Goal: Task Accomplishment & Management: Complete application form

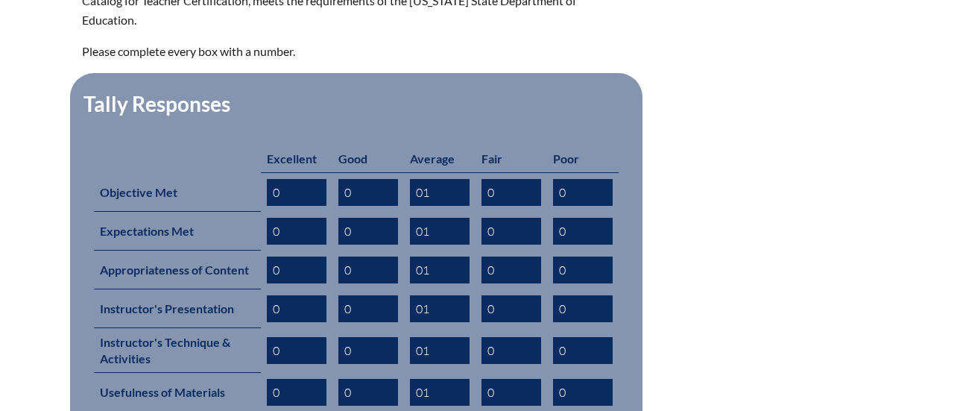
scroll to position [561, 0]
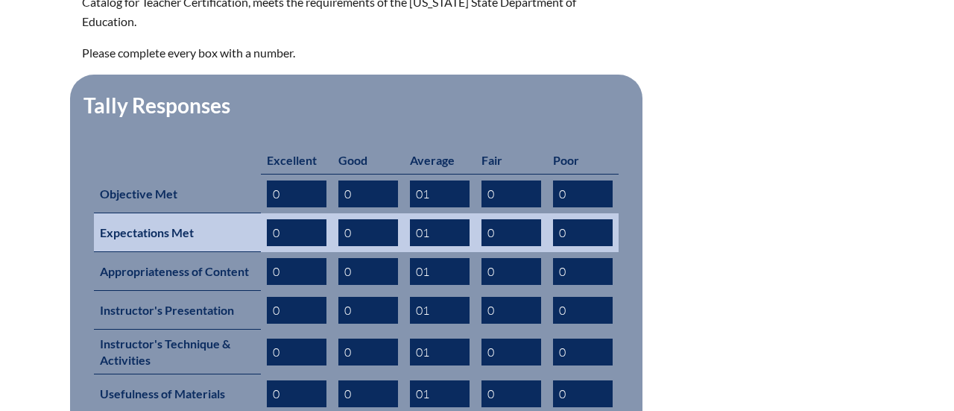
click at [361, 219] on input "0" at bounding box center [369, 232] width 60 height 27
type input "01"
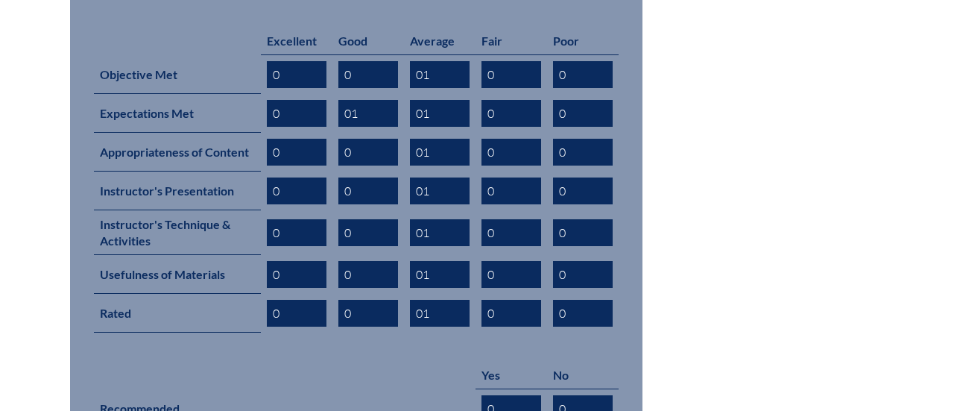
scroll to position [681, 0]
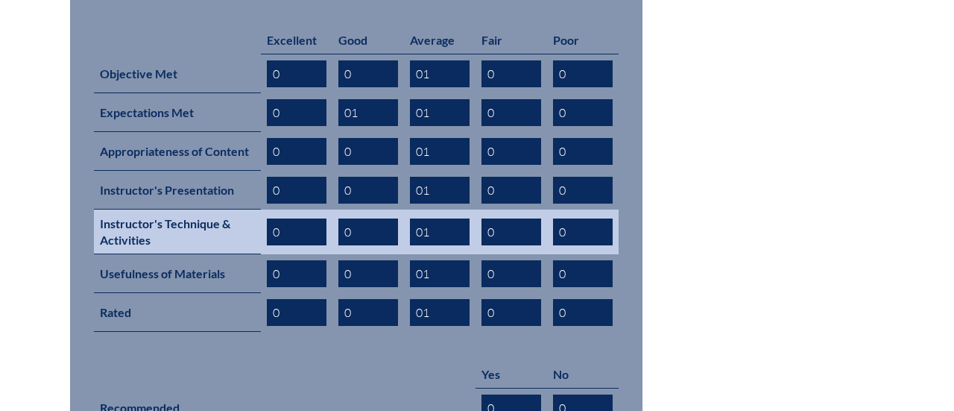
click at [359, 218] on input "0" at bounding box center [369, 231] width 60 height 27
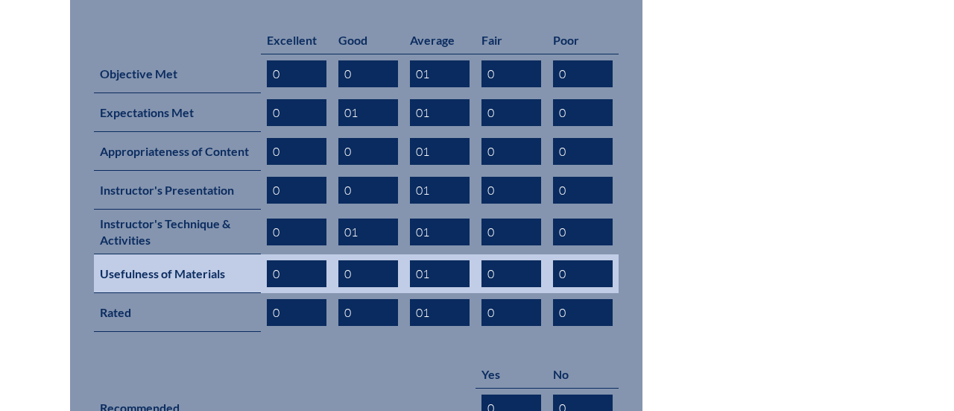
type input "01"
click at [355, 260] on input "0" at bounding box center [369, 273] width 60 height 27
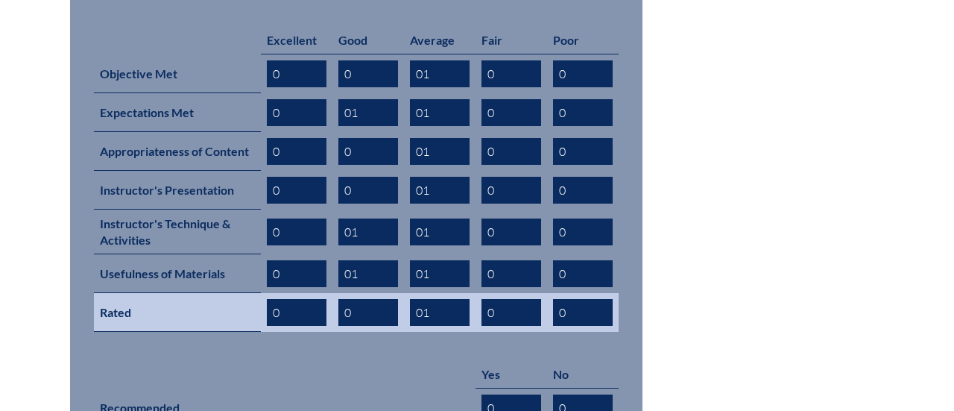
type input "01"
click at [363, 299] on input "0" at bounding box center [369, 312] width 60 height 27
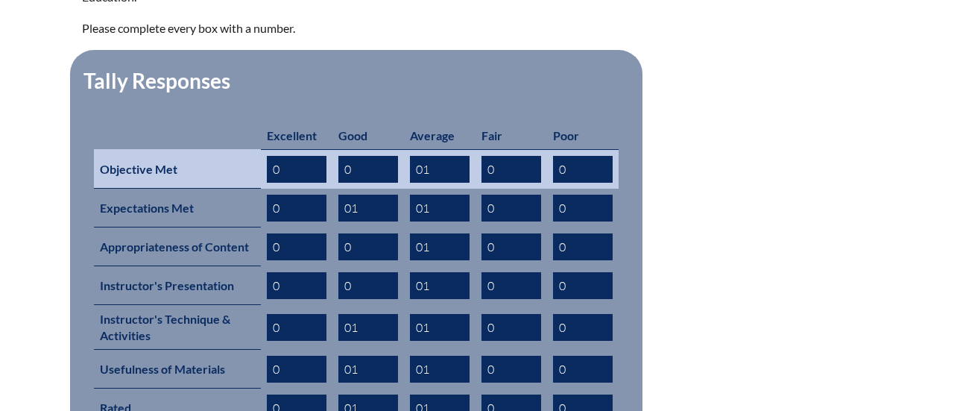
scroll to position [617, 0]
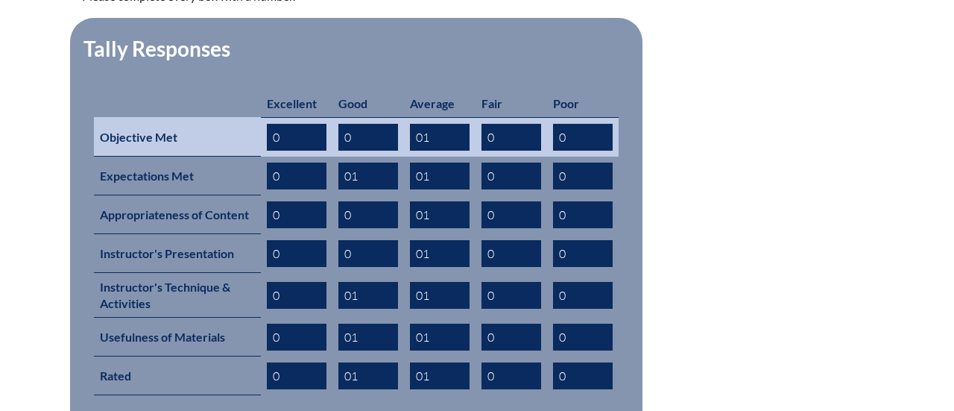
type input "01"
click at [295, 124] on input "0" at bounding box center [297, 137] width 60 height 27
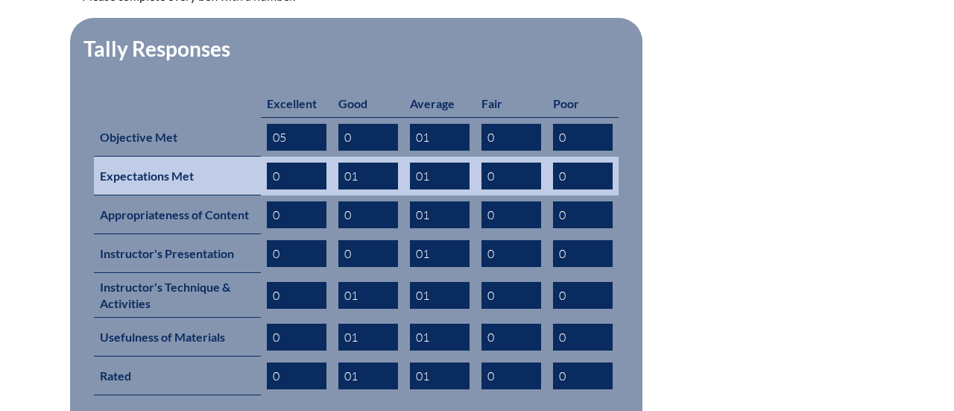
type input "05"
click at [289, 163] on input "0" at bounding box center [297, 176] width 60 height 27
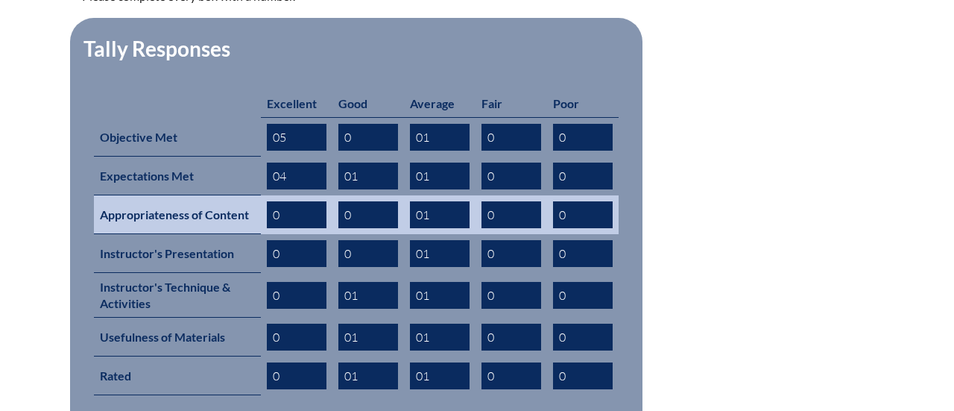
type input "04"
click at [295, 201] on input "0" at bounding box center [297, 214] width 60 height 27
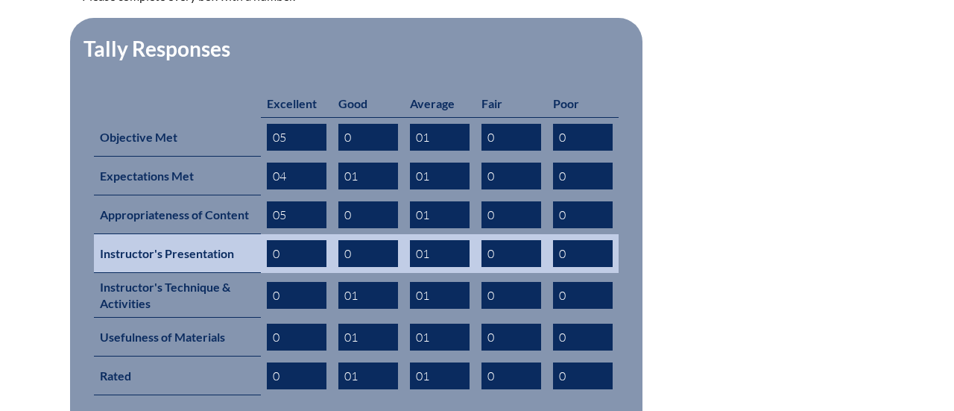
type input "05"
click at [300, 240] on input "0" at bounding box center [297, 253] width 60 height 27
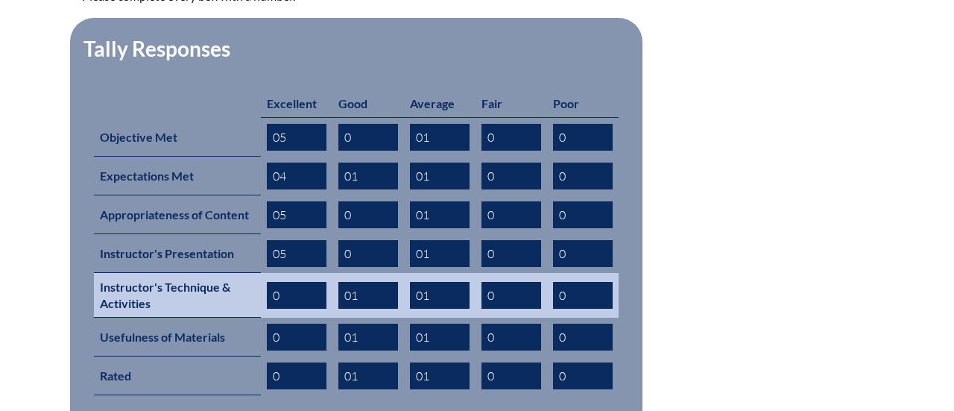
type input "05"
click at [304, 282] on input "0" at bounding box center [297, 295] width 60 height 27
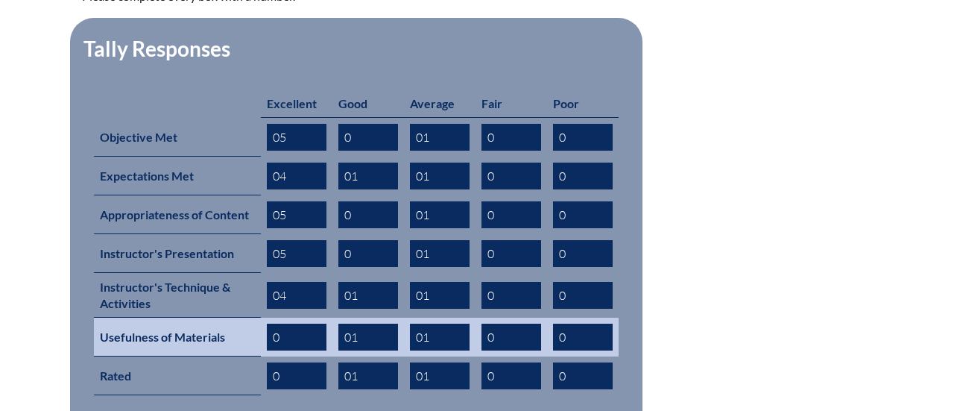
type input "04"
click at [303, 324] on input "0" at bounding box center [297, 337] width 60 height 27
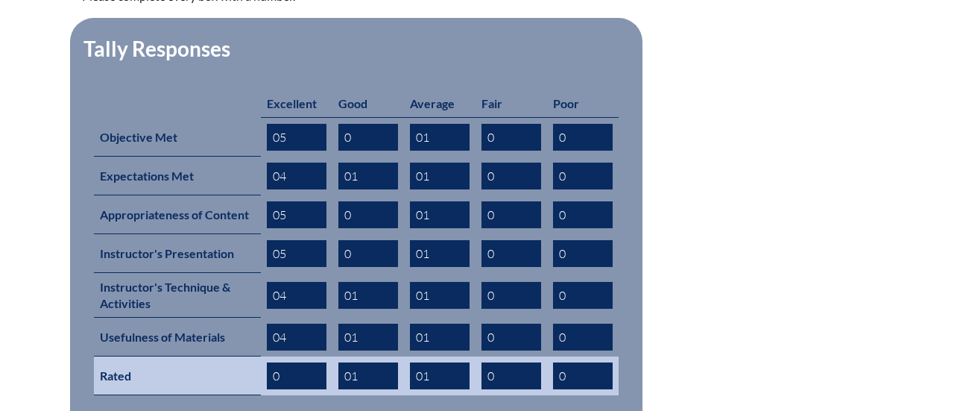
type input "04"
click at [309, 362] on input "0" at bounding box center [297, 375] width 60 height 27
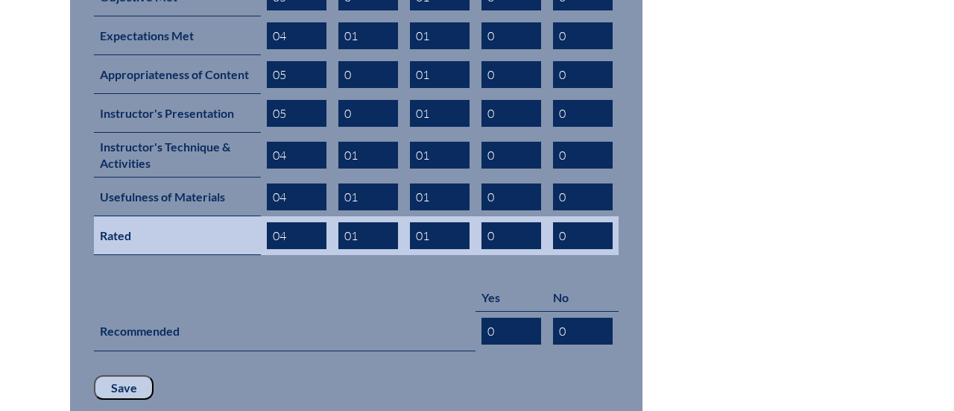
scroll to position [768, 0]
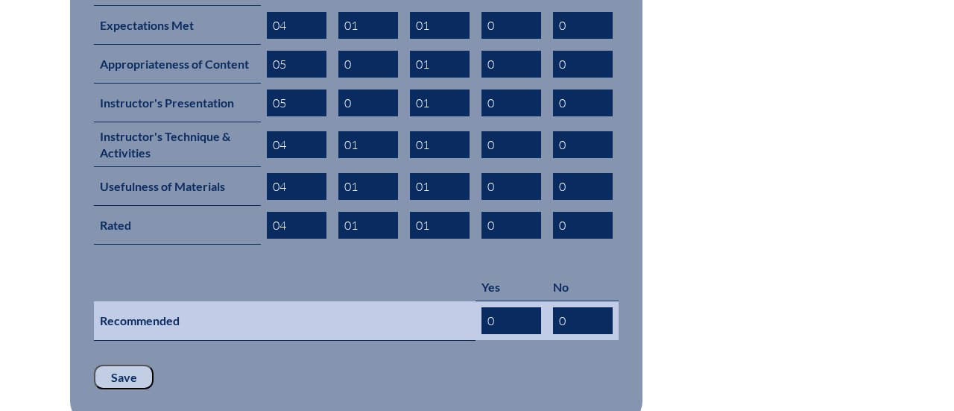
type input "04"
click at [508, 307] on input "0" at bounding box center [512, 320] width 60 height 27
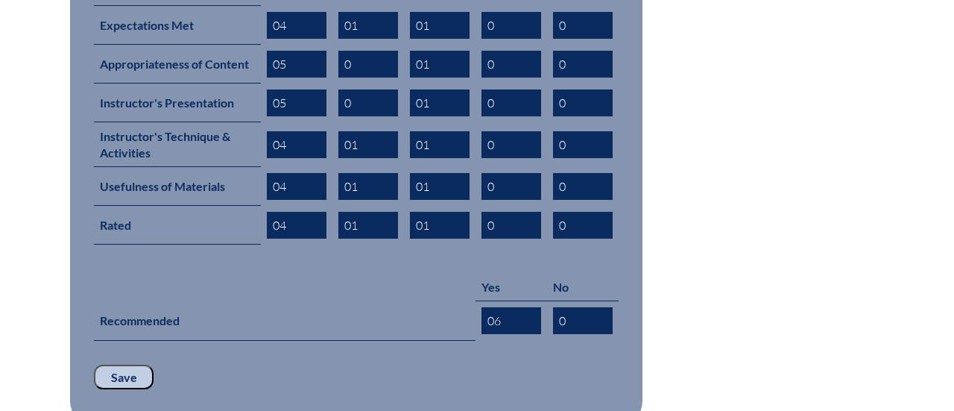
type input "06"
click at [116, 365] on input "Save" at bounding box center [124, 377] width 60 height 25
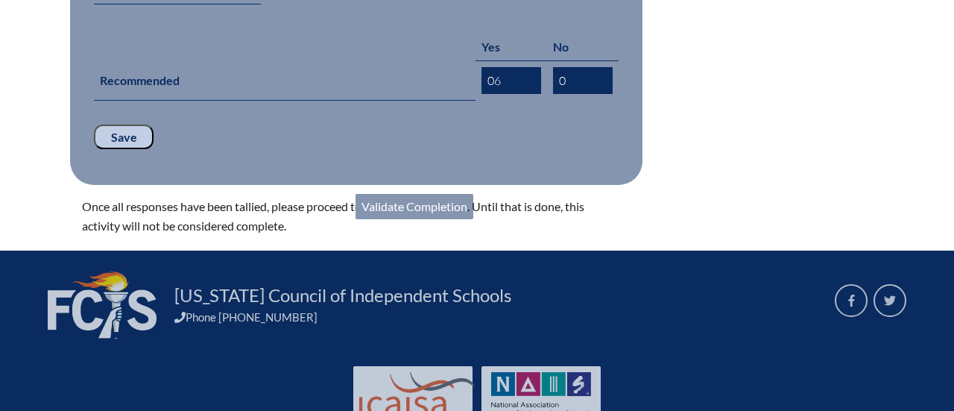
scroll to position [1008, 0]
click at [409, 194] on link "Validate Completion" at bounding box center [415, 206] width 118 height 25
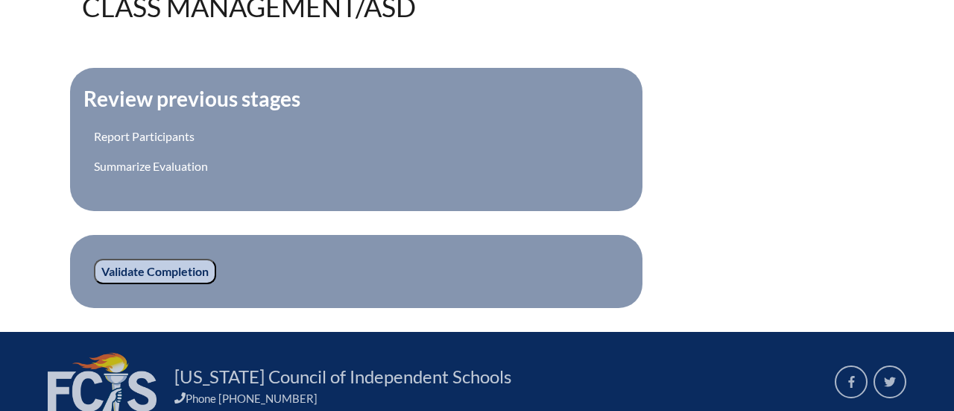
scroll to position [491, 0]
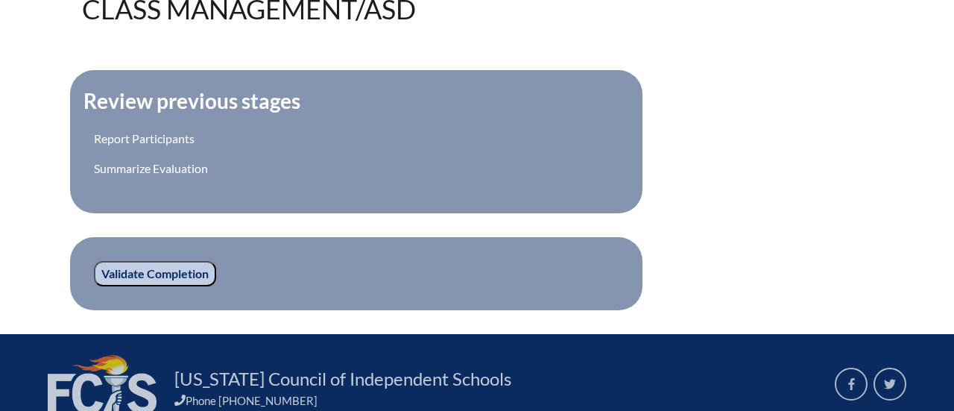
click at [157, 276] on input "Validate Completion" at bounding box center [155, 273] width 122 height 25
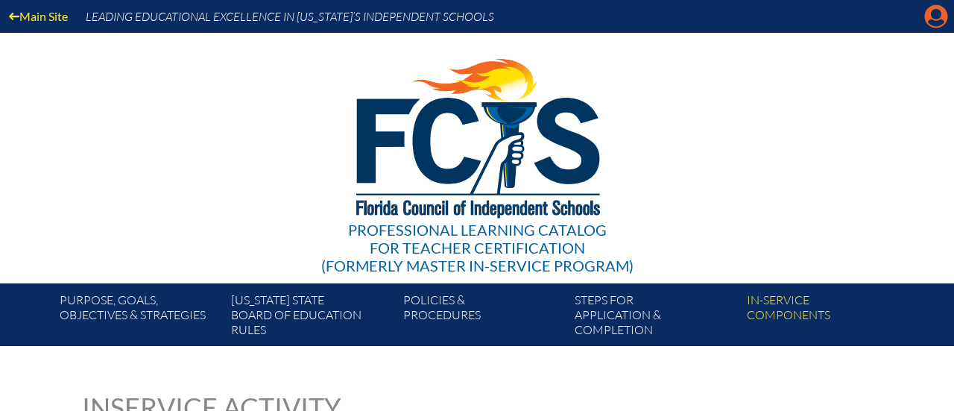
click at [931, 10] on icon at bounding box center [936, 16] width 23 height 23
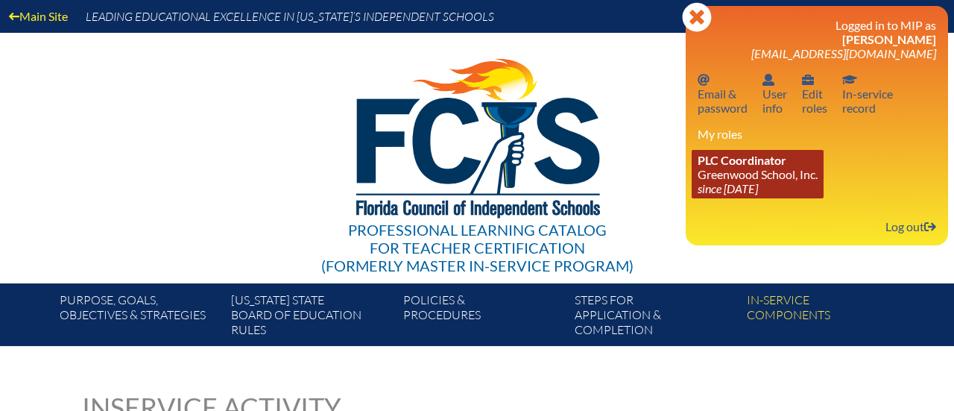
click at [723, 183] on icon "since [DATE]" at bounding box center [728, 188] width 60 height 14
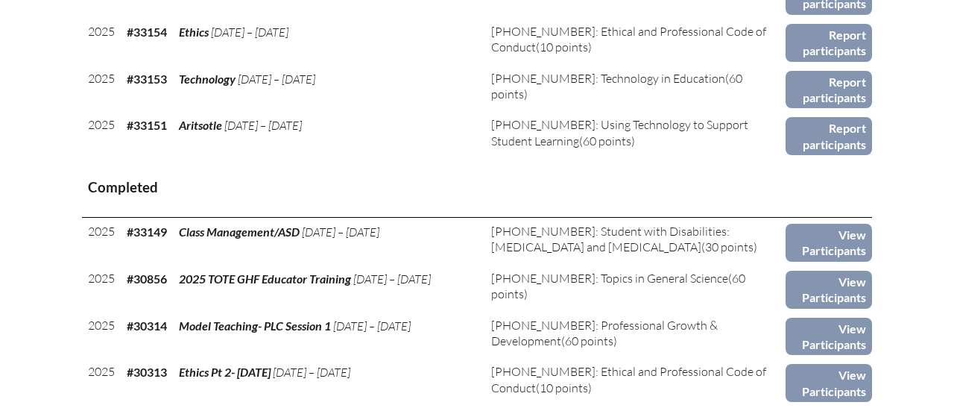
scroll to position [869, 0]
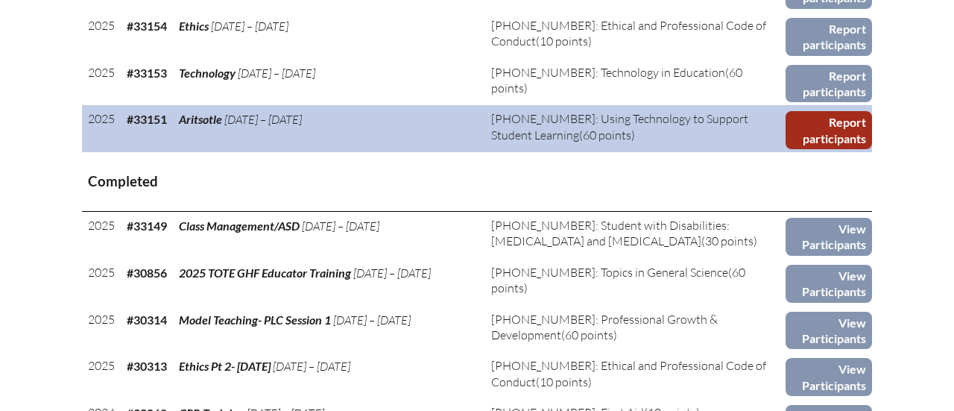
click at [812, 133] on link "Report participants" at bounding box center [829, 130] width 86 height 38
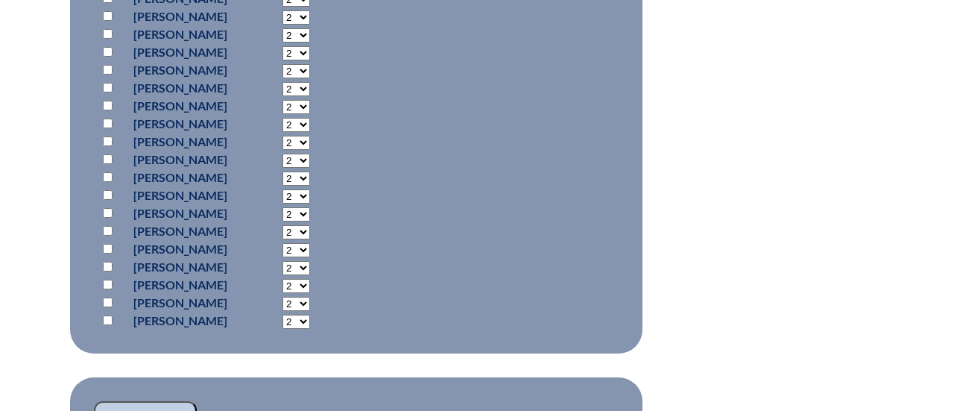
scroll to position [934, 0]
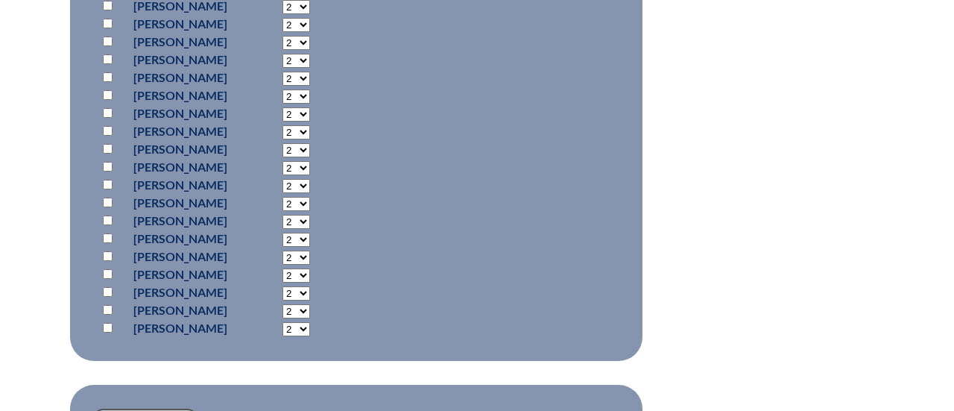
click at [310, 274] on select "2 3 4 5 6 7 8 9 10 11 12 13 14 15 16 17 18 19 20 21 22 23" at bounding box center [297, 275] width 28 height 14
select select "60"
click at [310, 268] on select "2 3 4 5 6 7 8 9 10 11 12 13 14 15 16 17 18 19 20 21 22 23" at bounding box center [297, 275] width 28 height 14
click at [107, 273] on input "checkbox" at bounding box center [108, 274] width 10 height 10
checkbox input "true"
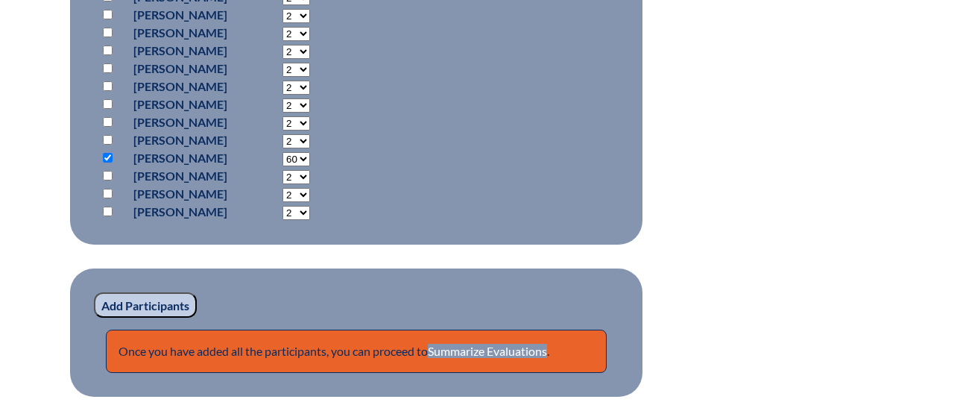
scroll to position [1051, 0]
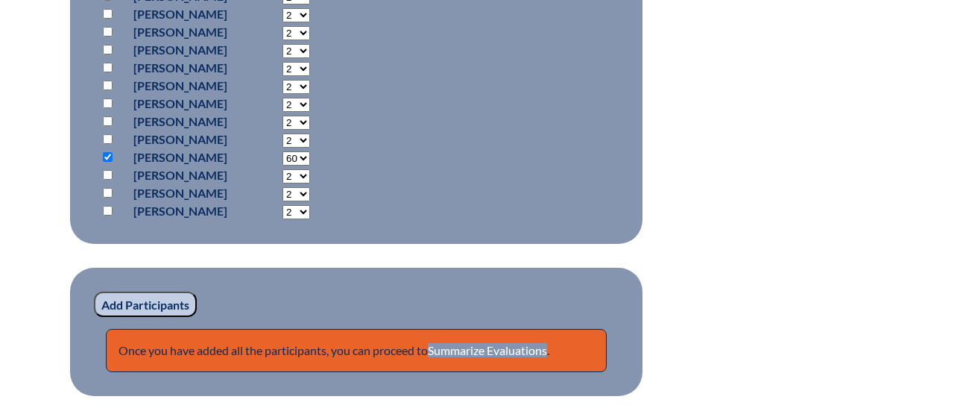
click at [160, 304] on input "Add Participants" at bounding box center [145, 304] width 103 height 25
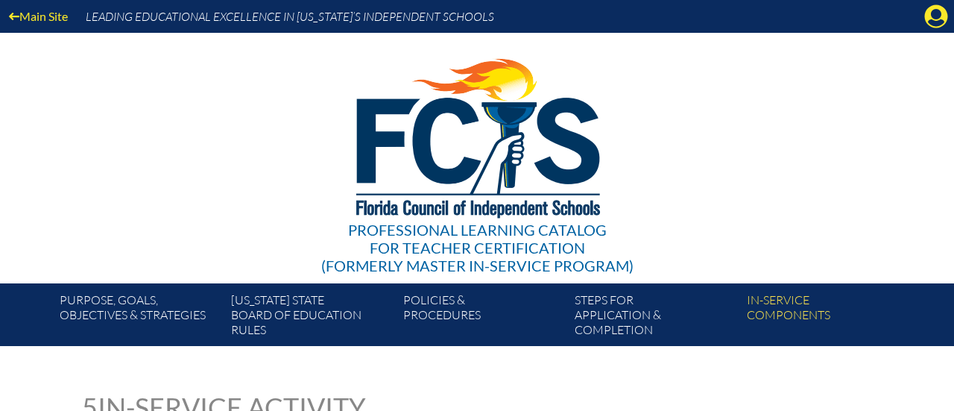
scroll to position [1077, 0]
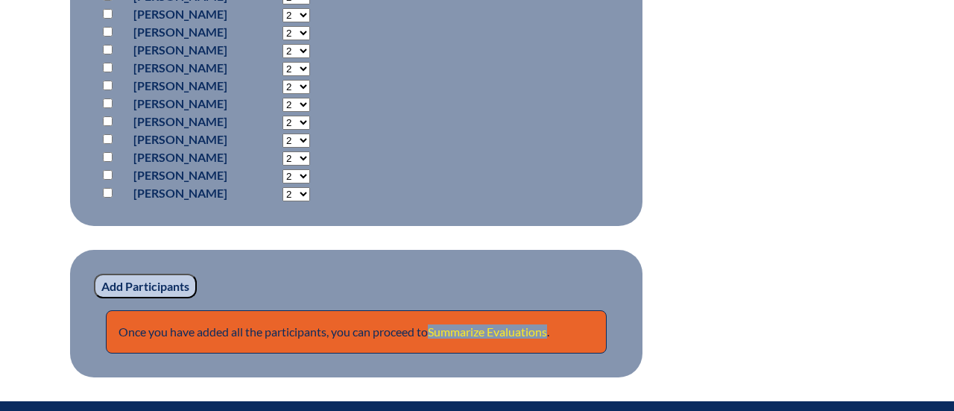
click at [496, 334] on link "Summarize Evaluations" at bounding box center [487, 331] width 119 height 14
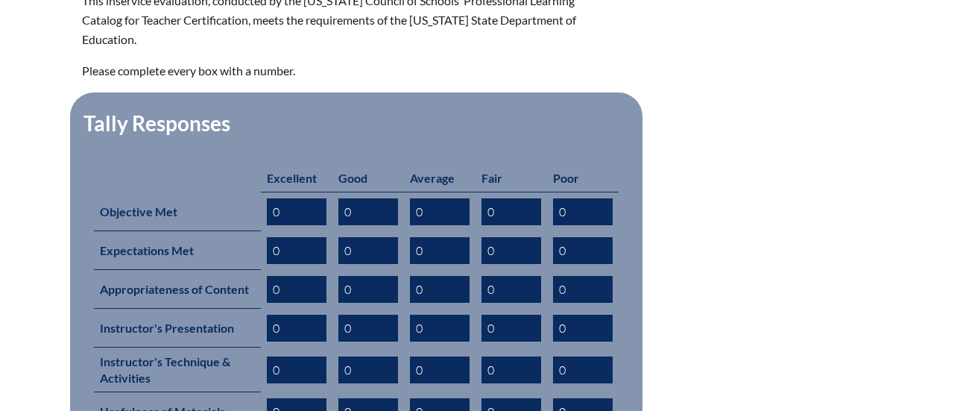
scroll to position [542, 0]
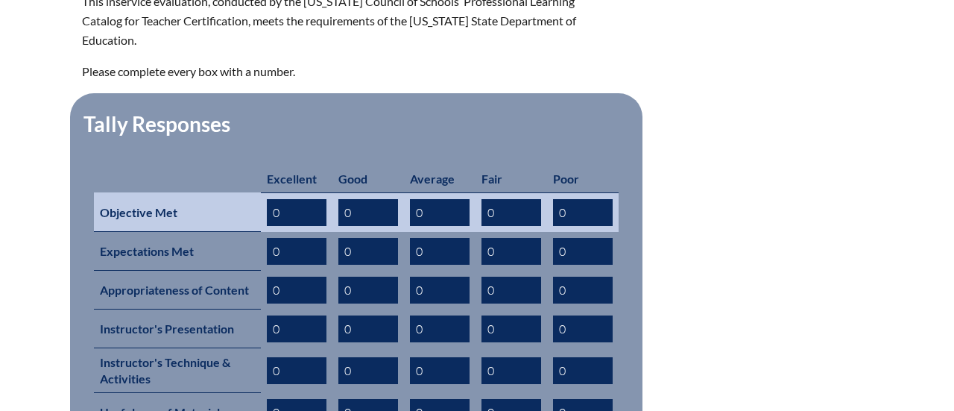
click at [427, 199] on input "0" at bounding box center [440, 212] width 60 height 27
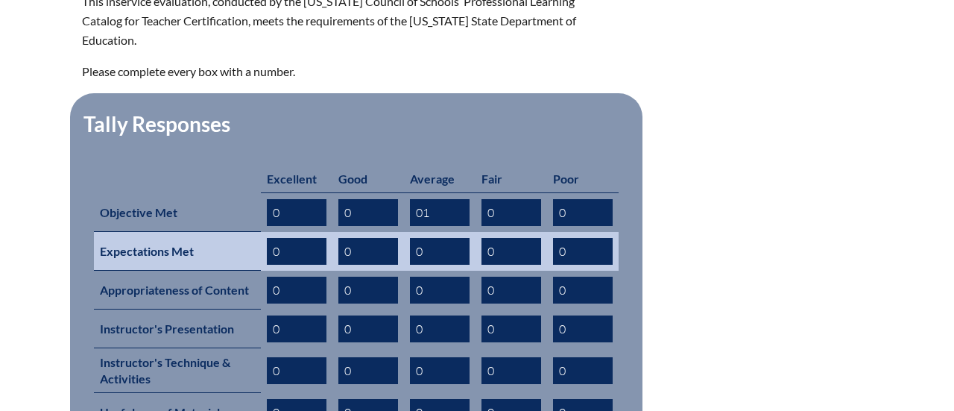
type input "01"
click at [429, 238] on input "0" at bounding box center [440, 251] width 60 height 27
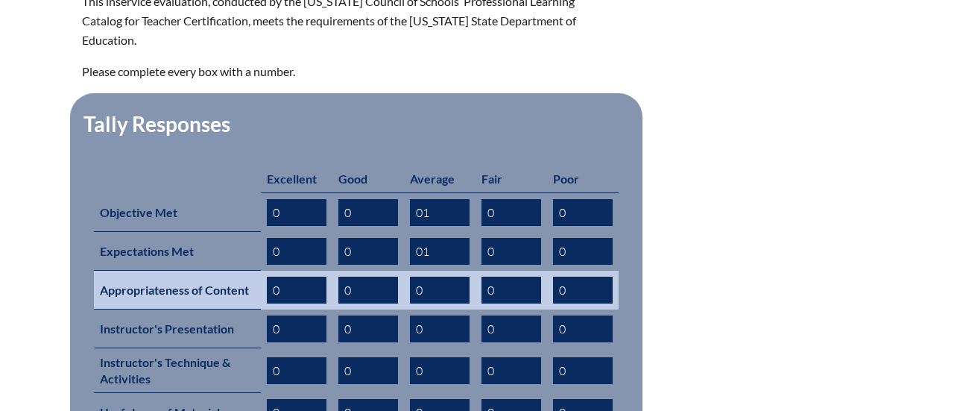
type input "01"
click at [421, 277] on input "0" at bounding box center [440, 290] width 60 height 27
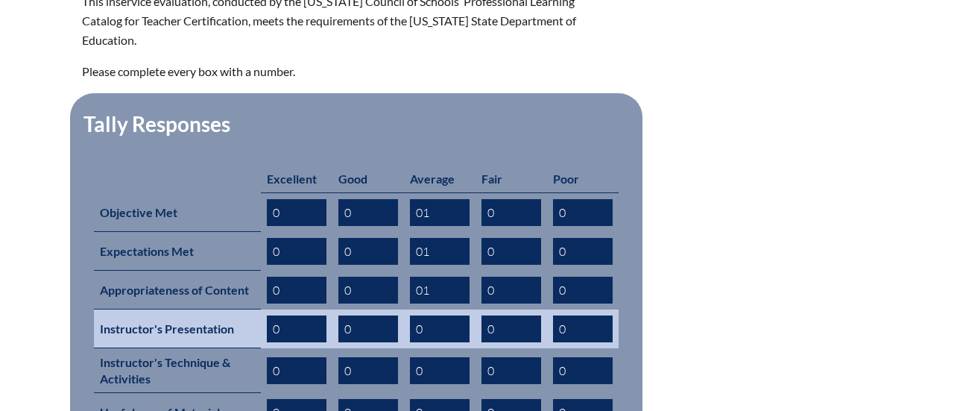
type input "01"
click at [426, 315] on input "0" at bounding box center [440, 328] width 60 height 27
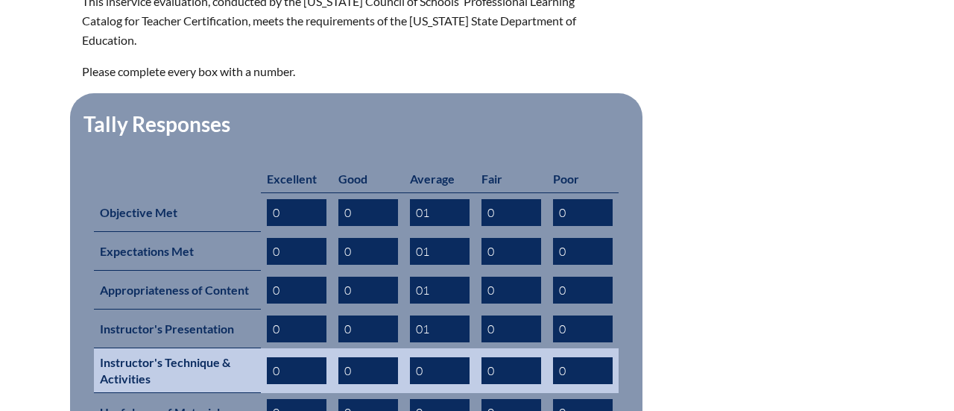
type input "01"
click at [429, 357] on input "0" at bounding box center [440, 370] width 60 height 27
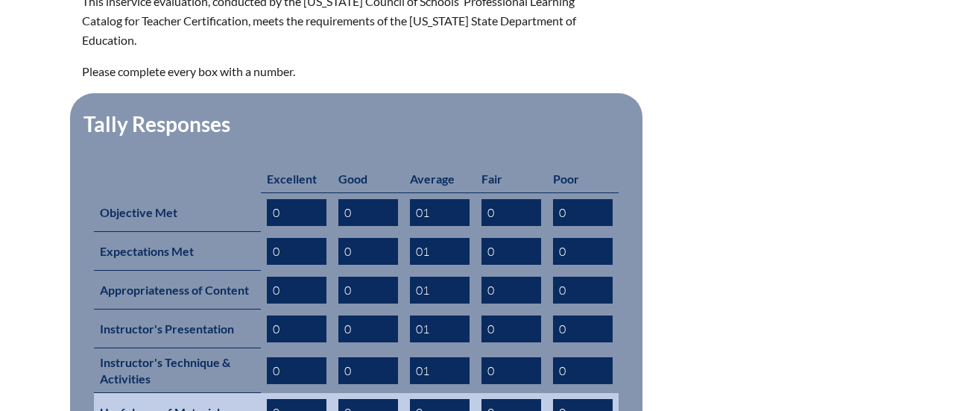
type input "01"
click at [433, 399] on input "0" at bounding box center [440, 412] width 60 height 27
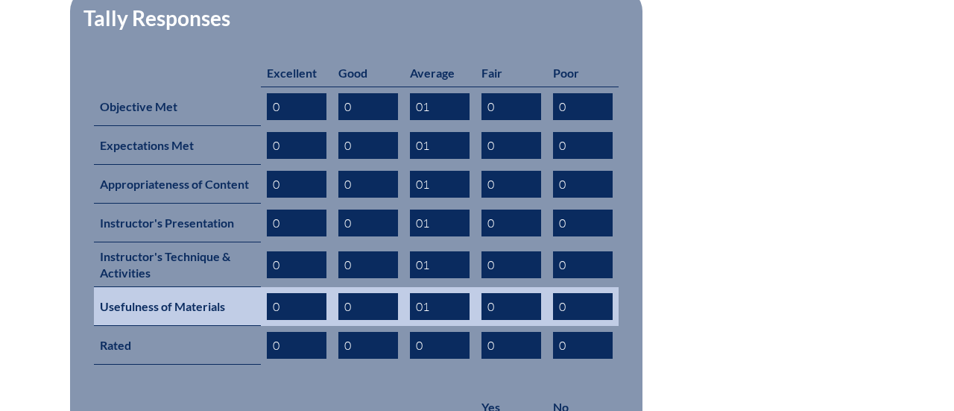
scroll to position [643, 0]
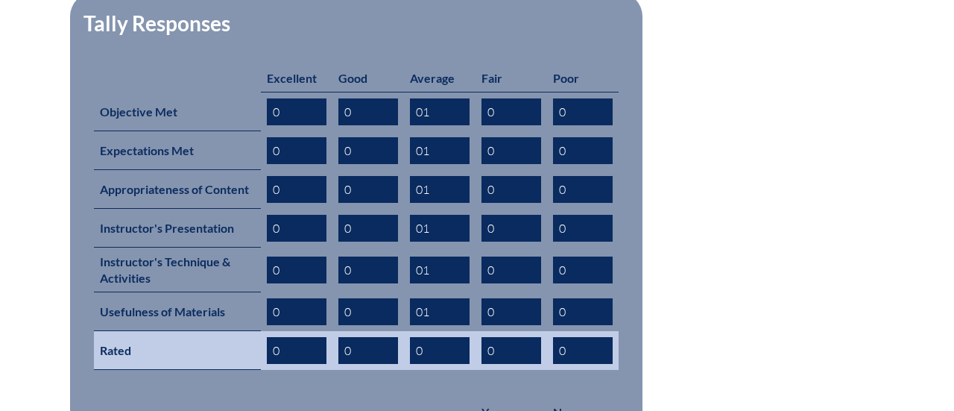
type input "01"
click at [433, 337] on input "0" at bounding box center [440, 350] width 60 height 27
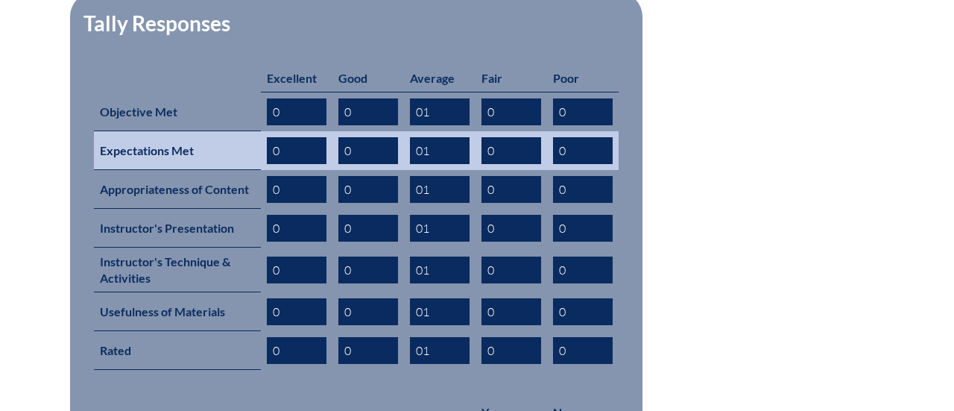
type input "01"
click at [359, 137] on input "0" at bounding box center [369, 150] width 60 height 27
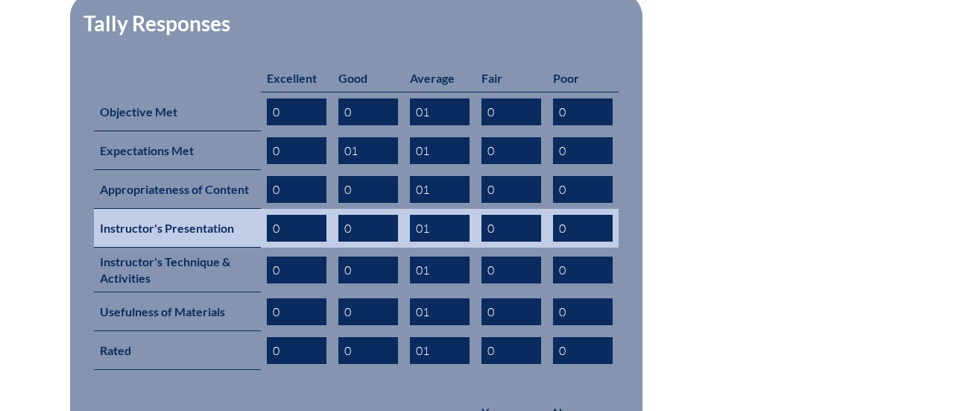
type input "01"
click at [435, 215] on input "01" at bounding box center [440, 228] width 60 height 27
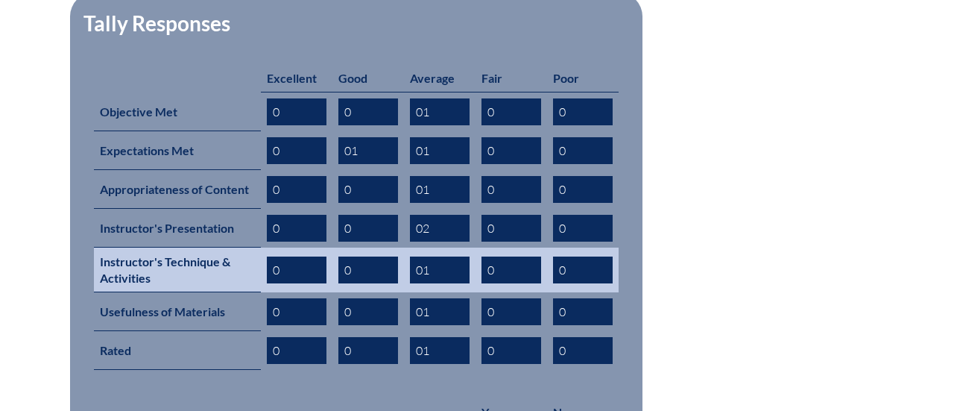
type input "02"
click at [434, 257] on input "01" at bounding box center [440, 270] width 60 height 27
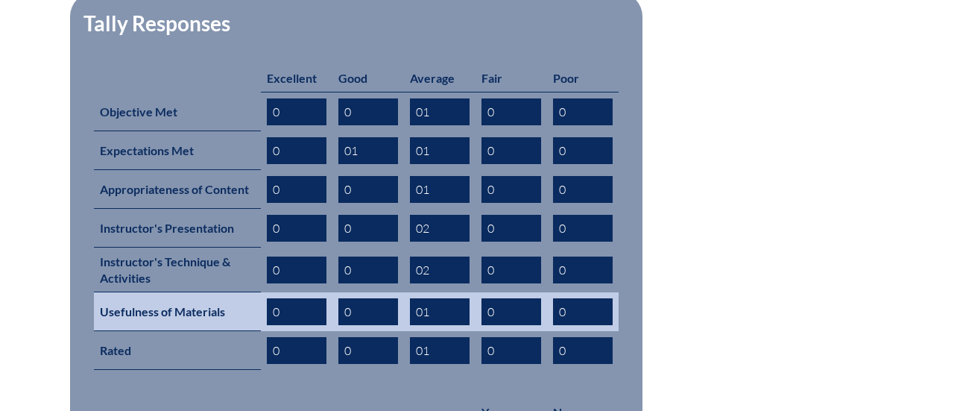
type input "02"
click at [371, 298] on input "0" at bounding box center [369, 311] width 60 height 27
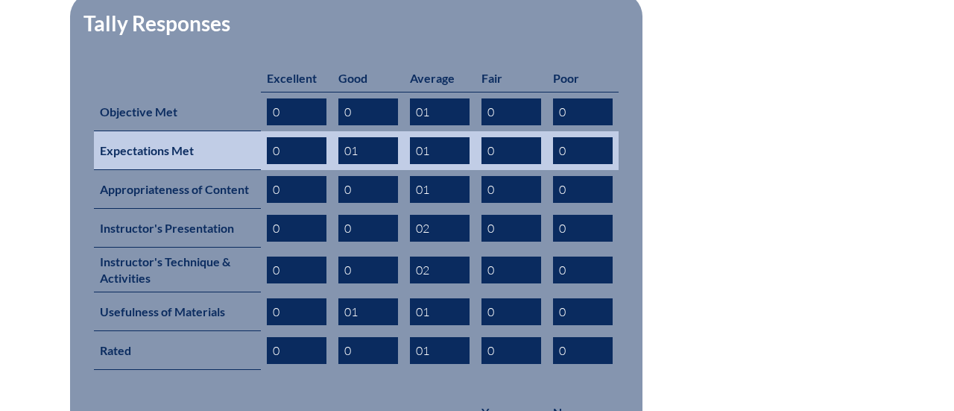
type input "01"
click at [374, 137] on input "01" at bounding box center [369, 150] width 60 height 27
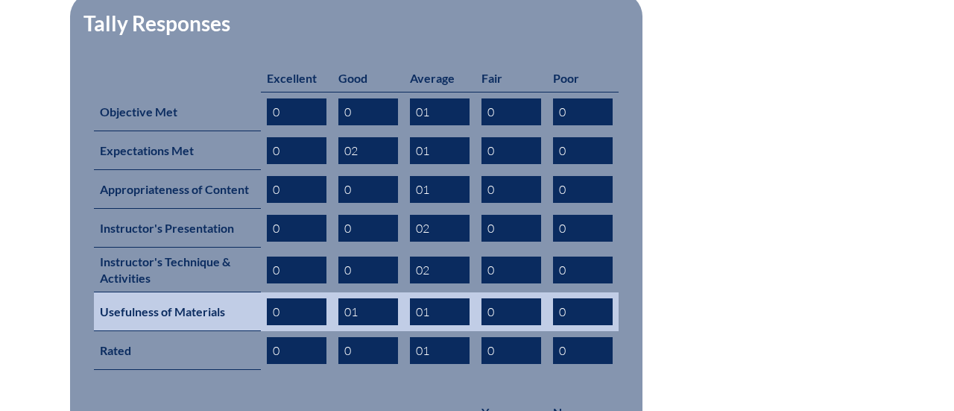
type input "02"
click at [373, 298] on input "01" at bounding box center [369, 311] width 60 height 27
type input "01"
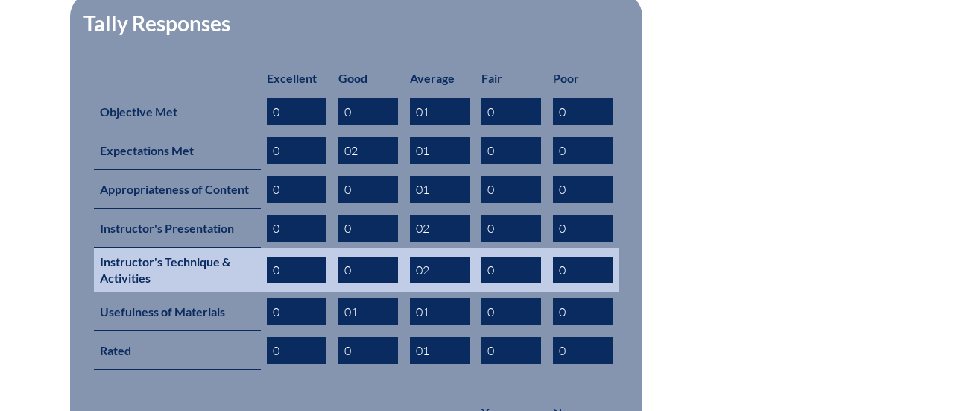
click at [351, 257] on input "0" at bounding box center [369, 270] width 60 height 27
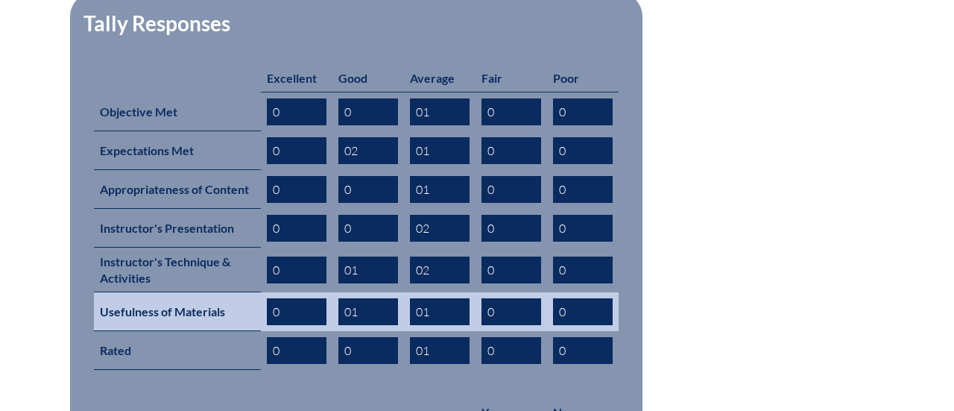
type input "01"
click at [364, 298] on input "01" at bounding box center [369, 311] width 60 height 27
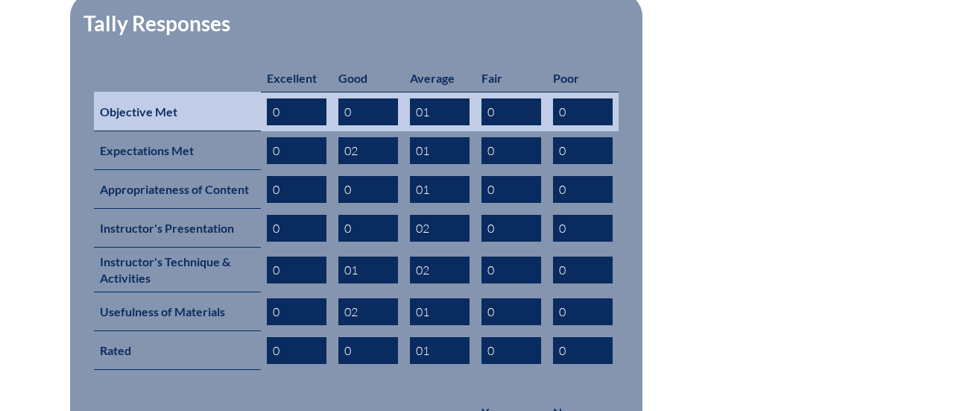
type input "02"
click at [299, 98] on input "0" at bounding box center [297, 111] width 60 height 27
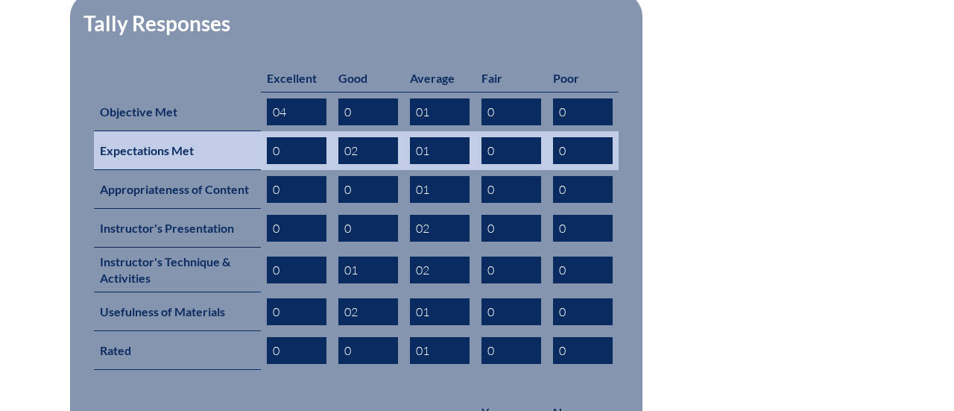
type input "04"
click at [303, 137] on input "0" at bounding box center [297, 150] width 60 height 27
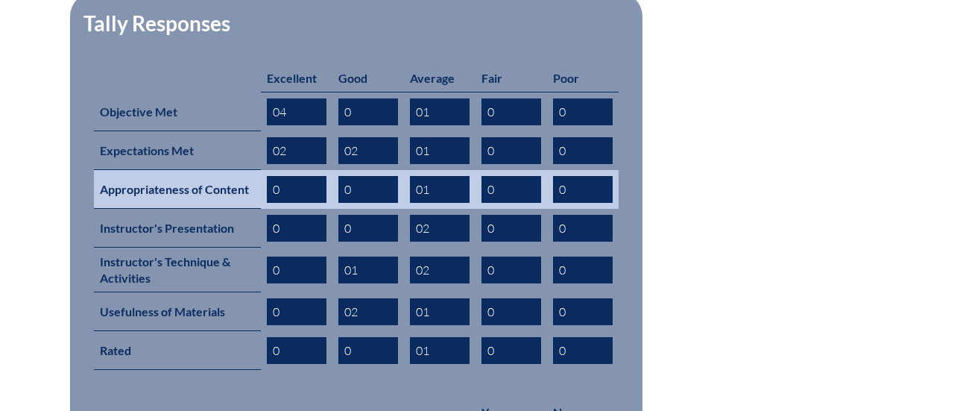
type input "02"
click at [302, 176] on input "0" at bounding box center [297, 189] width 60 height 27
click at [298, 176] on input "05" at bounding box center [297, 189] width 60 height 27
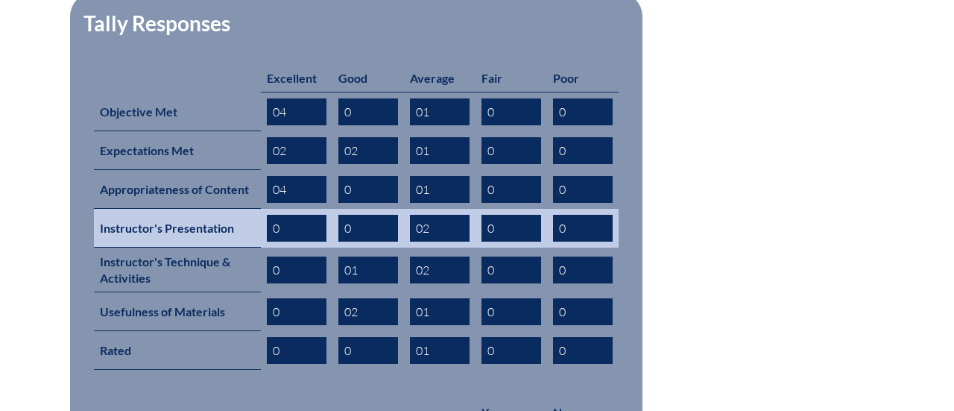
type input "04"
click at [300, 215] on input "0" at bounding box center [297, 228] width 60 height 27
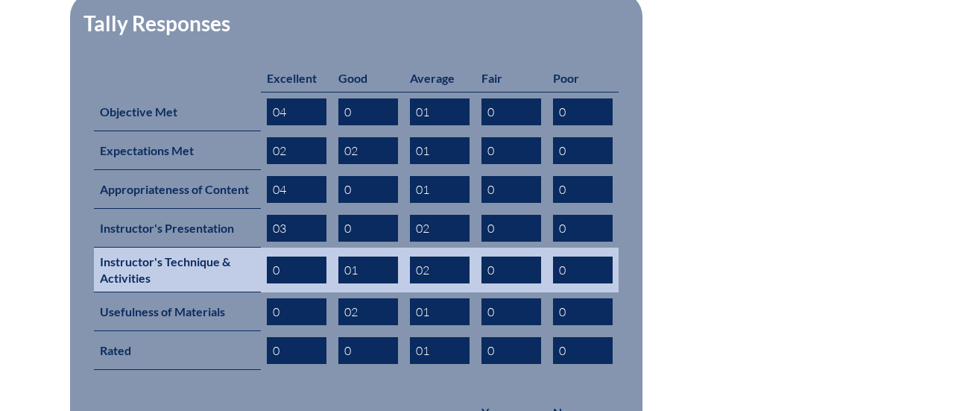
type input "03"
click at [295, 257] on input "0" at bounding box center [297, 270] width 60 height 27
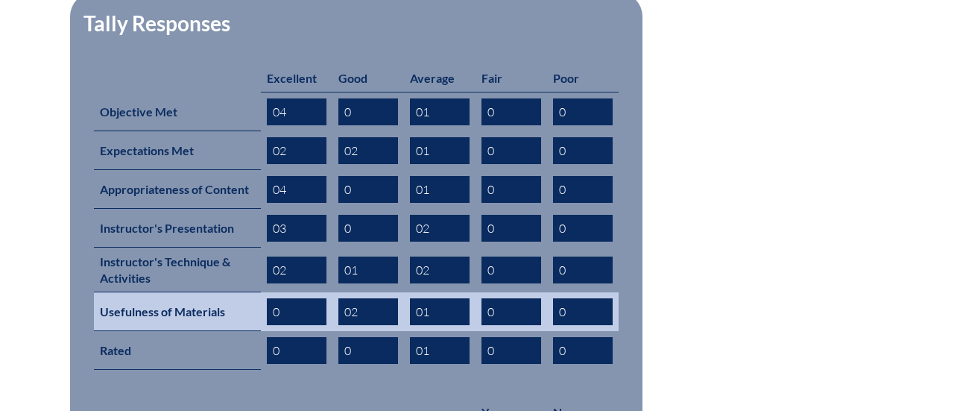
type input "02"
click at [290, 298] on input "0" at bounding box center [297, 311] width 60 height 27
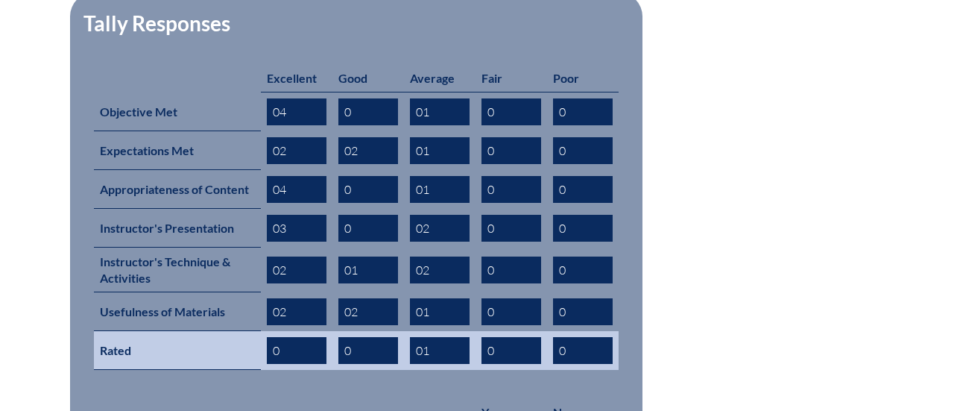
type input "02"
click at [292, 337] on input "0" at bounding box center [297, 350] width 60 height 27
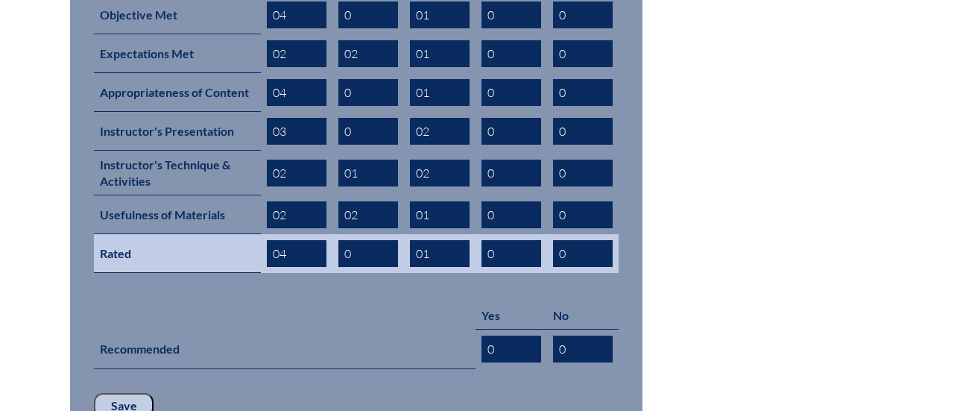
scroll to position [741, 0]
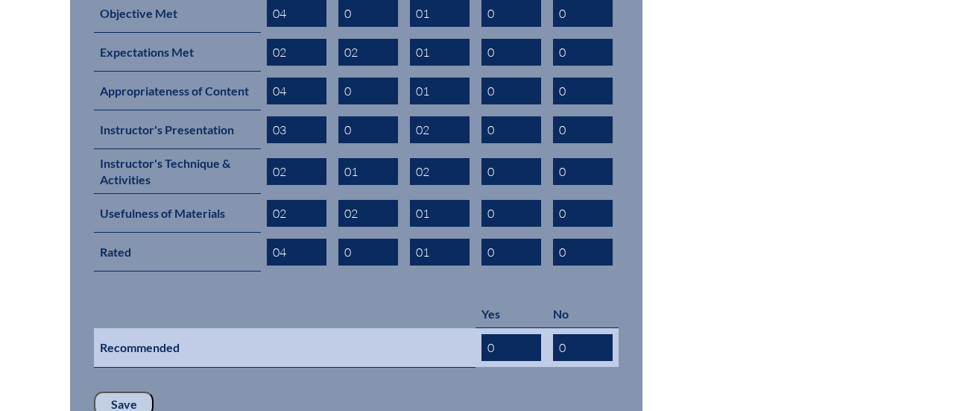
type input "04"
click at [510, 334] on input "0" at bounding box center [512, 347] width 60 height 27
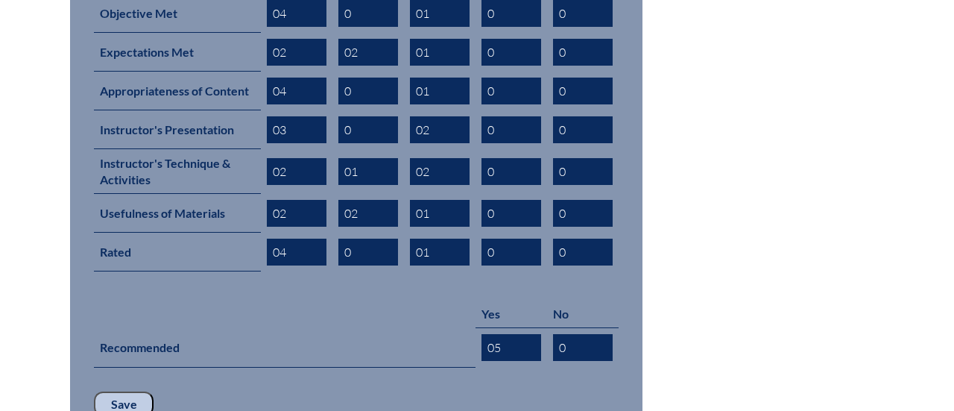
type input "05"
click at [130, 391] on input "Save" at bounding box center [124, 403] width 60 height 25
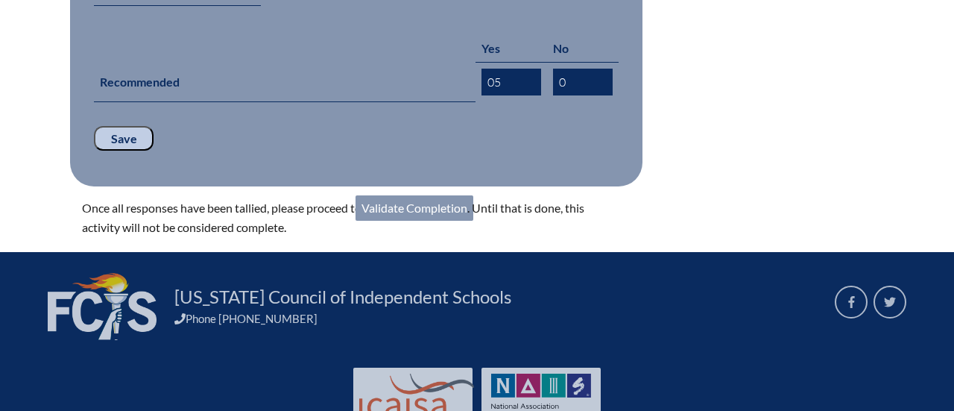
scroll to position [1029, 0]
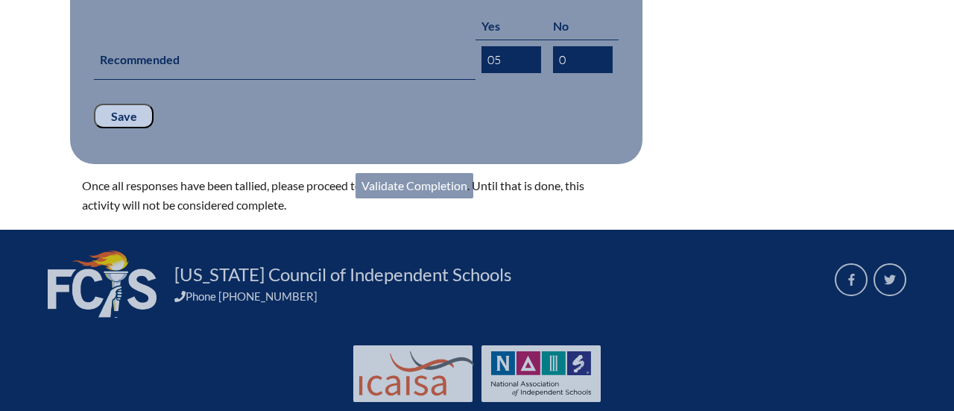
click at [397, 173] on link "Validate Completion" at bounding box center [415, 185] width 118 height 25
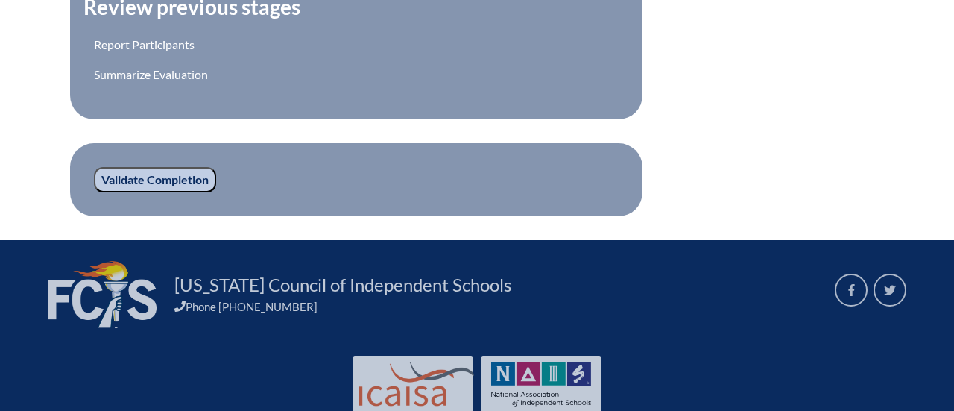
scroll to position [586, 0]
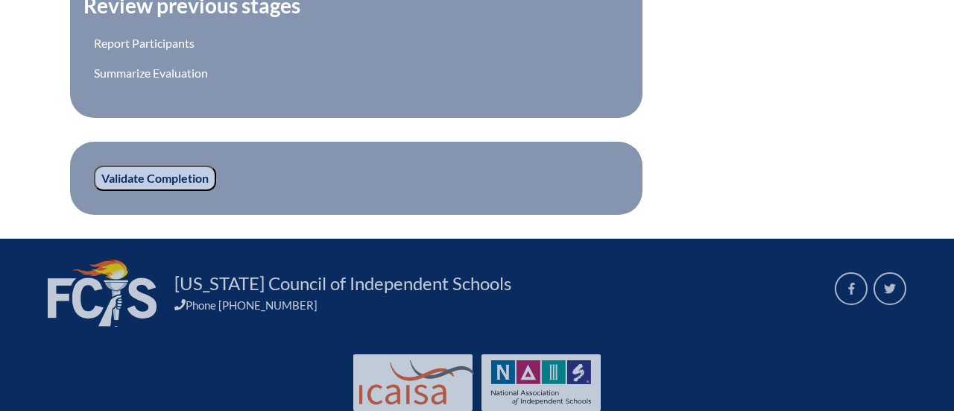
click at [149, 178] on input "Validate Completion" at bounding box center [155, 178] width 122 height 25
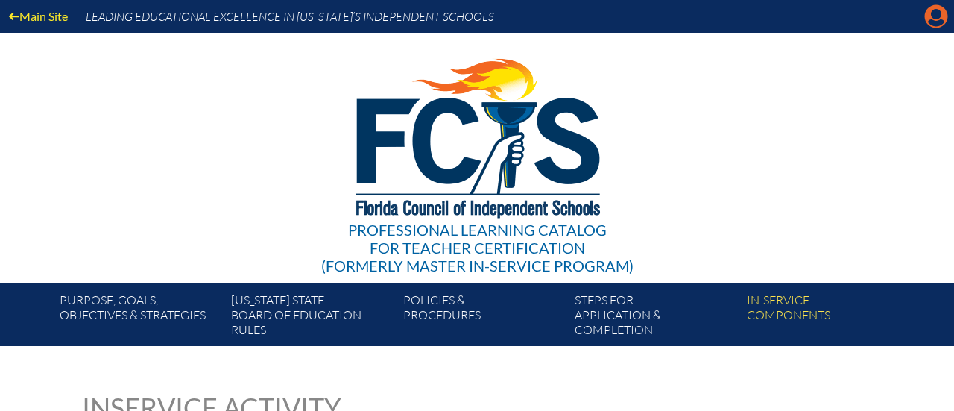
click at [939, 13] on icon "Manage account" at bounding box center [937, 16] width 24 height 24
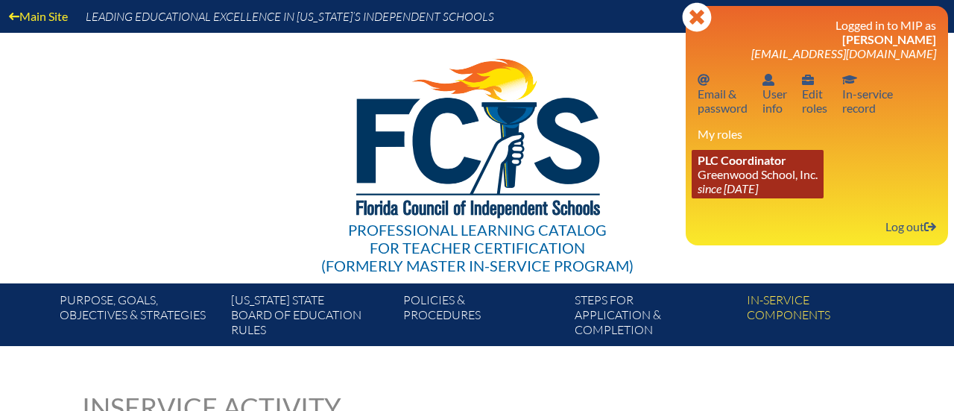
click at [770, 177] on link "PLC Coordinator Greenwood School, Inc. since [DATE]" at bounding box center [758, 174] width 132 height 48
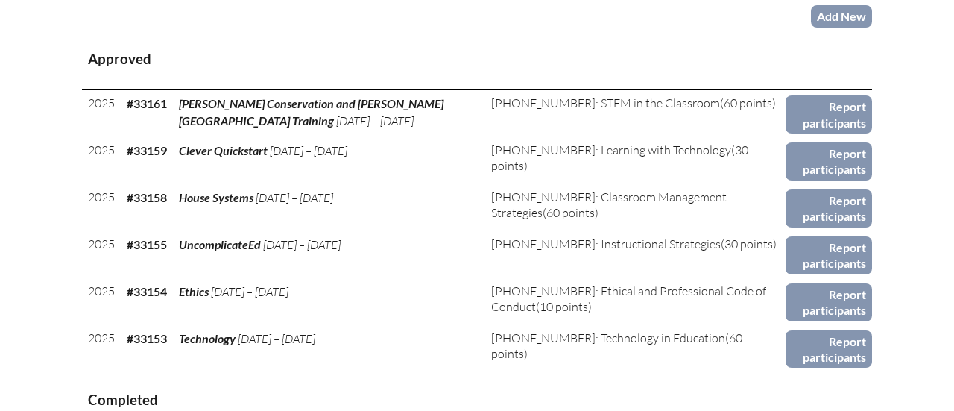
scroll to position [674, 0]
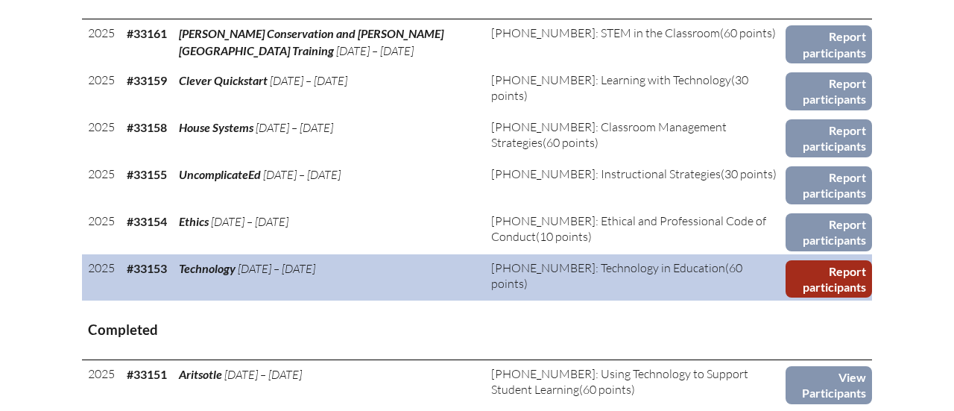
click at [841, 290] on link "Report participants" at bounding box center [829, 279] width 86 height 38
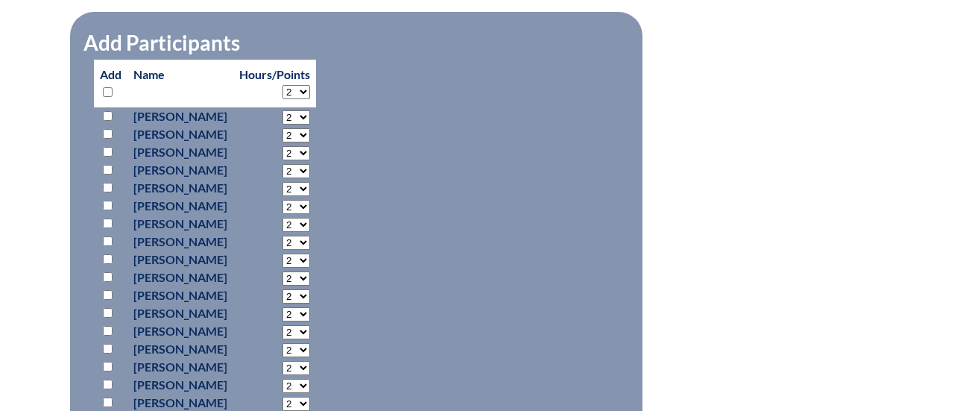
scroll to position [883, 0]
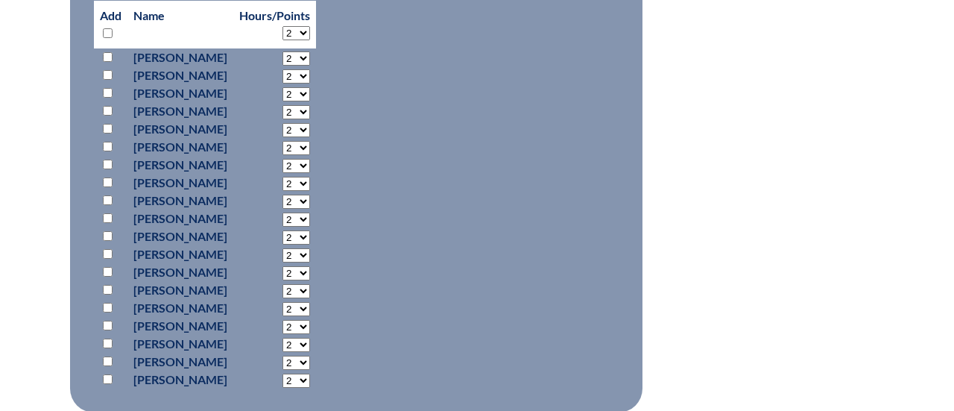
click at [107, 325] on input "checkbox" at bounding box center [108, 326] width 10 height 10
checkbox input "true"
click at [310, 329] on select "2 3 4 5 6 7 8 9 10 11 12 13 14 15 16 17 18 19 20 21 22 23" at bounding box center [297, 327] width 28 height 14
select select "60"
click at [310, 320] on select "2 3 4 5 6 7 8 9 10 11 12 13 14 15 16 17 18 19 20 21 22 23" at bounding box center [297, 327] width 28 height 14
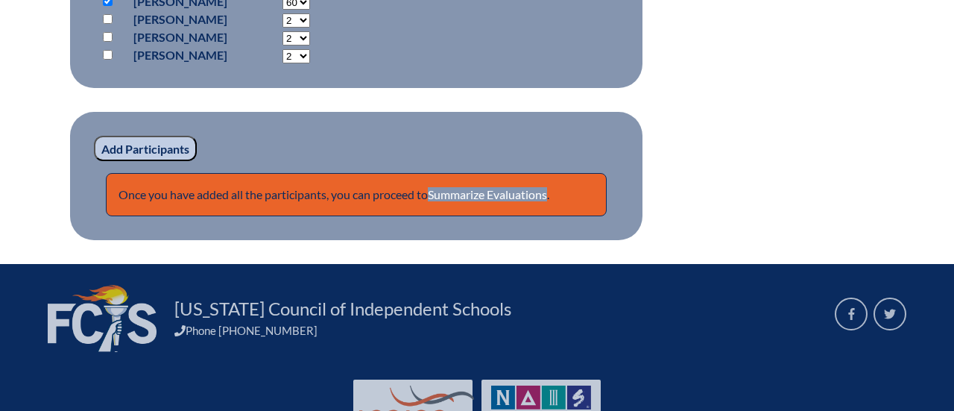
scroll to position [1277, 0]
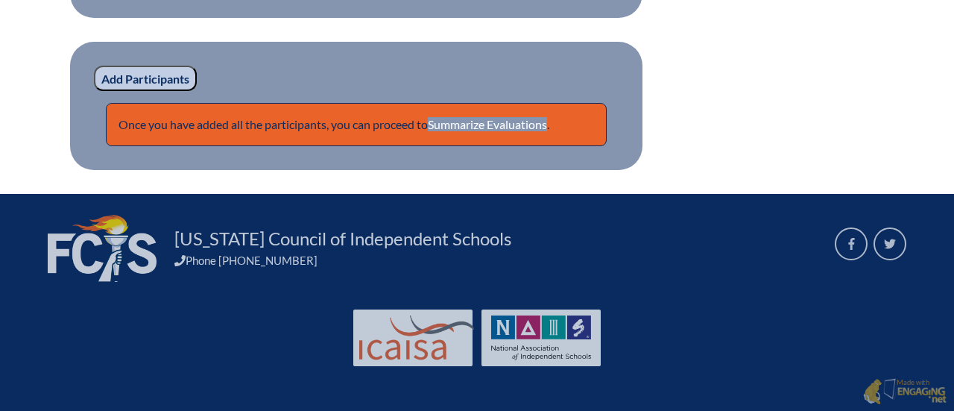
click at [129, 75] on input "Add Participants" at bounding box center [145, 78] width 103 height 25
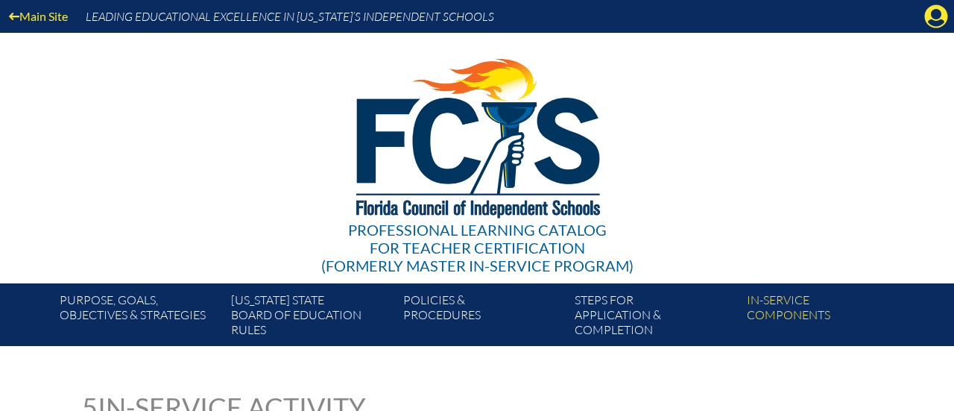
scroll to position [1277, 0]
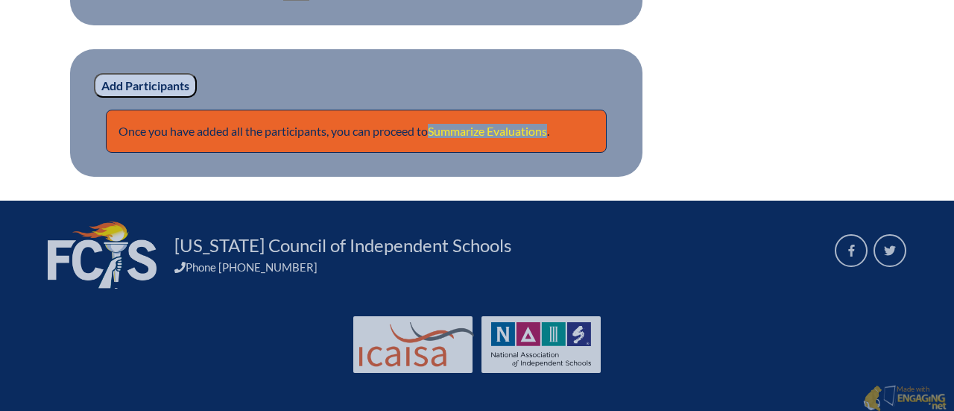
click at [506, 134] on link "Summarize Evaluations" at bounding box center [487, 131] width 119 height 14
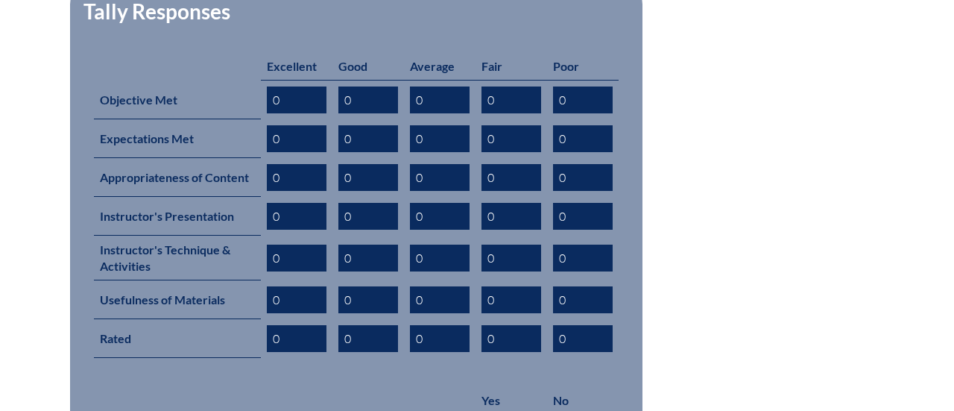
scroll to position [668, 0]
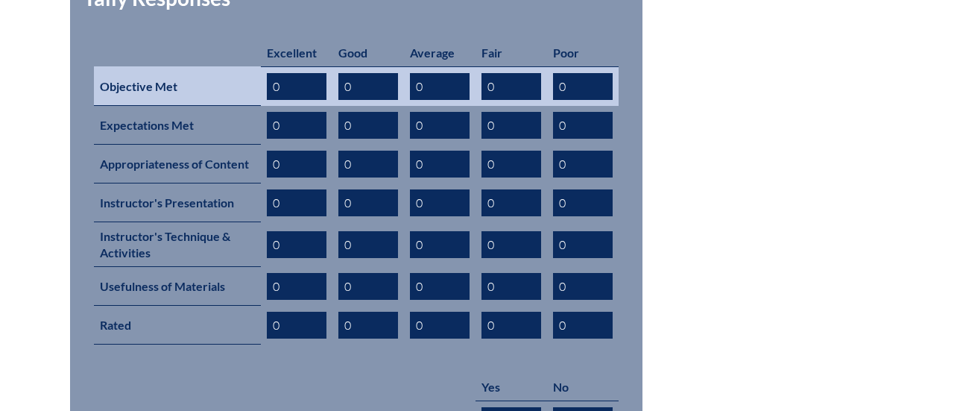
click at [432, 74] on input "0" at bounding box center [440, 86] width 60 height 27
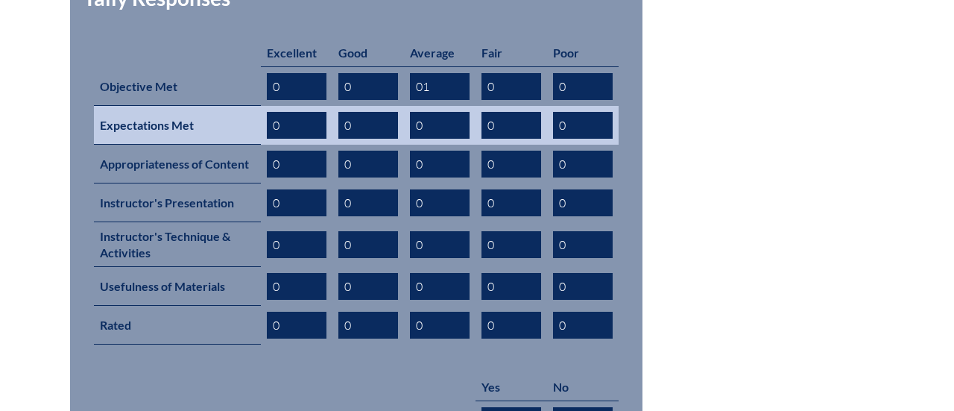
type input "01"
click at [432, 112] on input "0" at bounding box center [440, 125] width 60 height 27
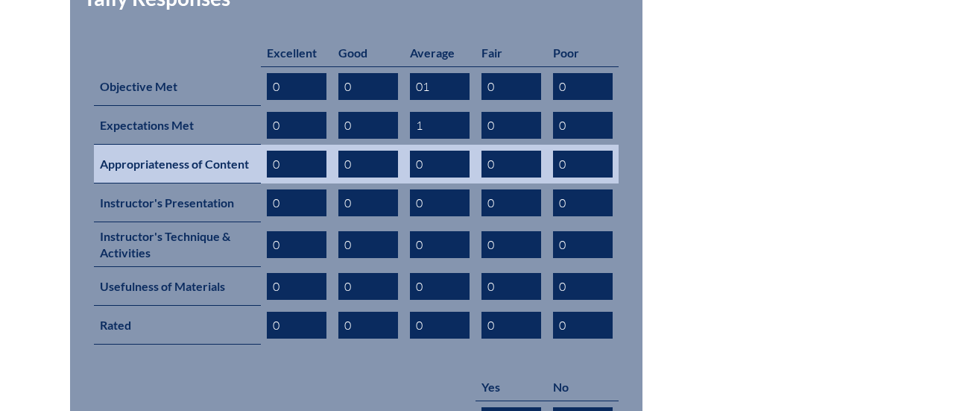
type input "1"
click at [439, 151] on input "0" at bounding box center [440, 164] width 60 height 27
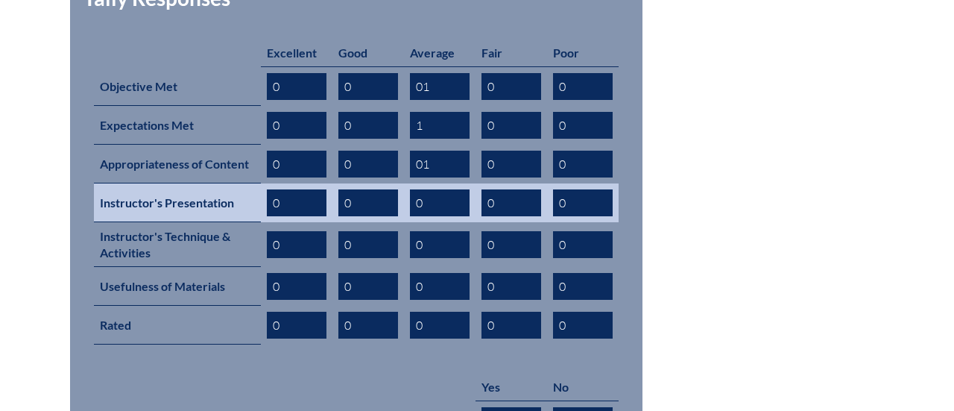
type input "01"
click at [439, 189] on input "0" at bounding box center [440, 202] width 60 height 27
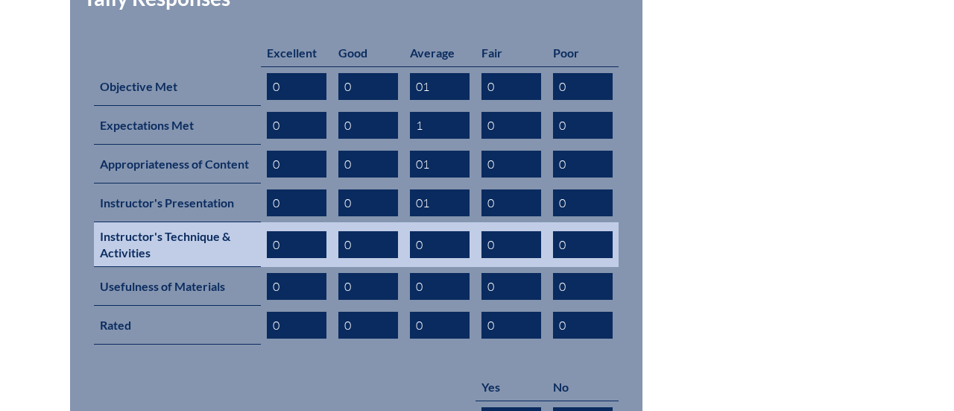
type input "01"
click at [435, 231] on input "0" at bounding box center [440, 244] width 60 height 27
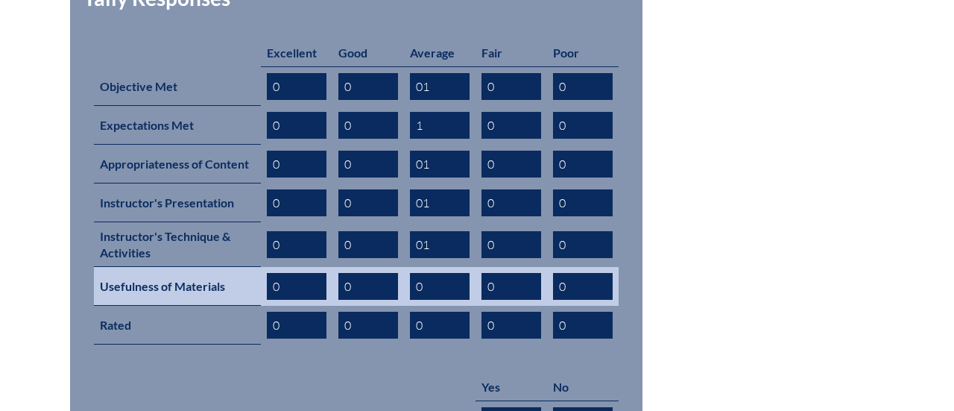
type input "01"
click at [424, 273] on input "01" at bounding box center [440, 286] width 60 height 27
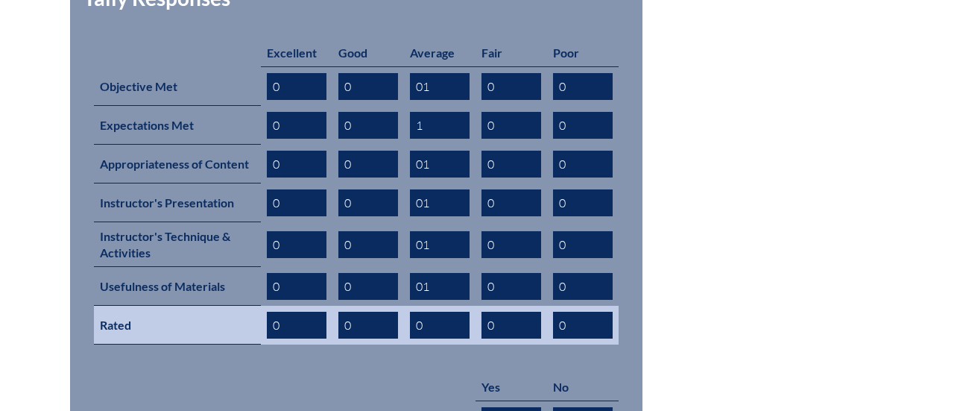
type input "01"
click at [434, 312] on input "0" at bounding box center [440, 325] width 60 height 27
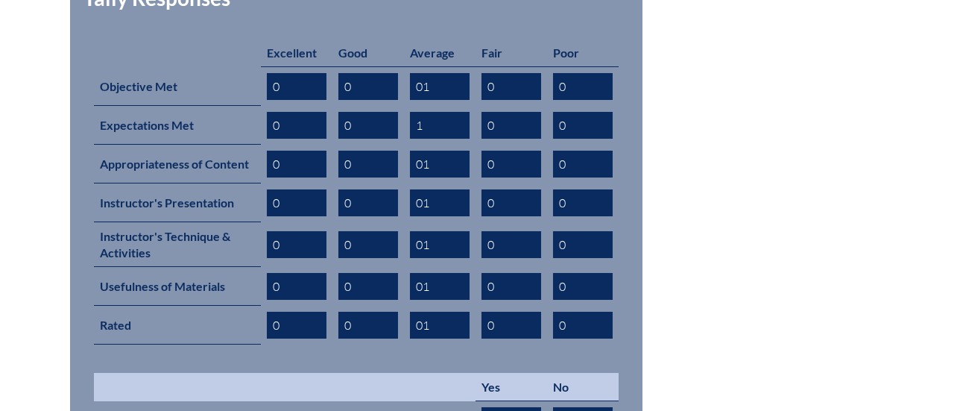
type input "01"
click at [355, 373] on td at bounding box center [285, 387] width 382 height 28
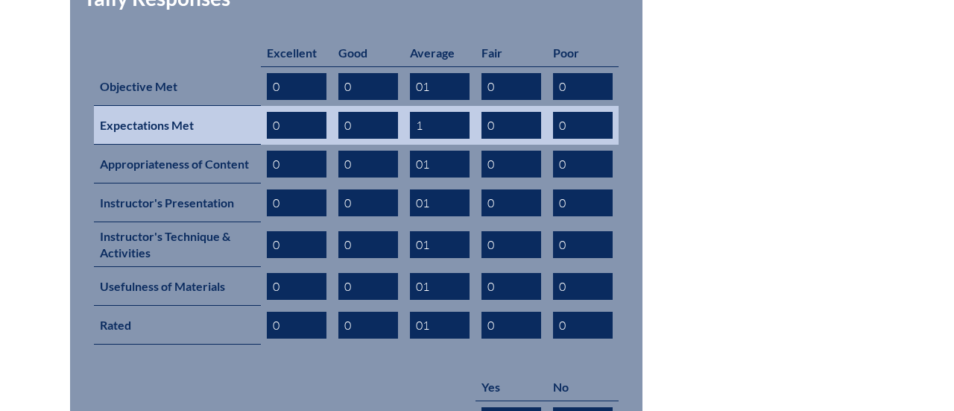
click at [368, 112] on input "0" at bounding box center [369, 125] width 60 height 27
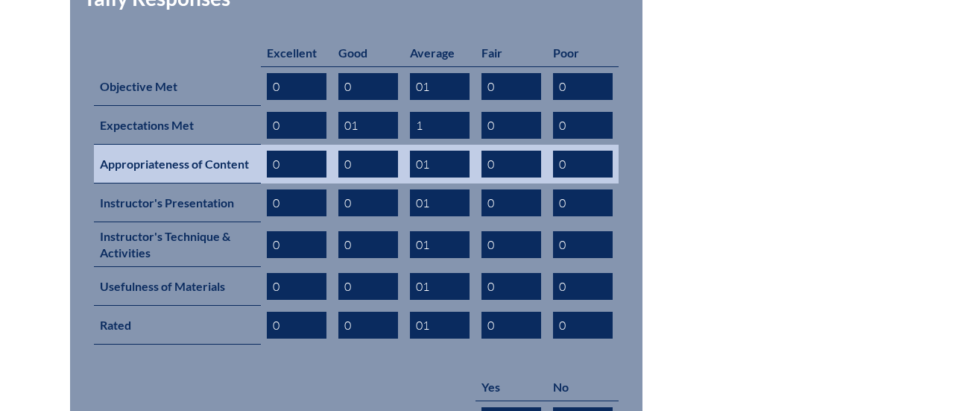
type input "01"
click at [372, 151] on input "0" at bounding box center [369, 164] width 60 height 27
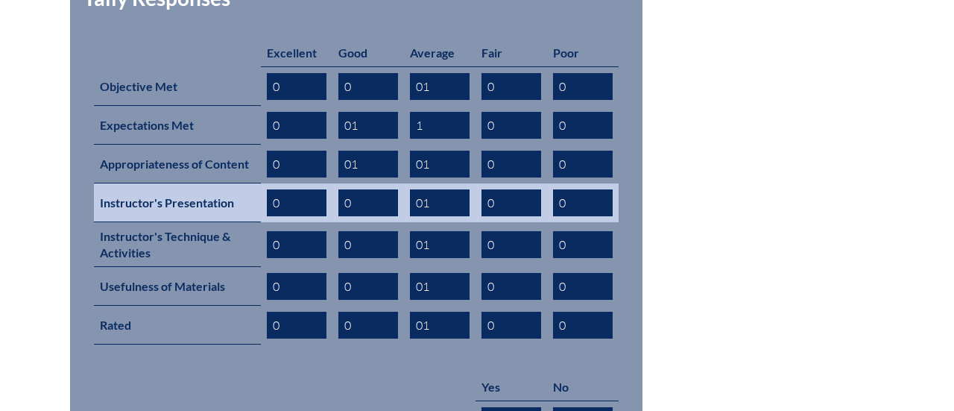
type input "01"
click at [371, 189] on input "0" at bounding box center [369, 202] width 60 height 27
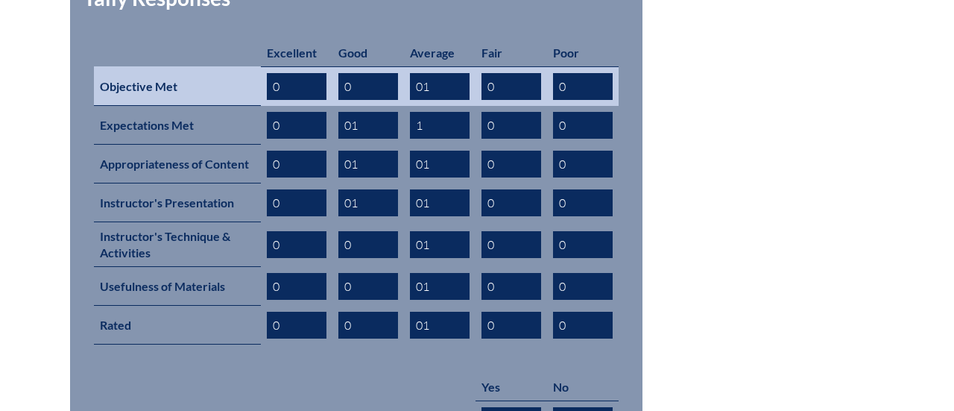
type input "01"
click at [291, 73] on input "0" at bounding box center [297, 86] width 60 height 27
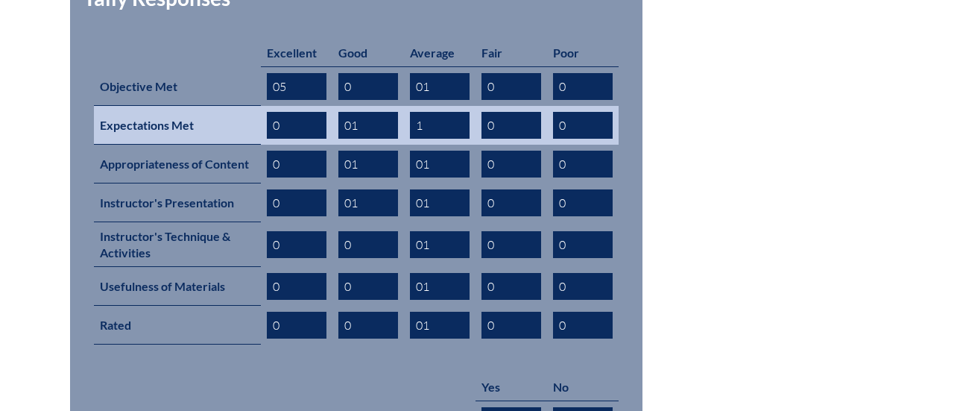
type input "05"
click at [295, 112] on input "0" at bounding box center [297, 125] width 60 height 27
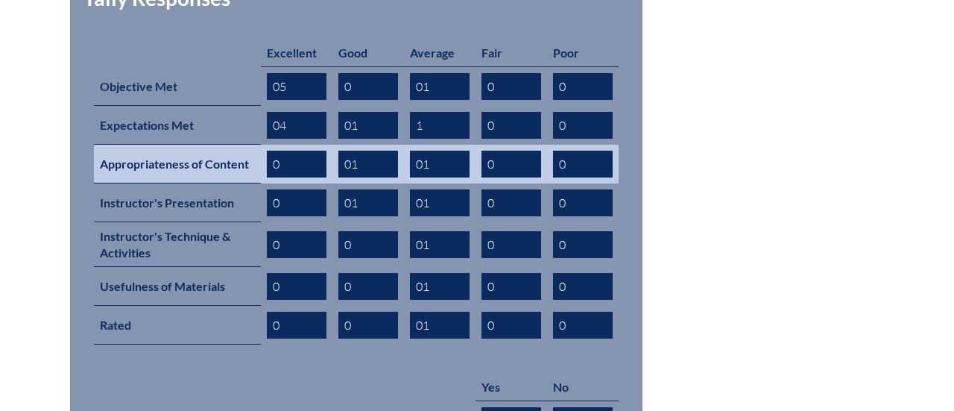
type input "04"
click at [299, 151] on input "0" at bounding box center [297, 164] width 60 height 27
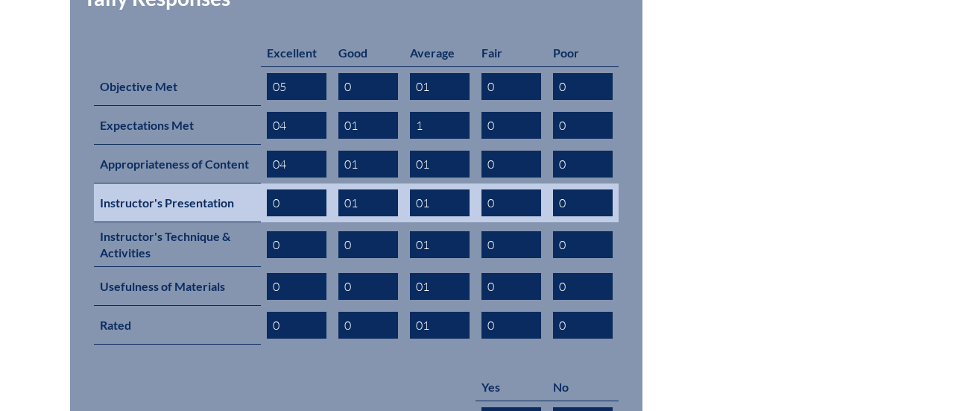
type input "04"
click at [301, 189] on input "0" at bounding box center [297, 202] width 60 height 27
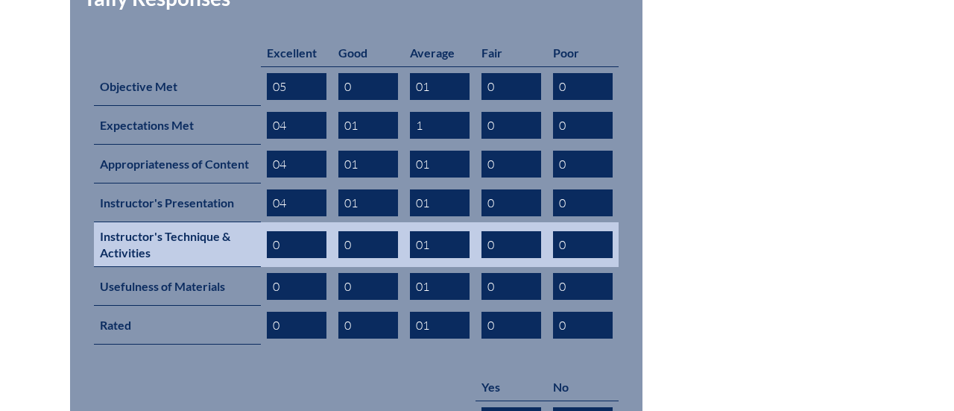
type input "04"
click at [309, 231] on input "0" at bounding box center [297, 244] width 60 height 27
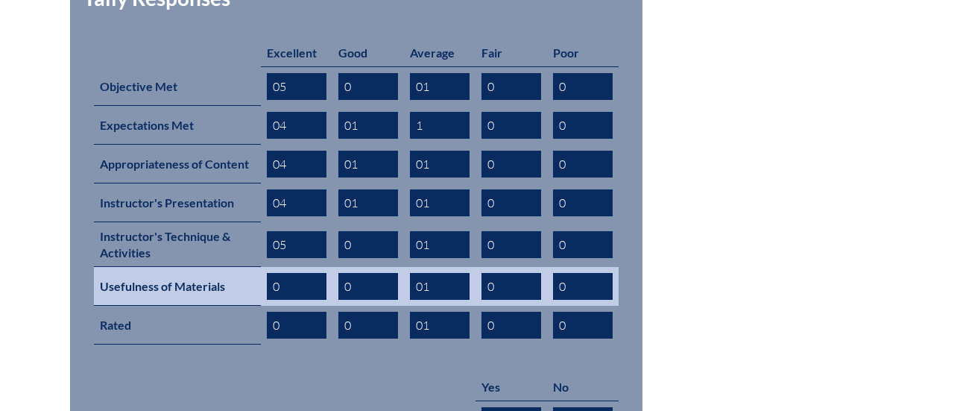
type input "05"
click at [305, 273] on input "0" at bounding box center [297, 286] width 60 height 27
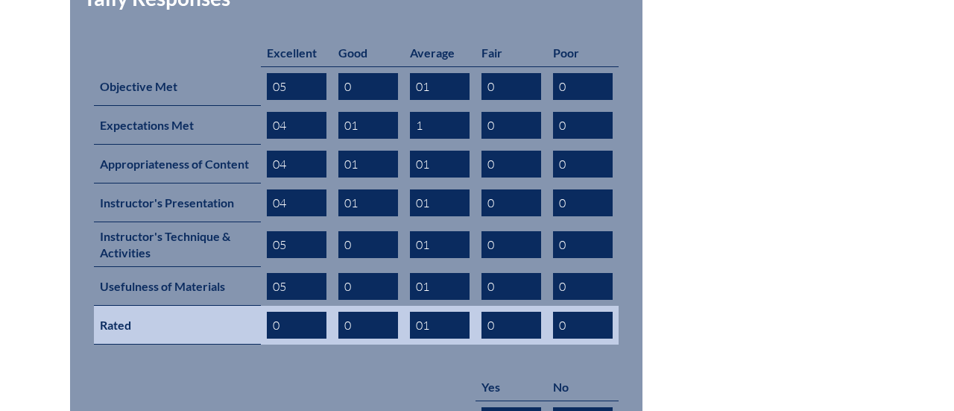
type input "05"
click at [303, 312] on input "0" at bounding box center [297, 325] width 60 height 27
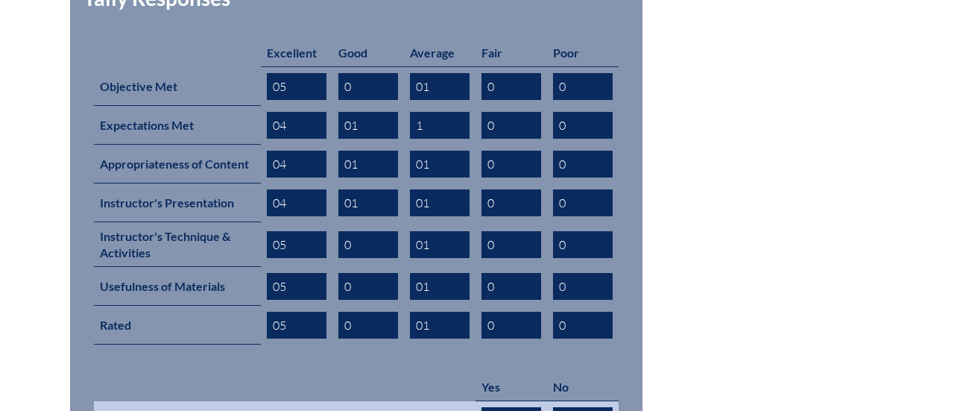
type input "05"
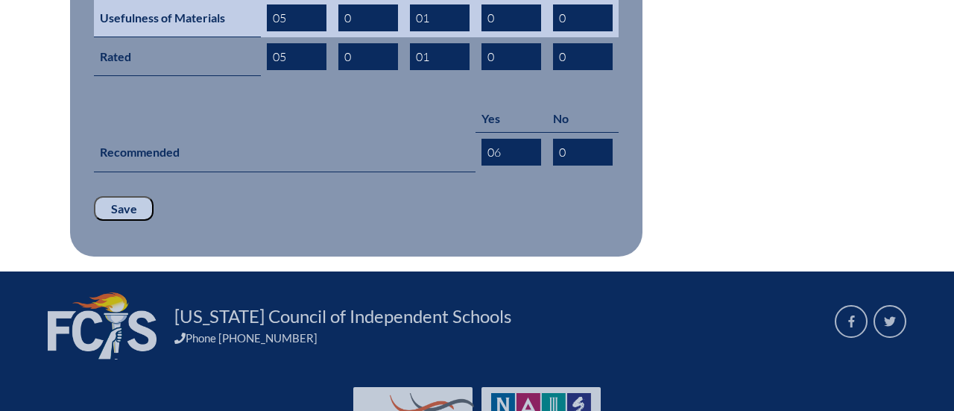
scroll to position [990, 0]
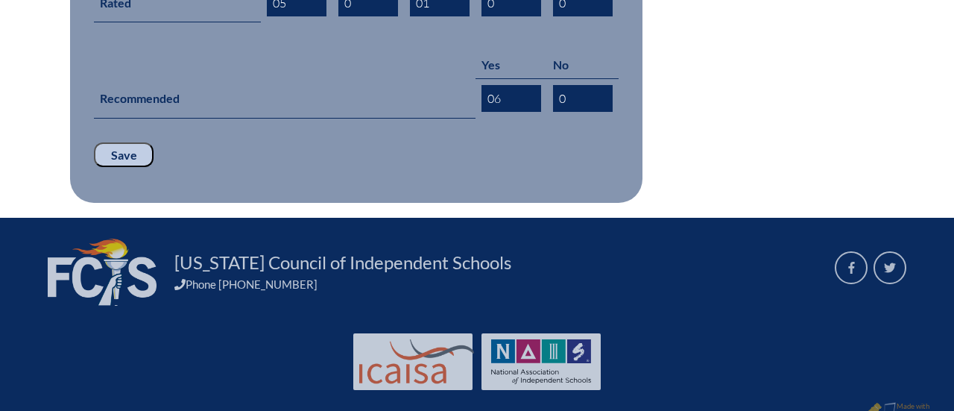
type input "06"
click at [121, 142] on input "Save" at bounding box center [124, 154] width 60 height 25
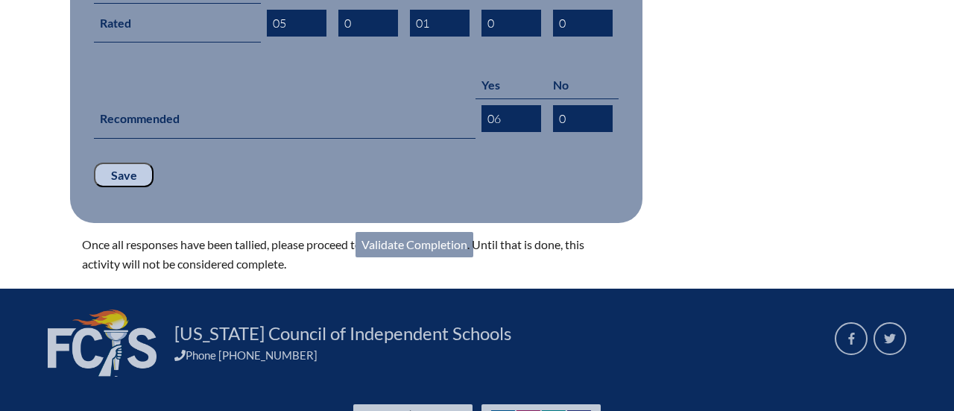
scroll to position [1034, 0]
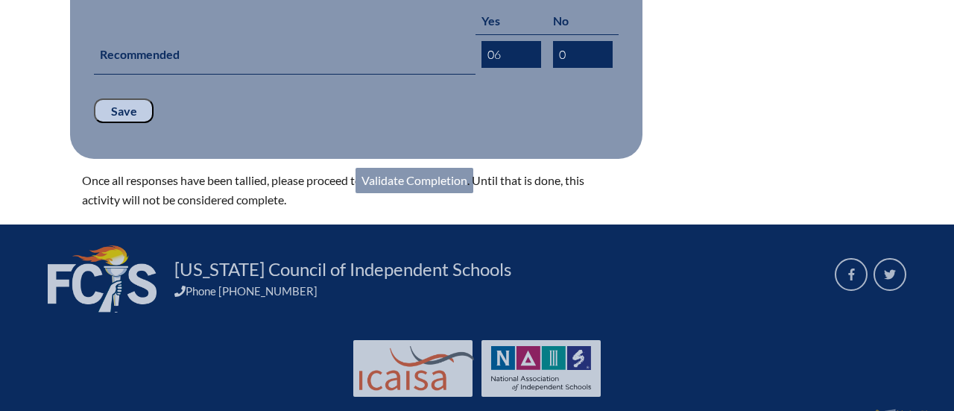
click at [424, 168] on link "Validate Completion" at bounding box center [415, 180] width 118 height 25
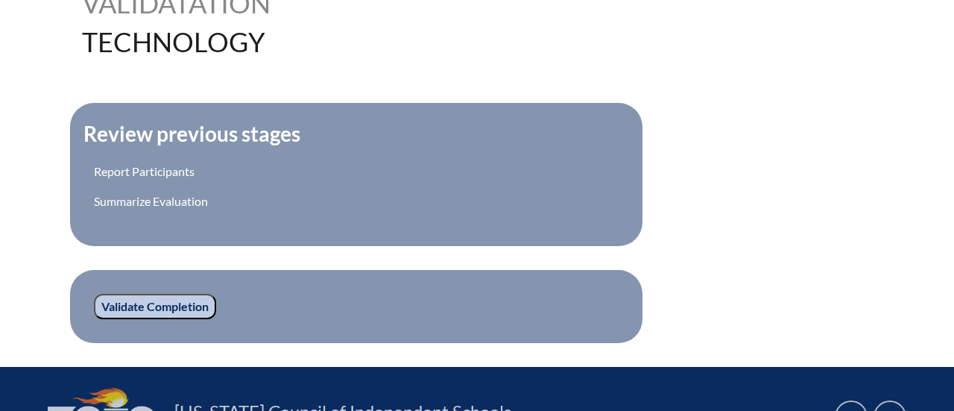
scroll to position [461, 0]
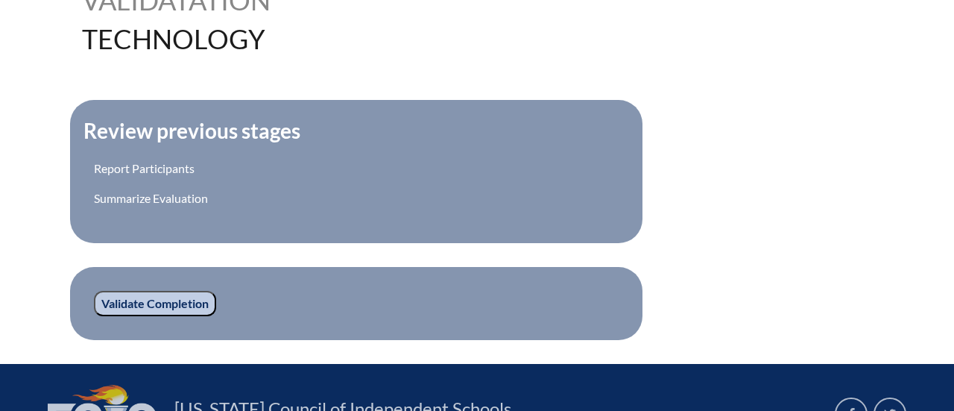
click at [132, 306] on input "Validate Completion" at bounding box center [155, 303] width 122 height 25
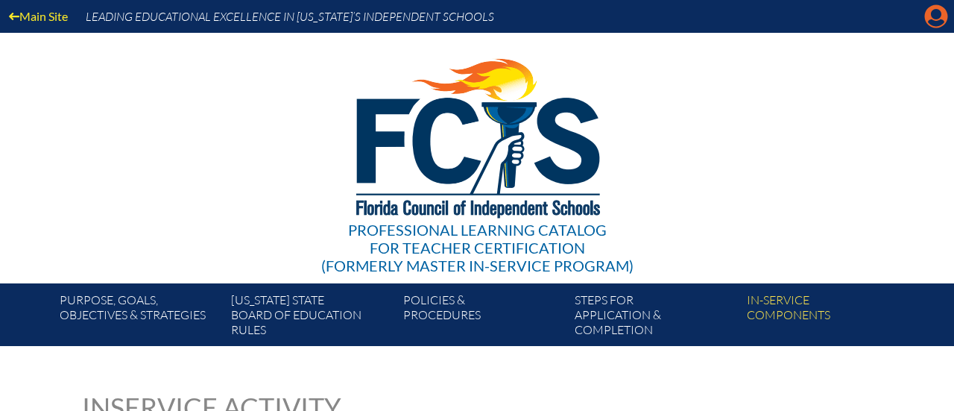
click at [940, 22] on icon "Manage account" at bounding box center [937, 16] width 24 height 24
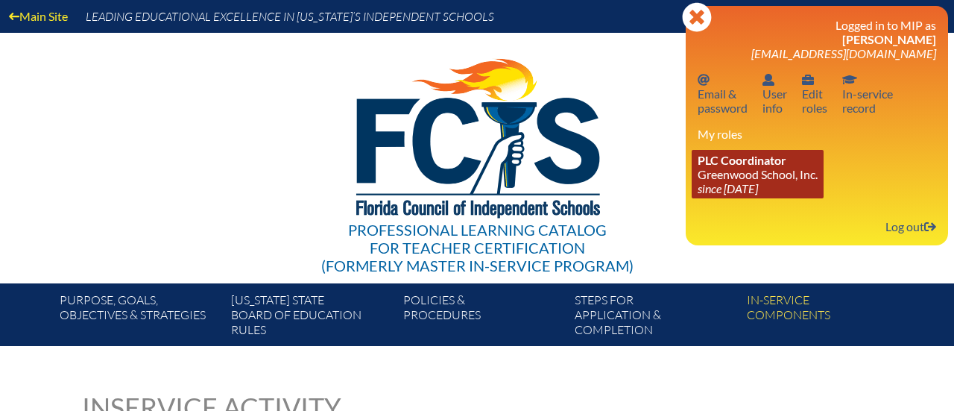
click at [726, 169] on link "PLC Coordinator Greenwood School, Inc. since 2023 Aug 21" at bounding box center [758, 174] width 132 height 48
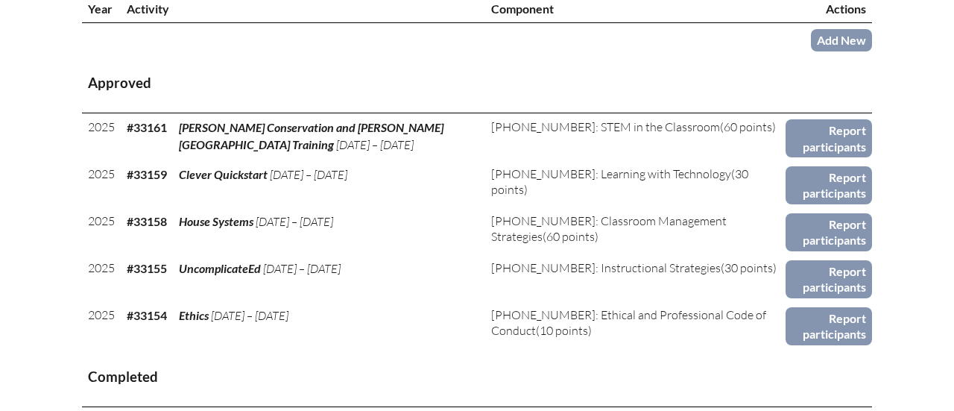
scroll to position [580, 0]
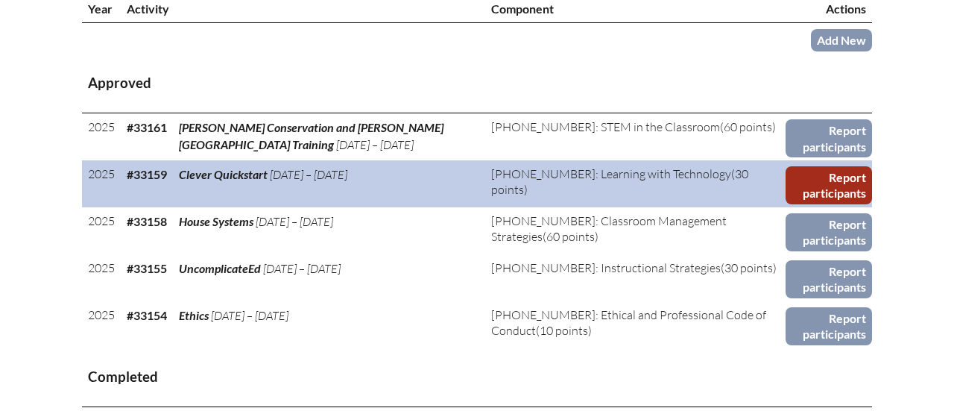
click at [816, 188] on link "Report participants" at bounding box center [829, 185] width 86 height 38
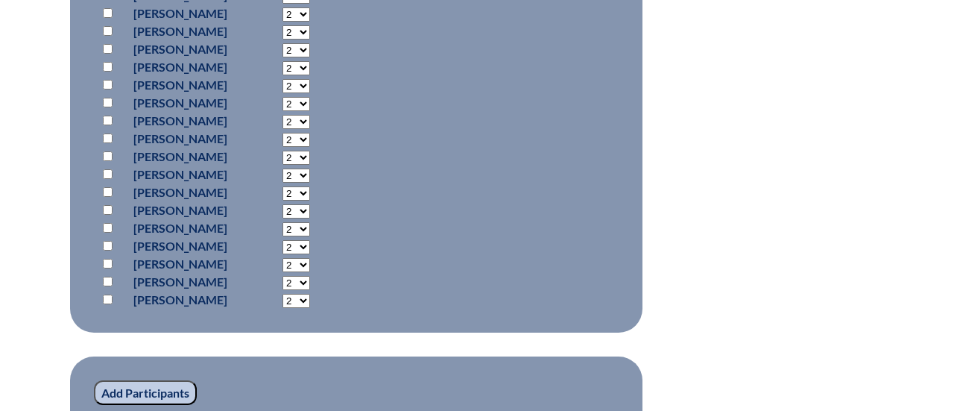
scroll to position [961, 0]
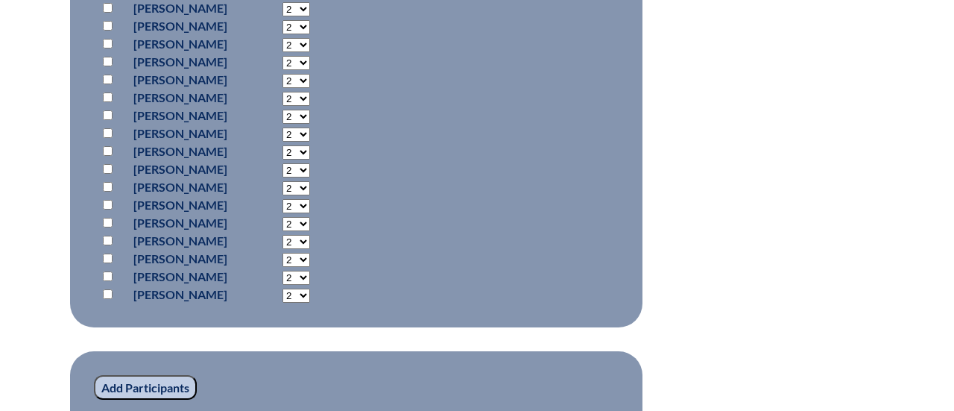
click at [110, 237] on input "checkbox" at bounding box center [108, 241] width 10 height 10
checkbox input "true"
click at [310, 242] on select "2 3 4 5 6 7 8 9 10 11 12 13 14 15 16 17 18 19 20 21 22 23" at bounding box center [297, 242] width 28 height 14
select select "30"
click at [310, 235] on select "2 3 4 5 6 7 8 9 10 11 12 13 14 15 16 17 18 19 20 21 22 23" at bounding box center [297, 242] width 28 height 14
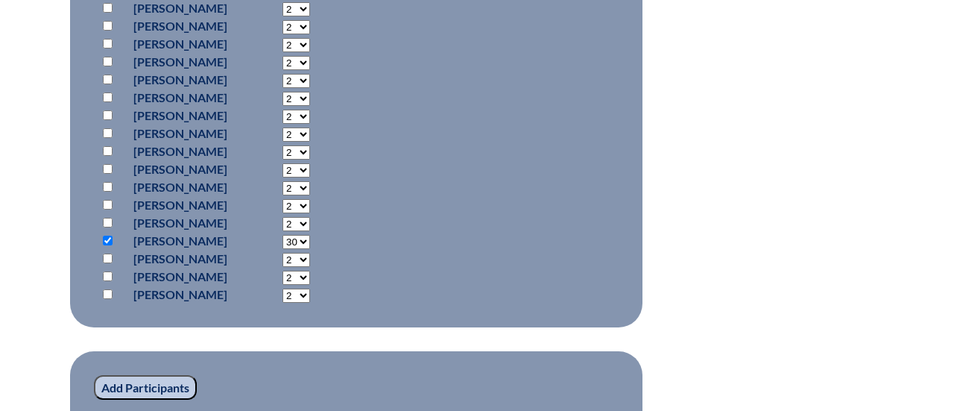
click at [171, 379] on input "Add Participants" at bounding box center [145, 387] width 103 height 25
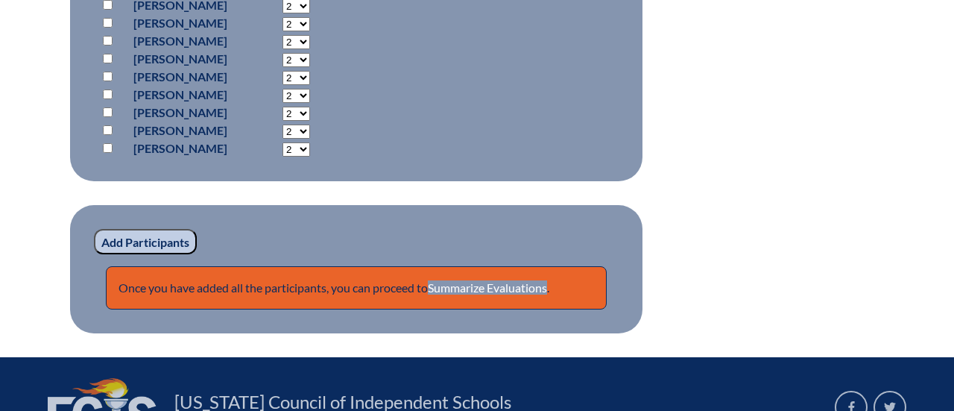
scroll to position [1109, 0]
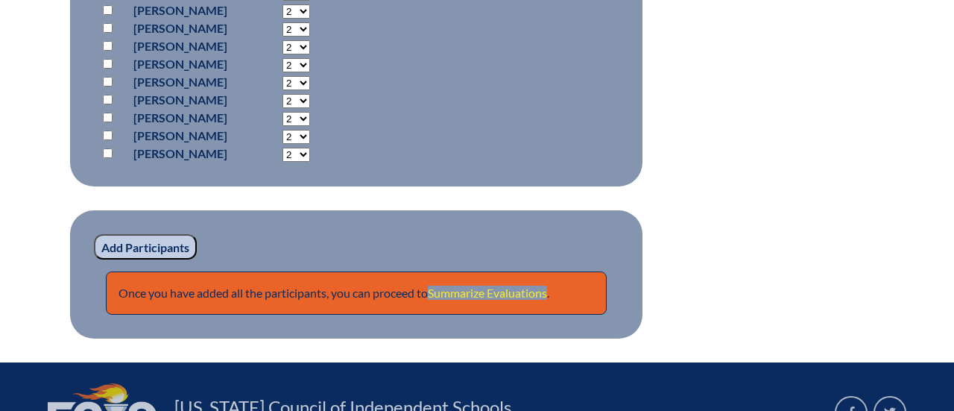
click at [511, 292] on link "Summarize Evaluations" at bounding box center [487, 293] width 119 height 14
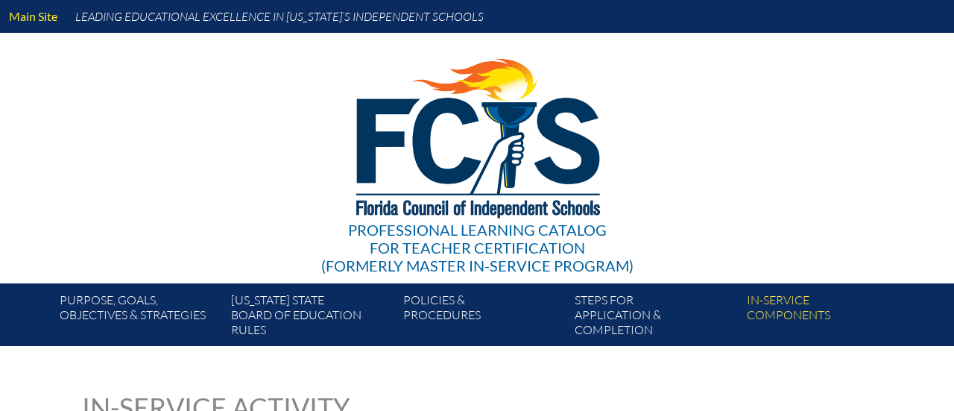
type input "0"
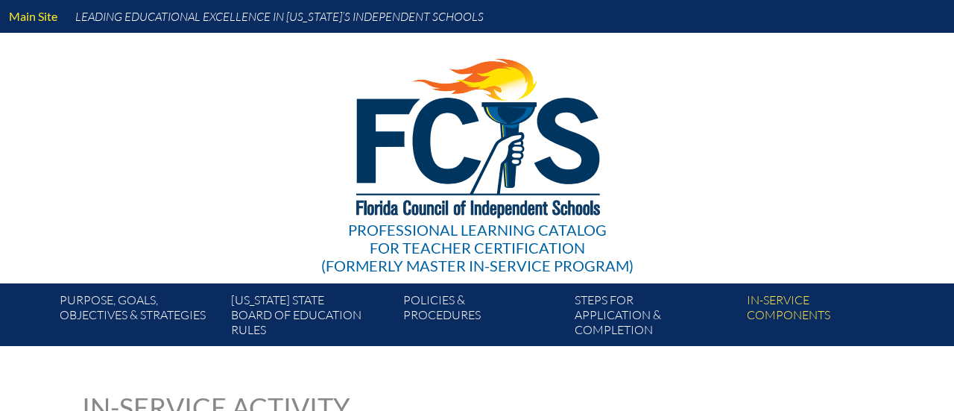
type input "0"
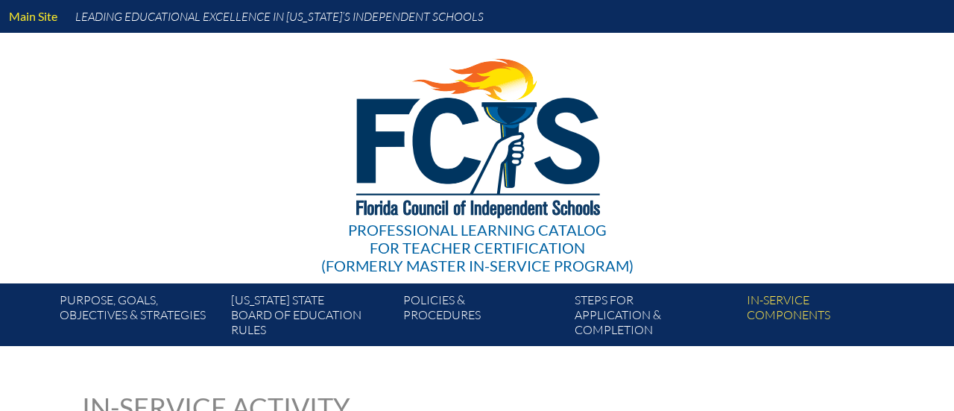
type input "0"
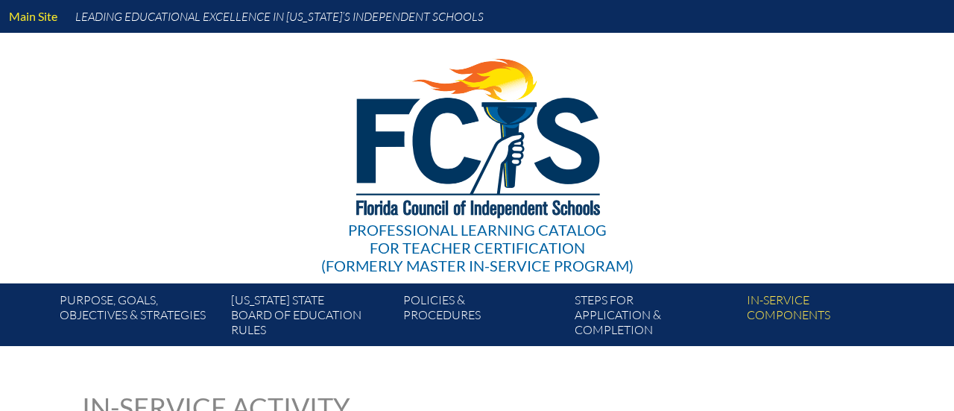
type input "0"
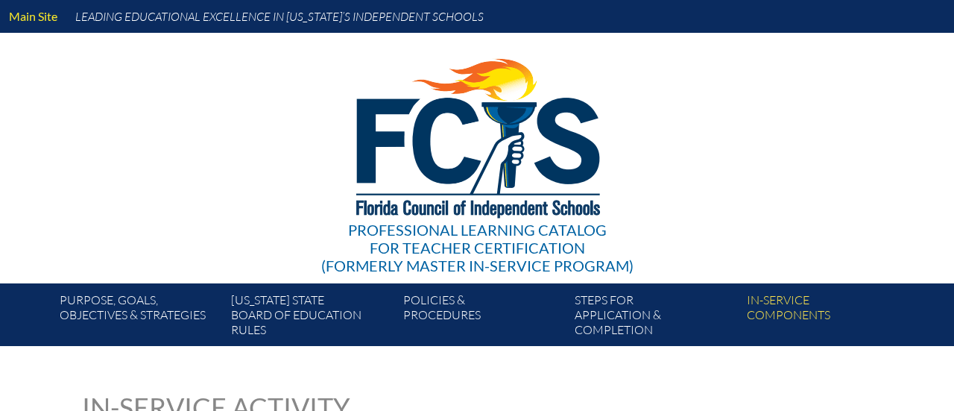
type input "0"
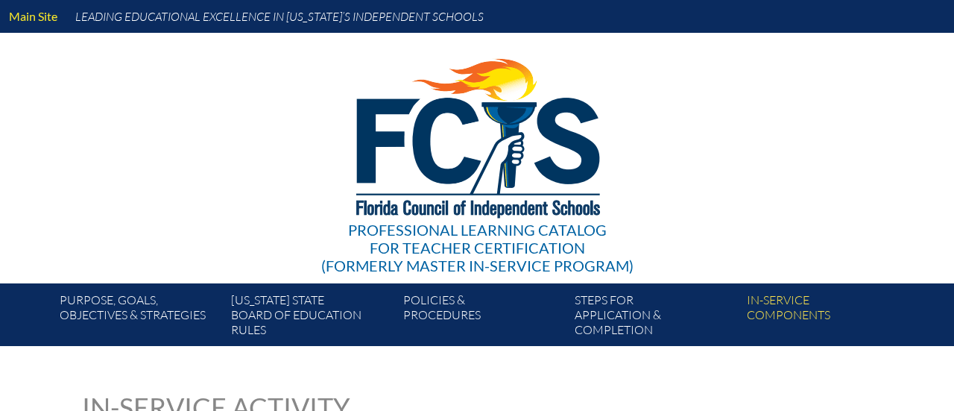
type input "0"
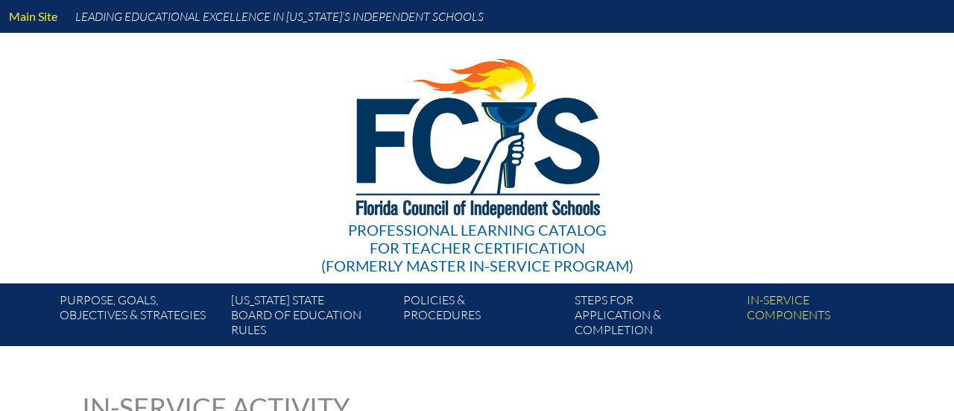
type input "0"
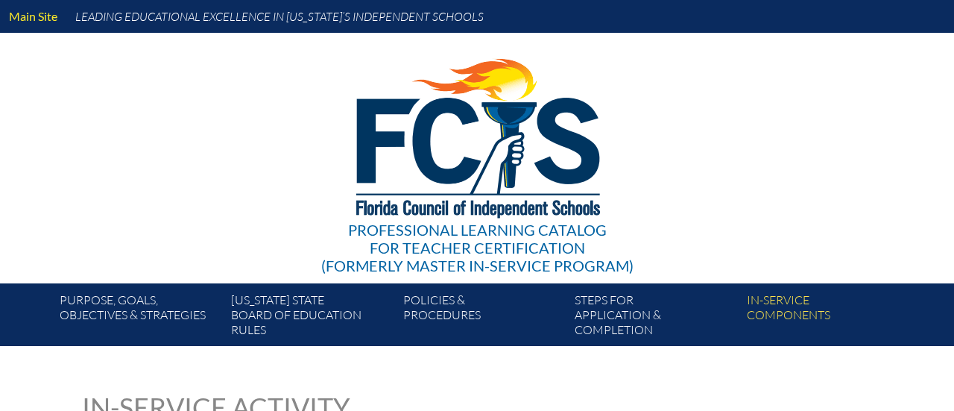
type input "0"
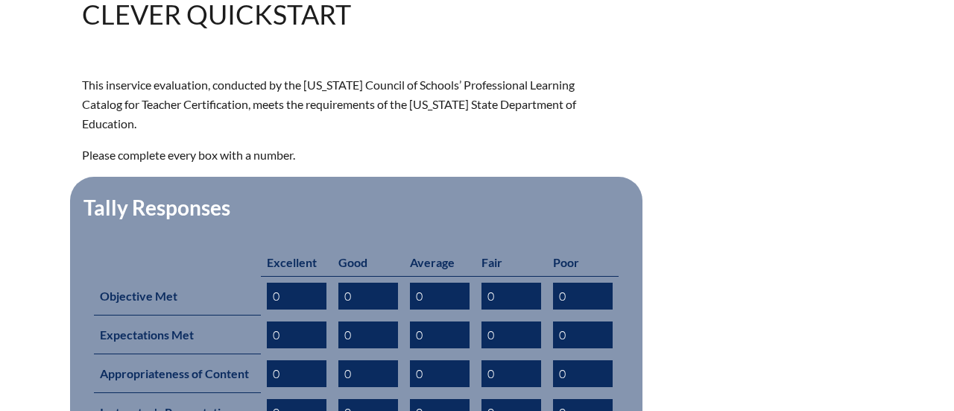
scroll to position [460, 0]
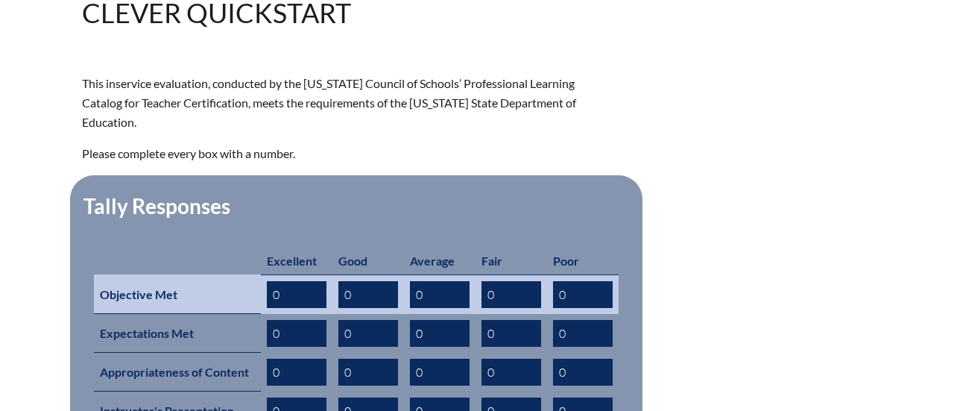
click at [447, 281] on input "0" at bounding box center [440, 294] width 60 height 27
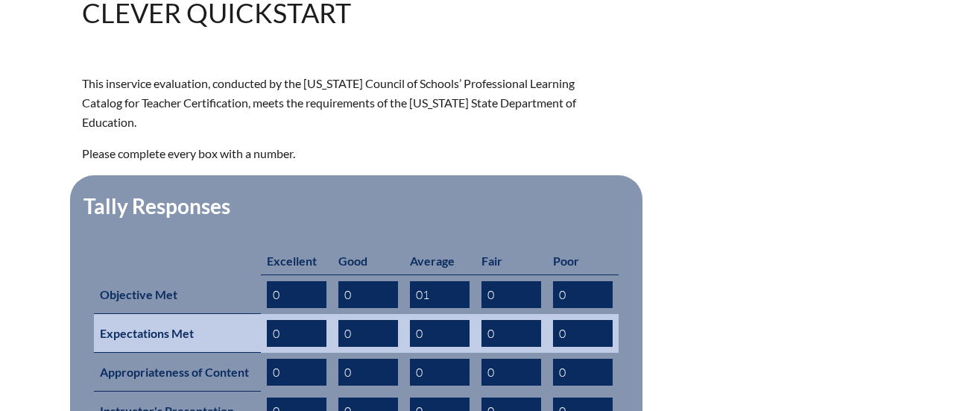
type input "01"
click at [445, 320] on input "0" at bounding box center [440, 333] width 60 height 27
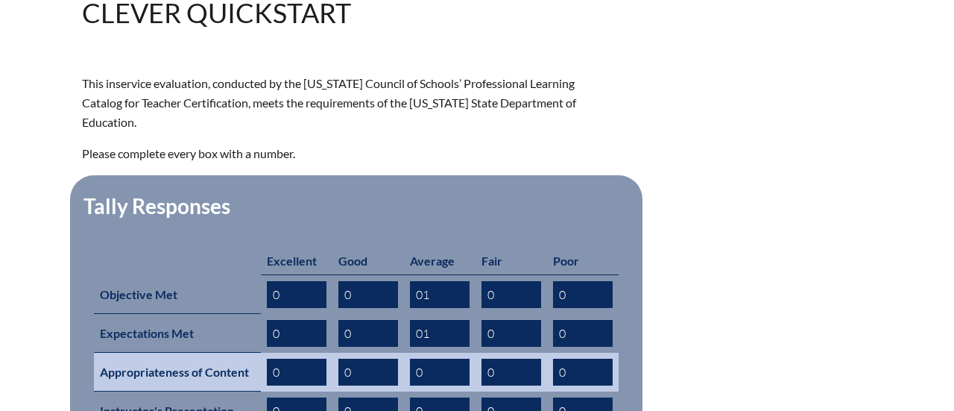
type input "01"
click at [415, 359] on input "0" at bounding box center [440, 372] width 60 height 27
click at [431, 359] on input "10" at bounding box center [440, 372] width 60 height 27
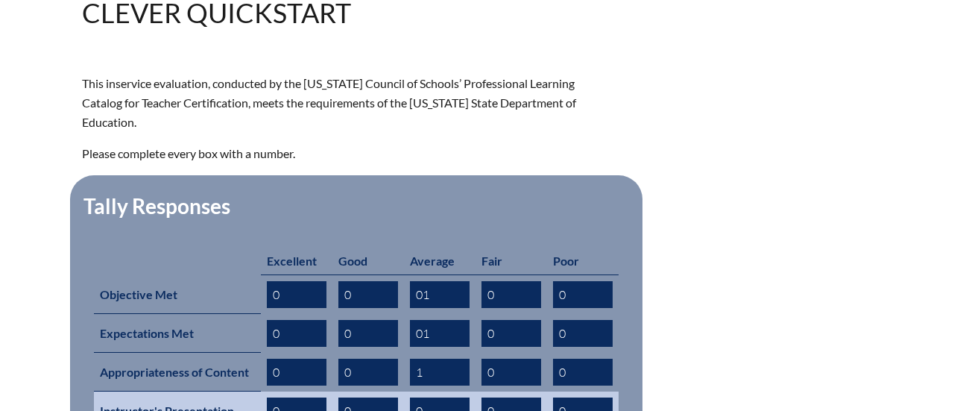
type input "1"
click at [438, 397] on input "0" at bounding box center [440, 410] width 60 height 27
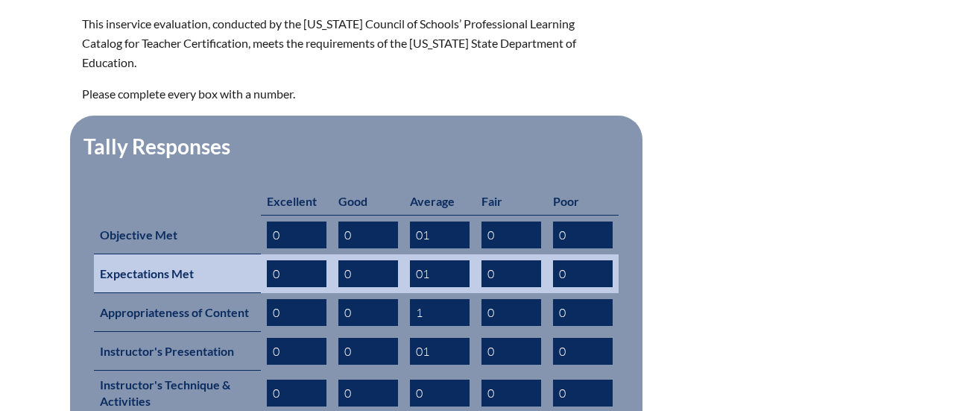
scroll to position [628, 0]
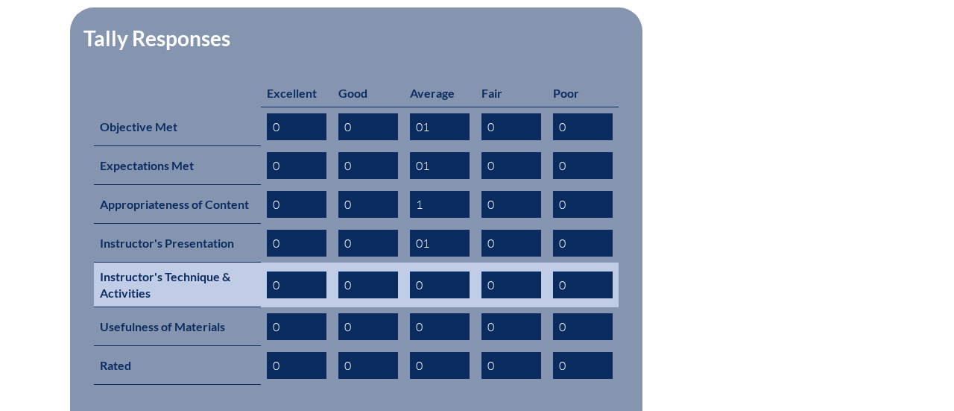
type input "01"
click at [440, 271] on input "0" at bounding box center [440, 284] width 60 height 27
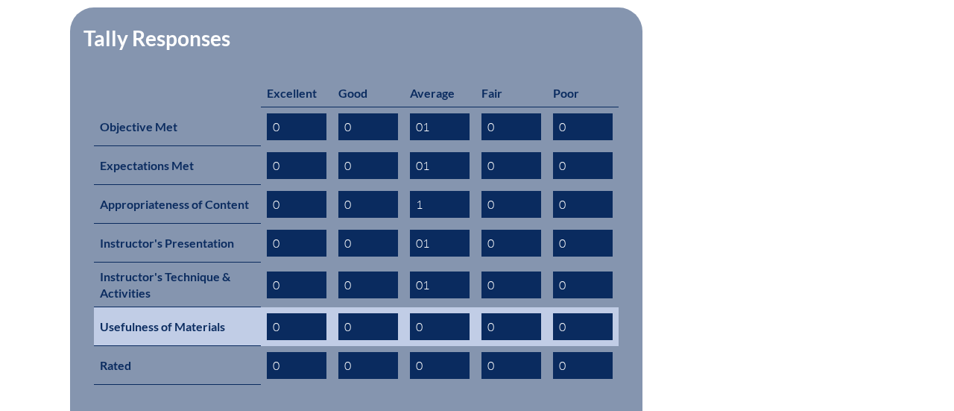
type input "01"
click at [441, 313] on input "0" at bounding box center [440, 326] width 60 height 27
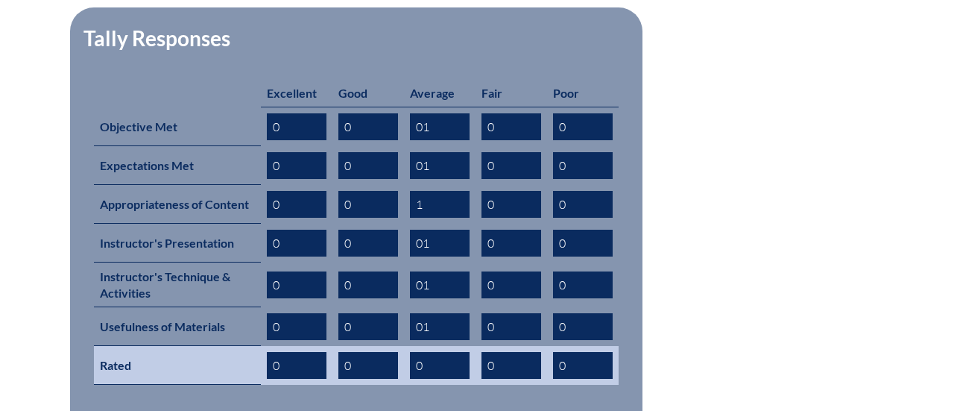
type input "01"
click at [447, 352] on input "0" at bounding box center [440, 365] width 60 height 27
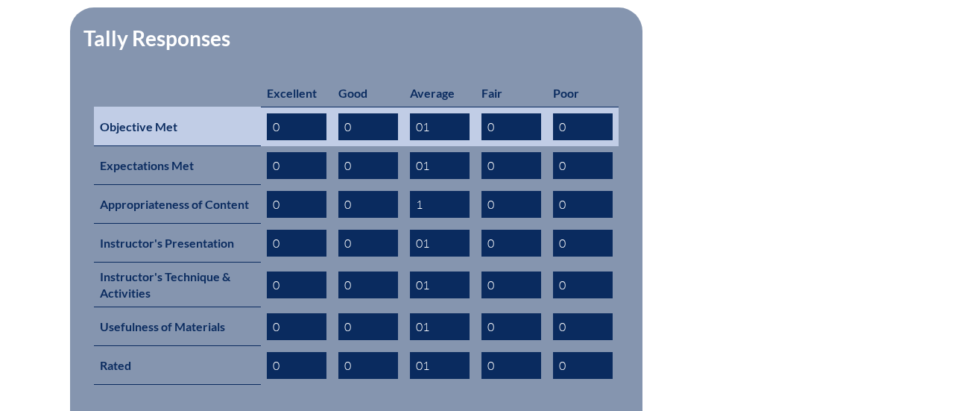
type input "01"
click at [290, 113] on input "0" at bounding box center [297, 126] width 60 height 27
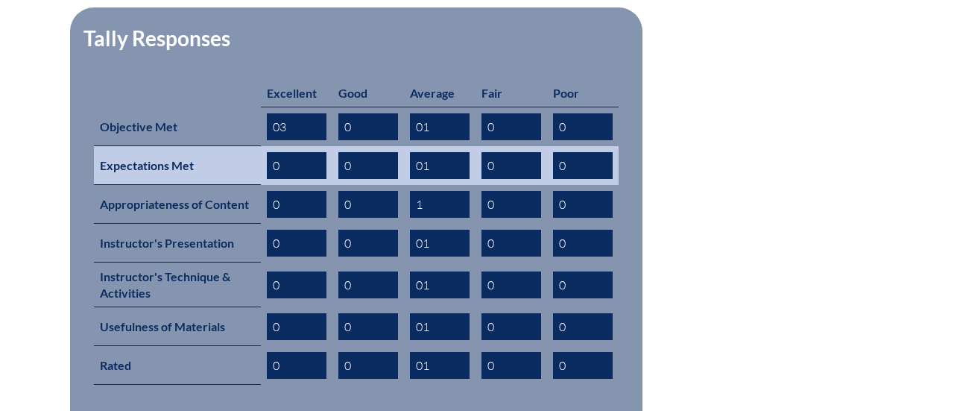
type input "03"
click at [287, 152] on input "0" at bounding box center [297, 165] width 60 height 27
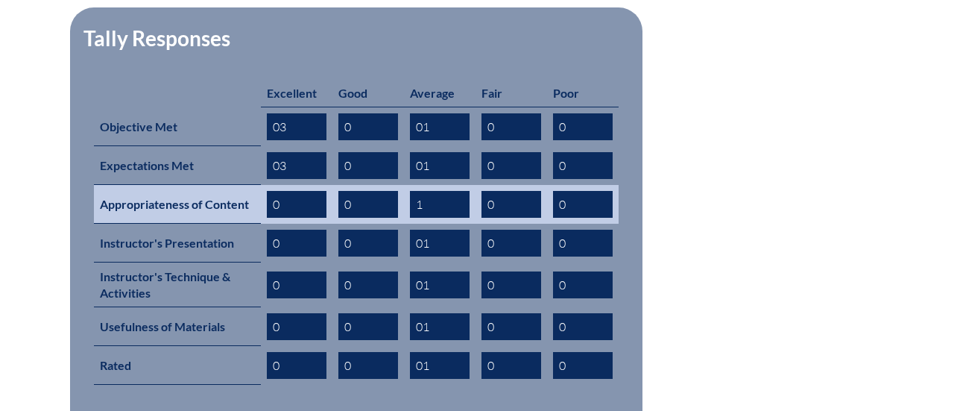
type input "03"
click at [292, 191] on input "0" at bounding box center [297, 204] width 60 height 27
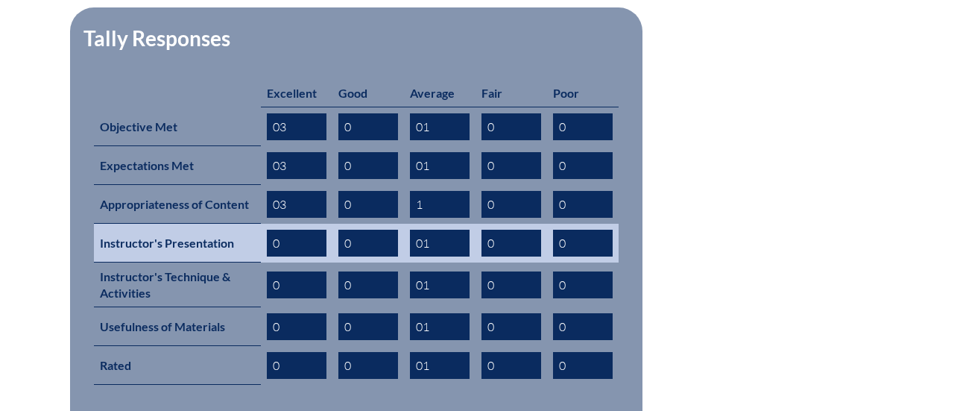
type input "03"
click at [276, 230] on input "0" at bounding box center [297, 243] width 60 height 27
click at [283, 230] on input "0" at bounding box center [297, 243] width 60 height 27
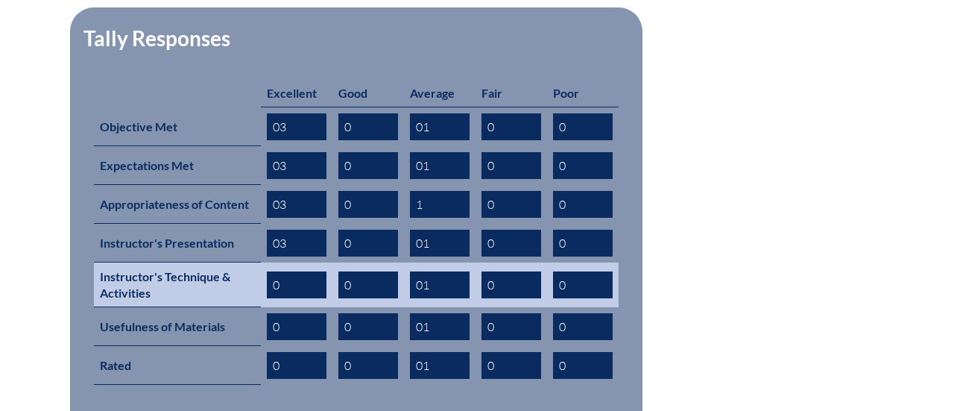
type input "03"
click at [274, 271] on input "0" at bounding box center [297, 284] width 60 height 27
click at [280, 271] on input "0" at bounding box center [297, 284] width 60 height 27
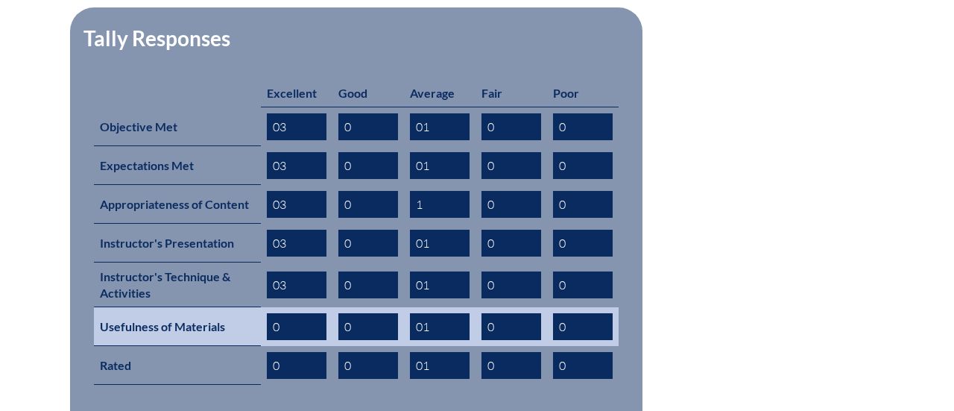
type input "03"
click at [289, 313] on input "0" at bounding box center [297, 326] width 60 height 27
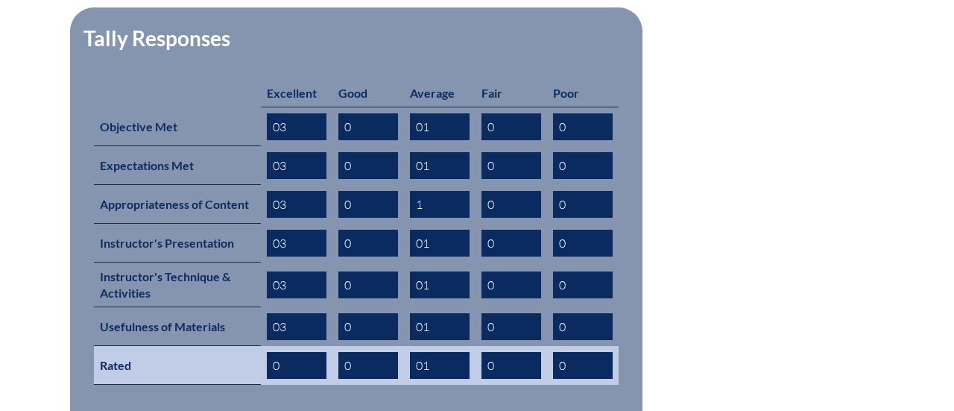
type input "03"
click at [296, 352] on input "0" at bounding box center [297, 365] width 60 height 27
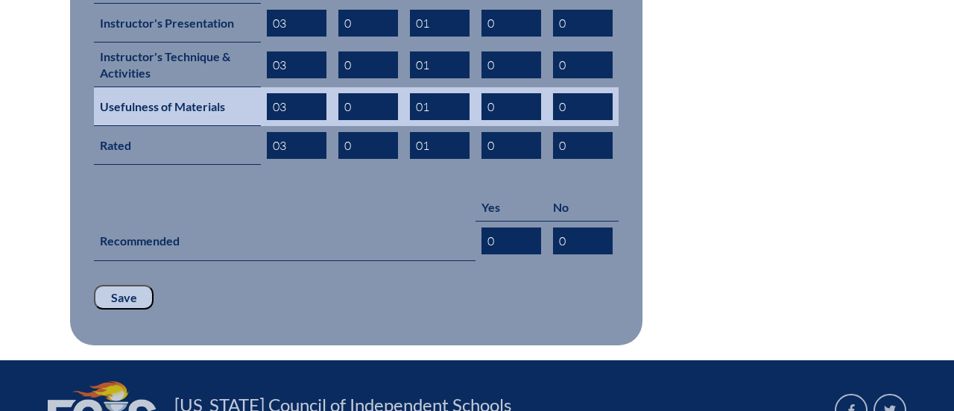
scroll to position [866, 0]
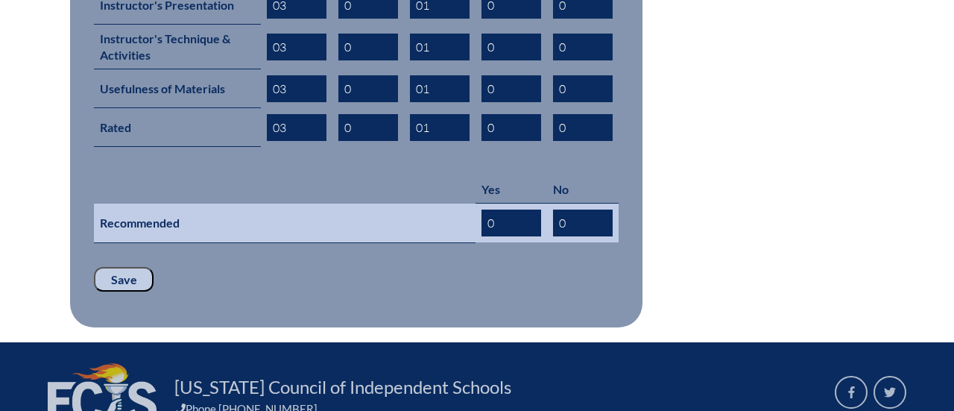
type input "03"
click at [501, 210] on input "0" at bounding box center [512, 223] width 60 height 27
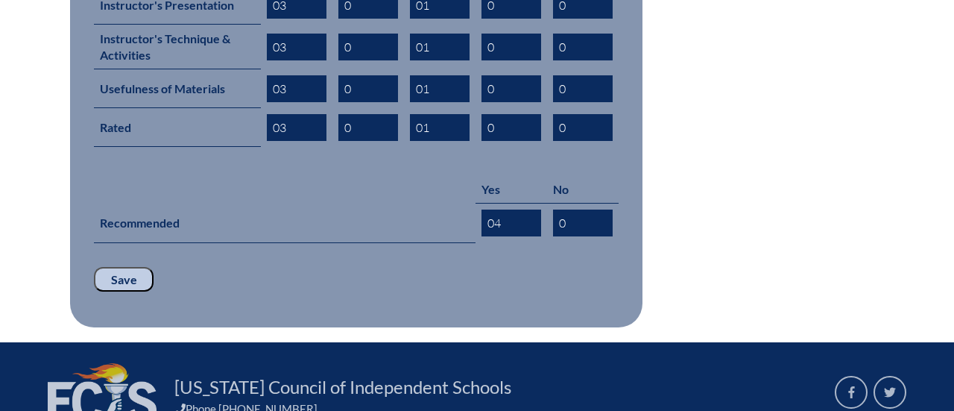
type input "04"
click at [116, 267] on input "Save" at bounding box center [124, 279] width 60 height 25
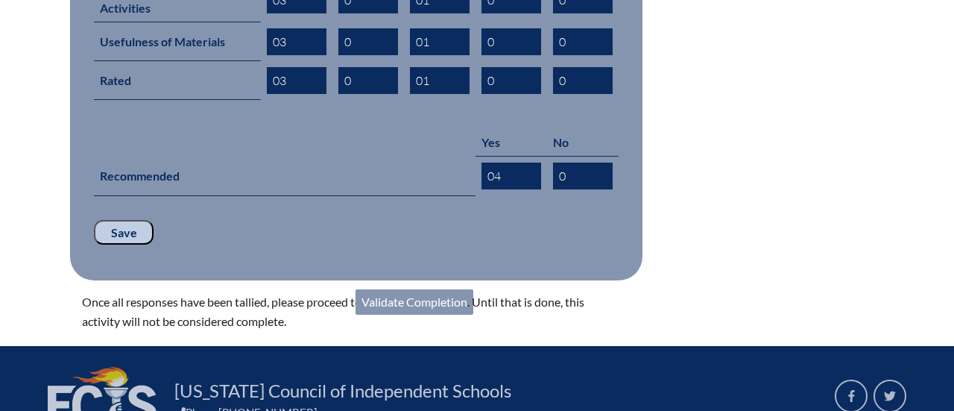
scroll to position [919, 0]
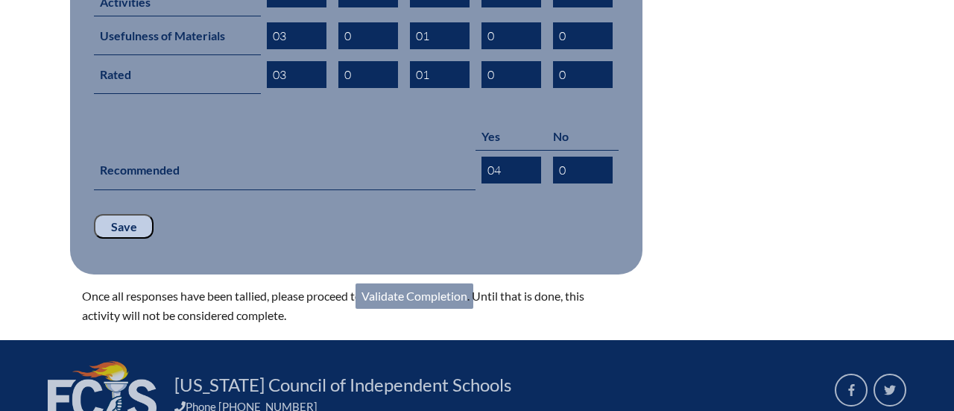
click at [398, 283] on link "Validate Completion" at bounding box center [415, 295] width 118 height 25
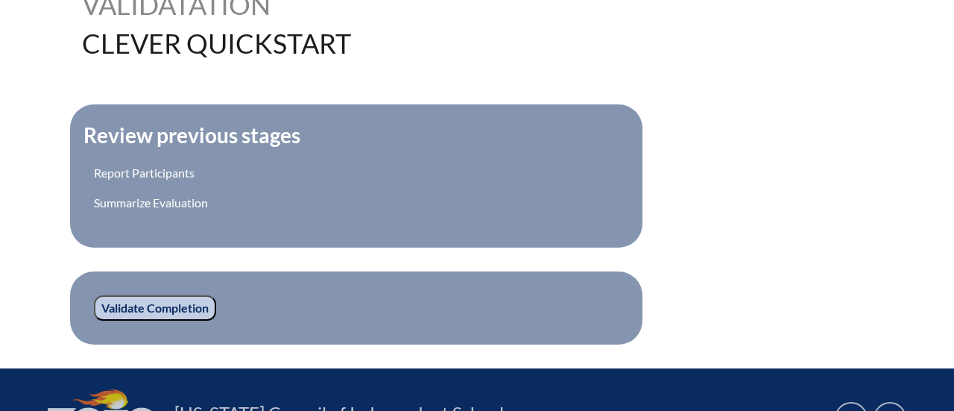
scroll to position [456, 0]
click at [177, 309] on input "Validate Completion" at bounding box center [155, 307] width 122 height 25
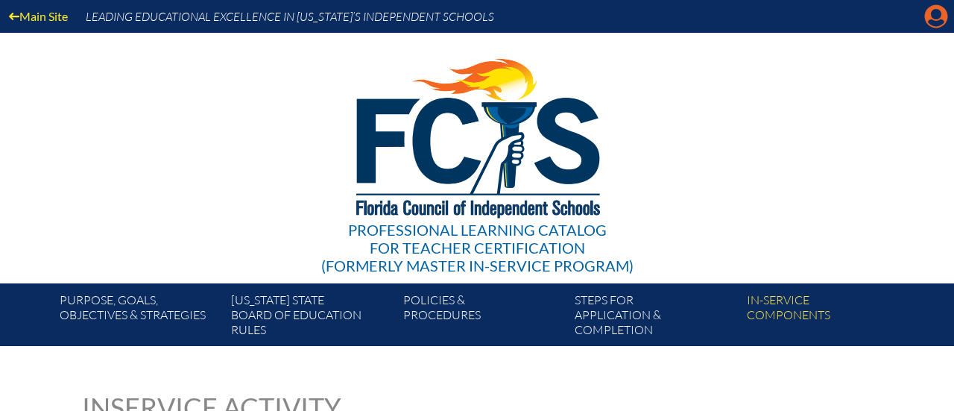
click at [937, 13] on icon "Manage account" at bounding box center [937, 16] width 24 height 24
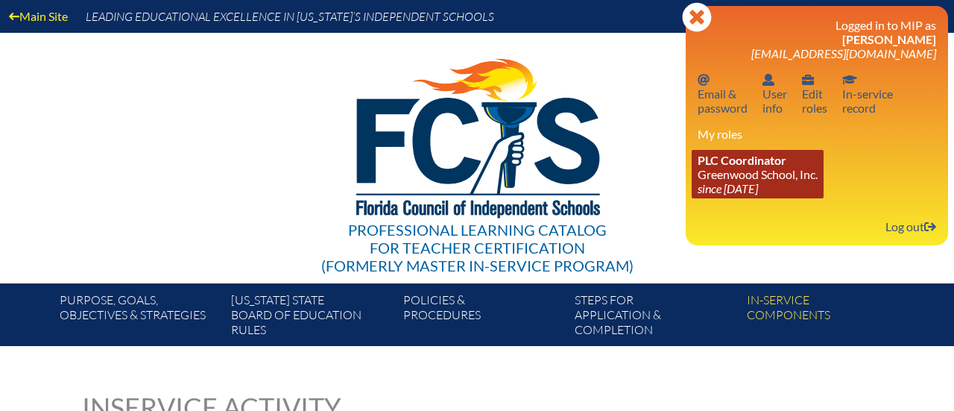
click at [744, 177] on link "PLC Coordinator Greenwood School, Inc. since 2023 Aug 21" at bounding box center [758, 174] width 132 height 48
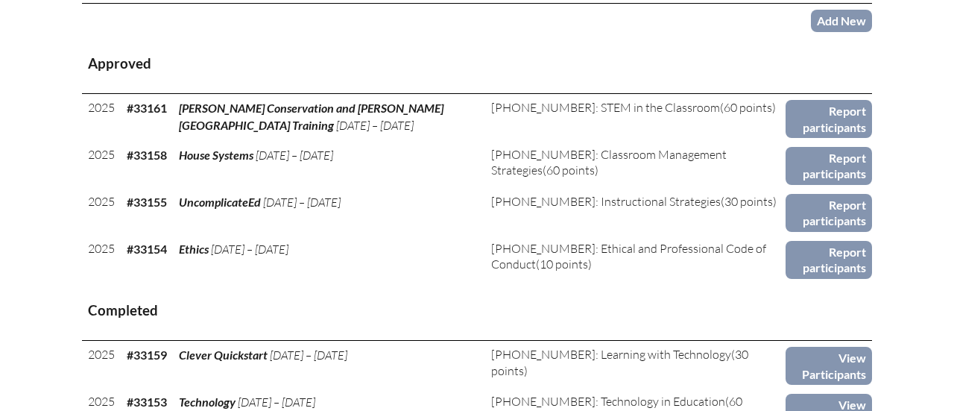
scroll to position [581, 0]
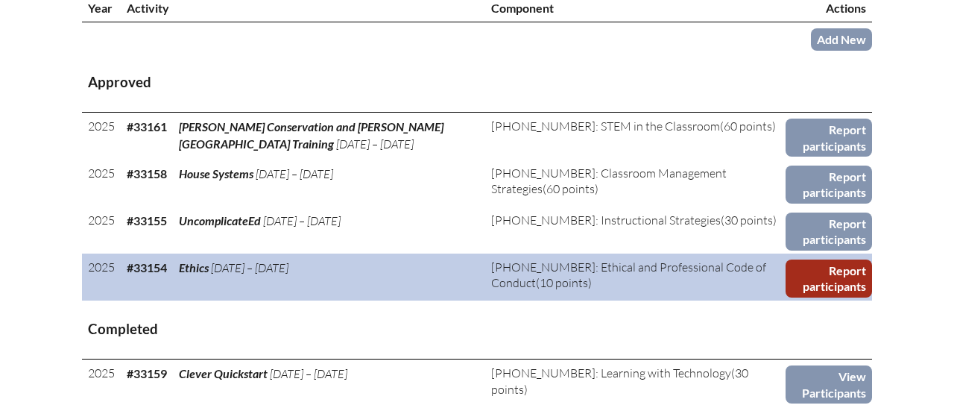
click at [832, 284] on link "Report participants" at bounding box center [829, 278] width 86 height 38
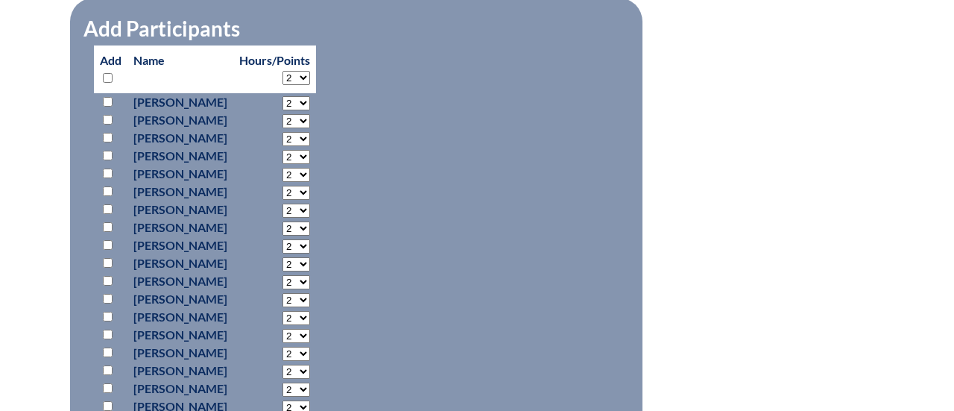
scroll to position [860, 0]
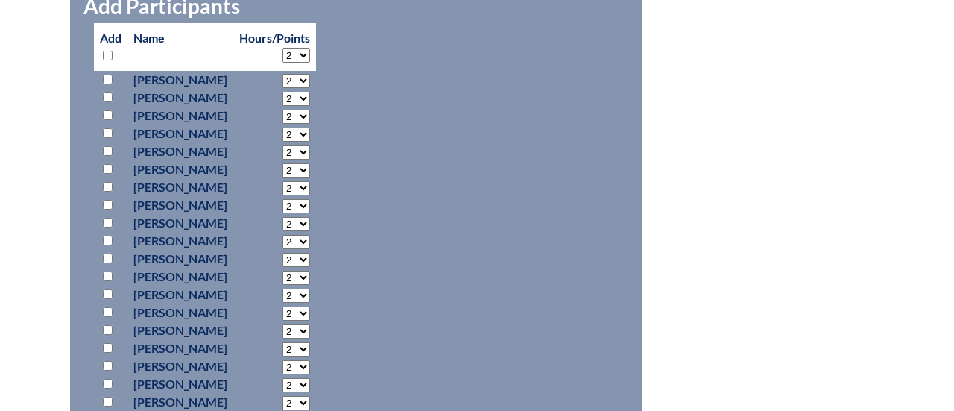
click at [107, 345] on input "checkbox" at bounding box center [108, 348] width 10 height 10
checkbox input "true"
click at [310, 347] on select "2 3 4 5 6 7 8 9 10 0" at bounding box center [297, 349] width 28 height 14
click at [310, 342] on select "2 3 4 5 6 7 8 9 10 0" at bounding box center [297, 349] width 28 height 14
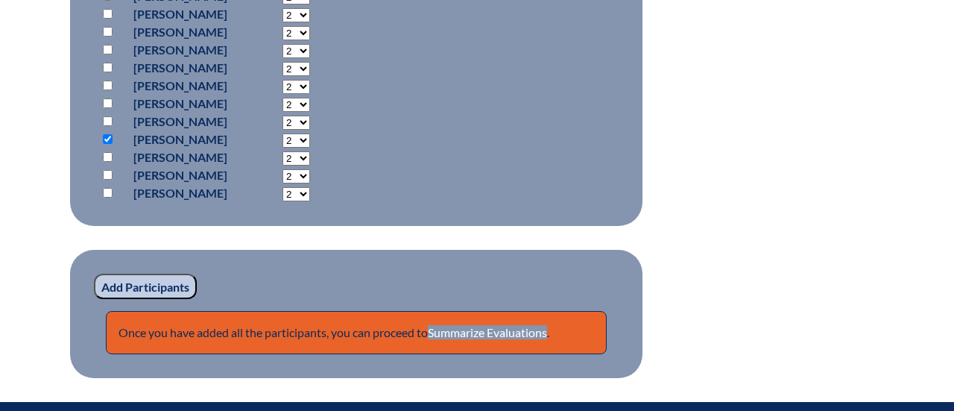
scroll to position [1066, 0]
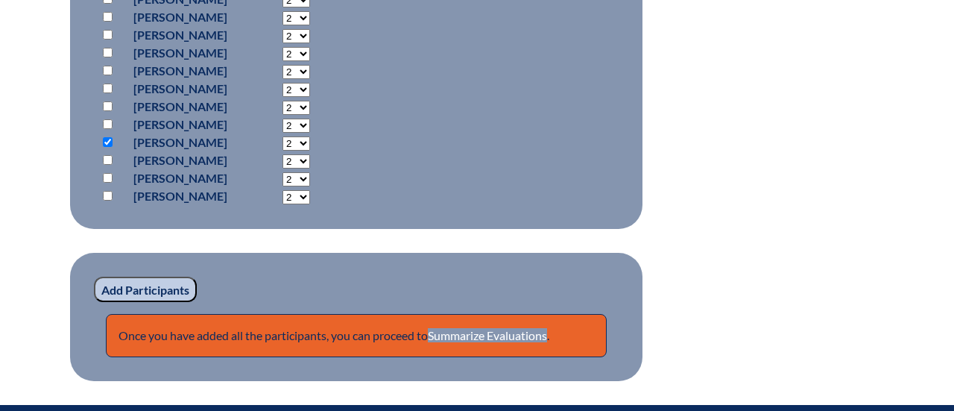
click at [169, 298] on input "Add Participants" at bounding box center [145, 289] width 103 height 25
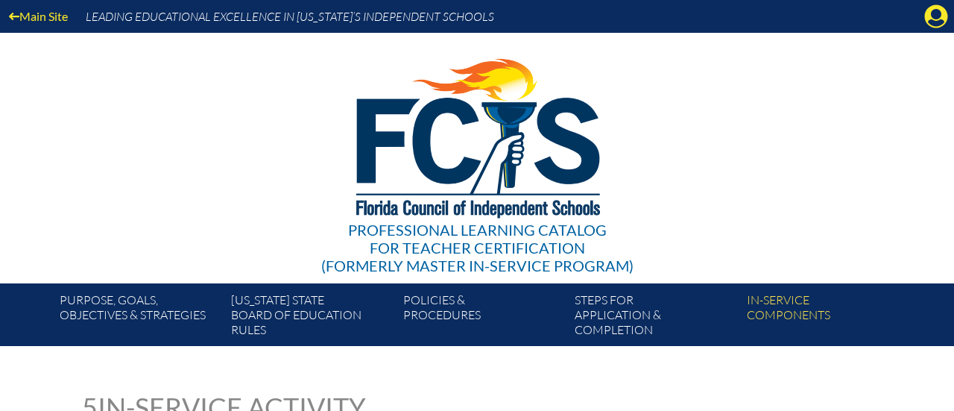
scroll to position [1092, 0]
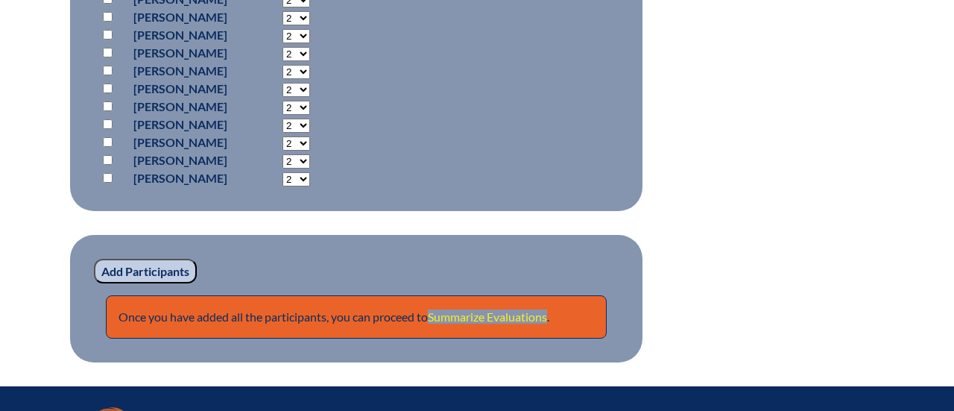
click at [497, 314] on link "Summarize Evaluations" at bounding box center [487, 316] width 119 height 14
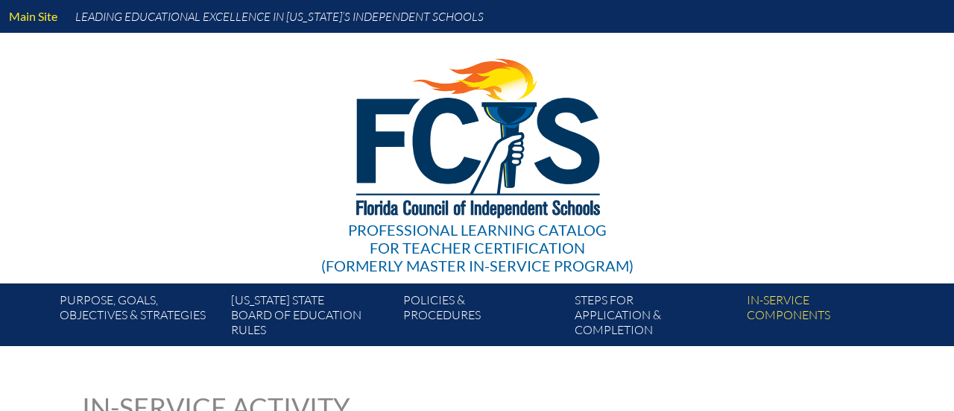
type input "0"
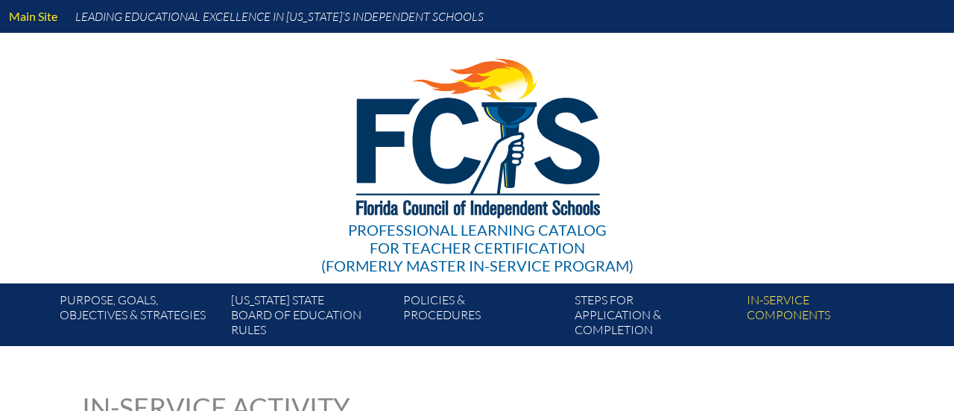
type input "0"
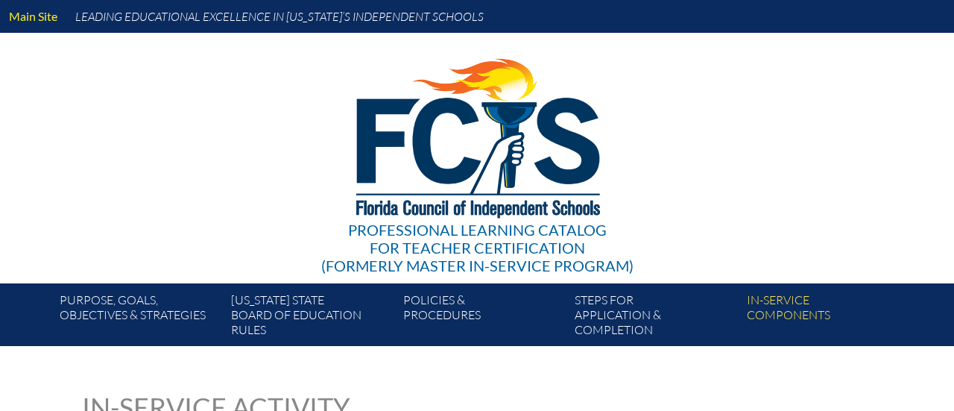
type input "0"
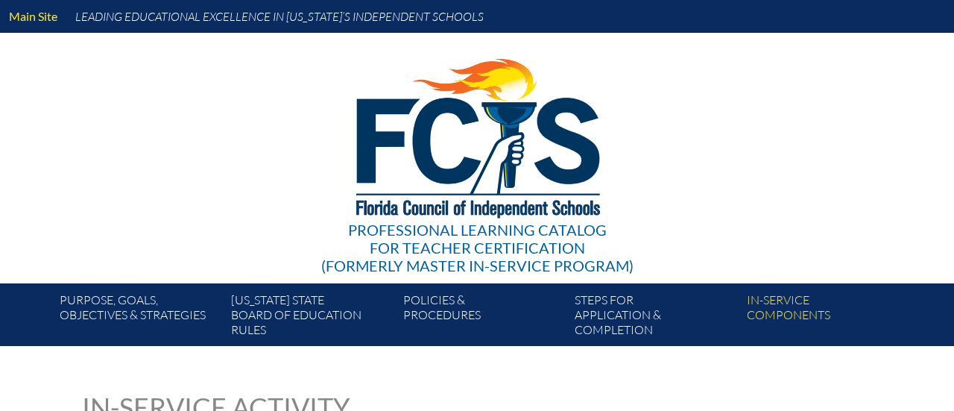
type input "0"
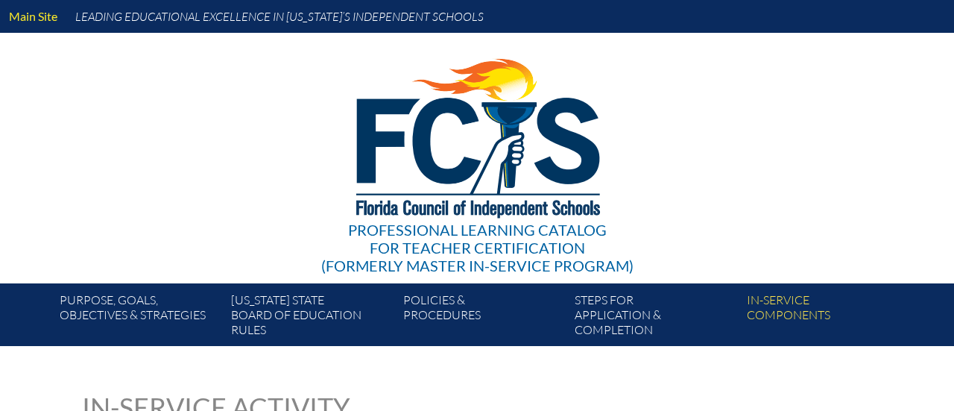
type input "0"
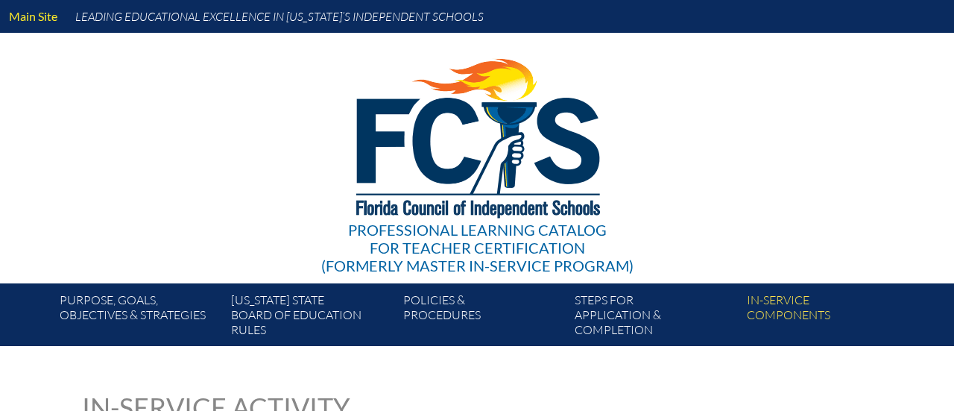
type input "0"
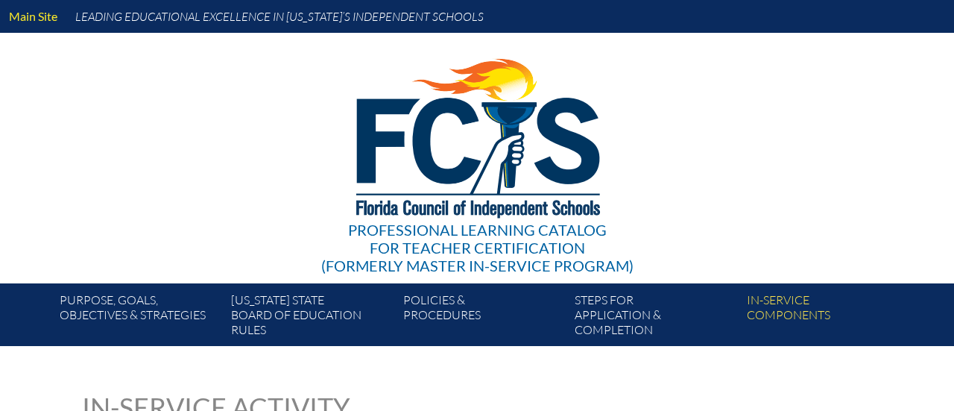
type input "0"
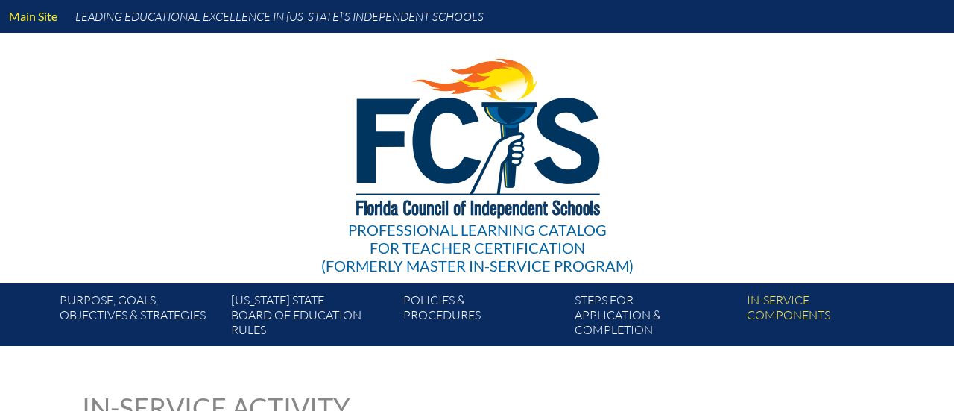
type input "0"
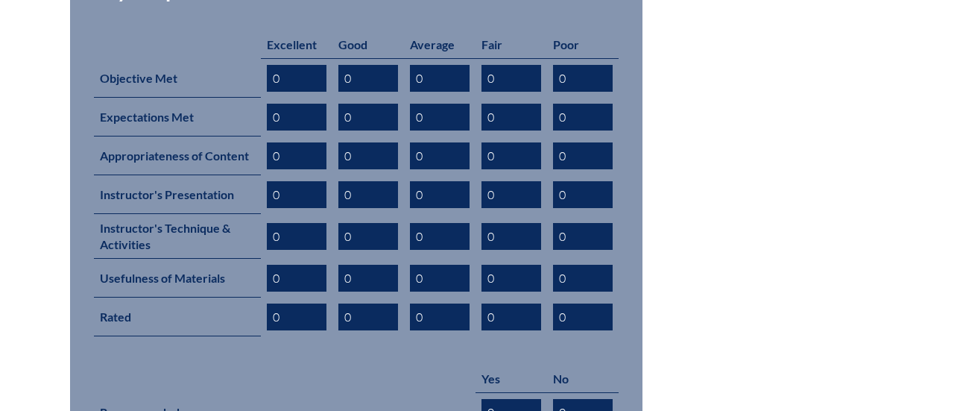
scroll to position [667, 0]
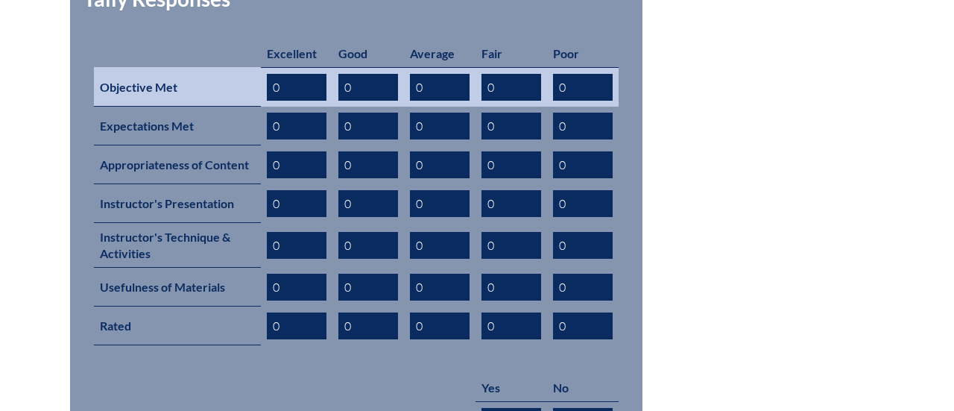
click at [440, 74] on input "0" at bounding box center [440, 87] width 60 height 27
type input "01"
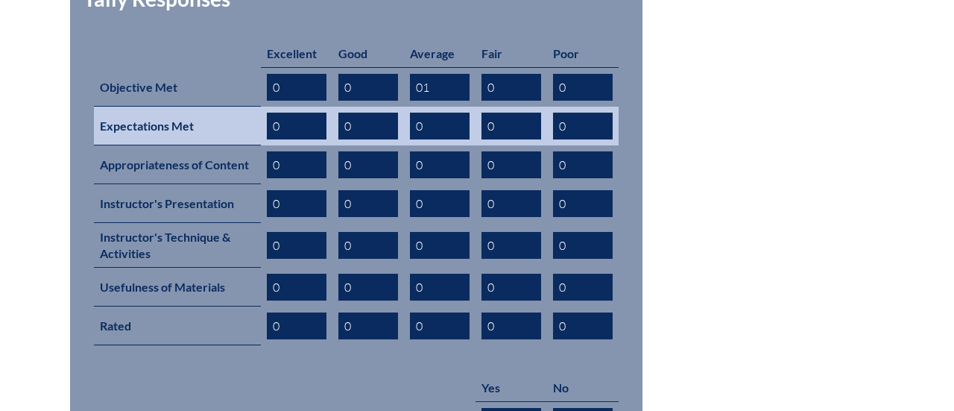
click at [432, 113] on input "0" at bounding box center [440, 126] width 60 height 27
type input "01"
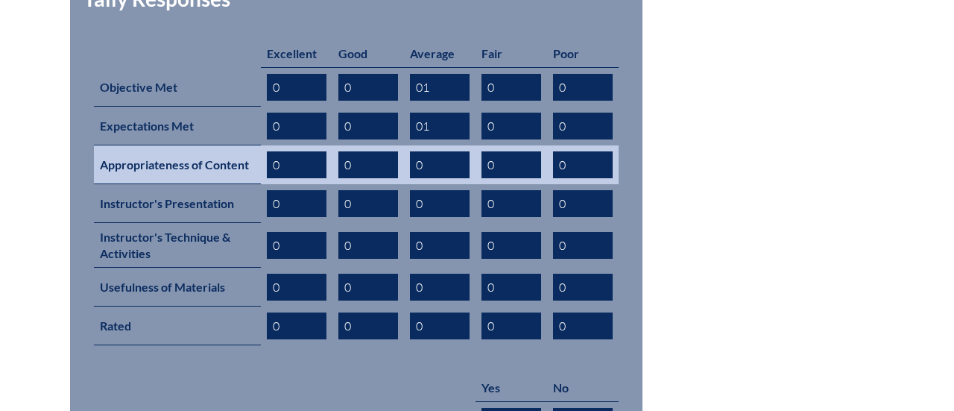
click at [427, 151] on input "0" at bounding box center [440, 164] width 60 height 27
type input "01"
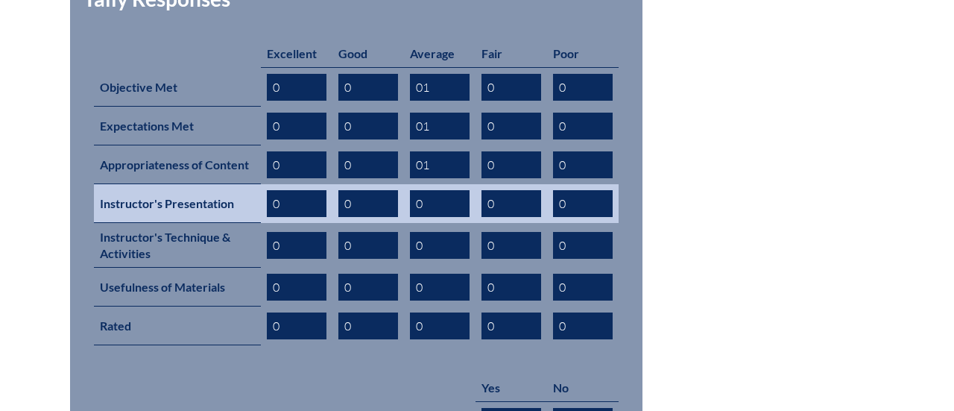
click at [439, 190] on input "0" at bounding box center [440, 203] width 60 height 27
type input "01"
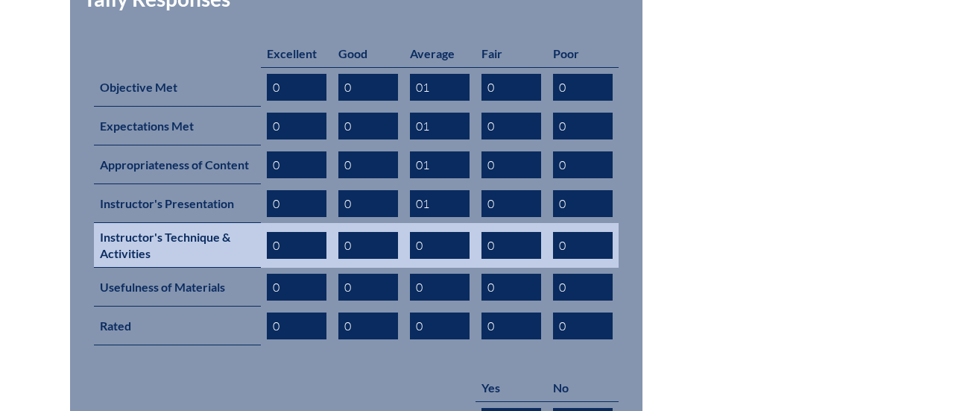
click at [440, 232] on input "0" at bounding box center [440, 245] width 60 height 27
type input "01"
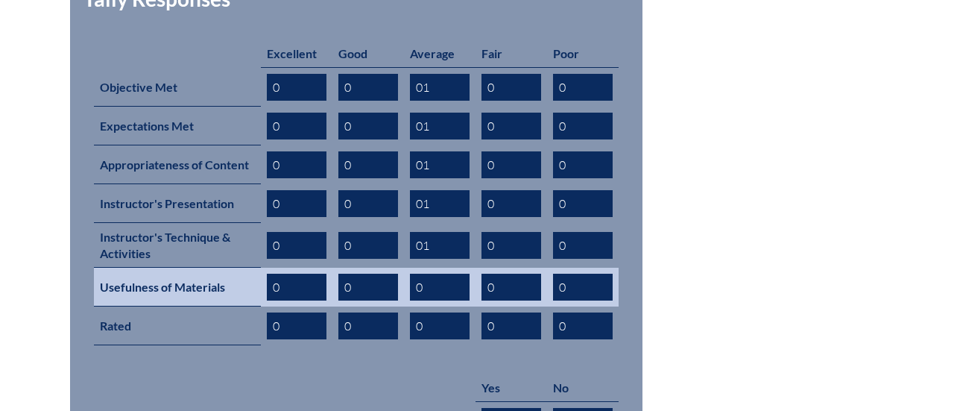
click at [444, 274] on input "0" at bounding box center [440, 287] width 60 height 27
type input "01"
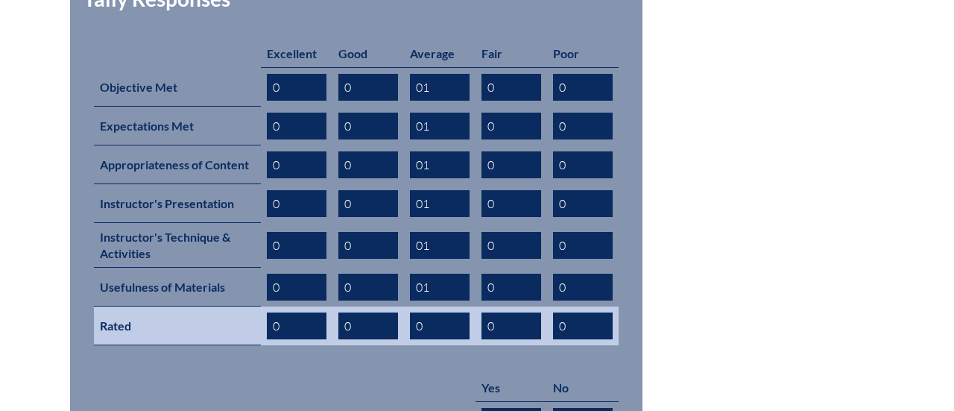
click at [441, 312] on input "0" at bounding box center [440, 325] width 60 height 27
type input "01"
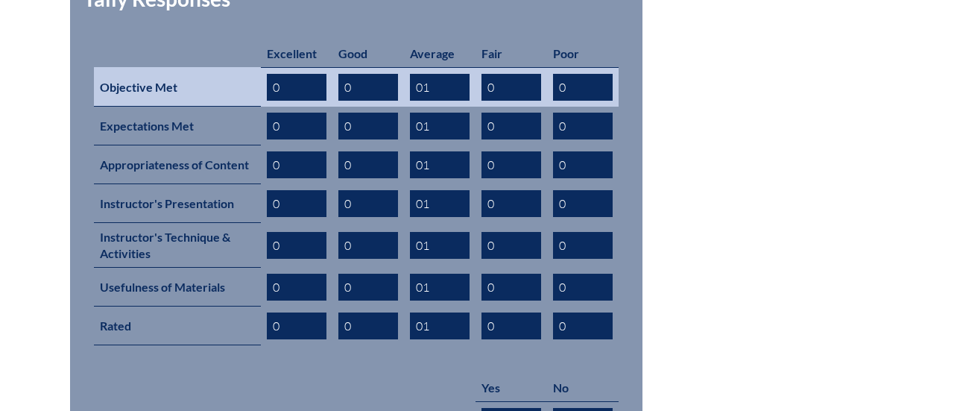
click at [284, 74] on input "0" at bounding box center [297, 87] width 60 height 27
type input "05"
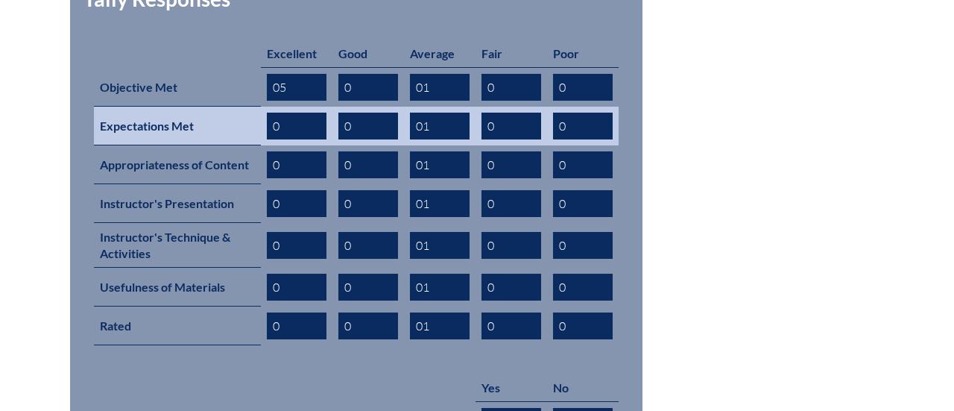
click at [286, 113] on input "0" at bounding box center [297, 126] width 60 height 27
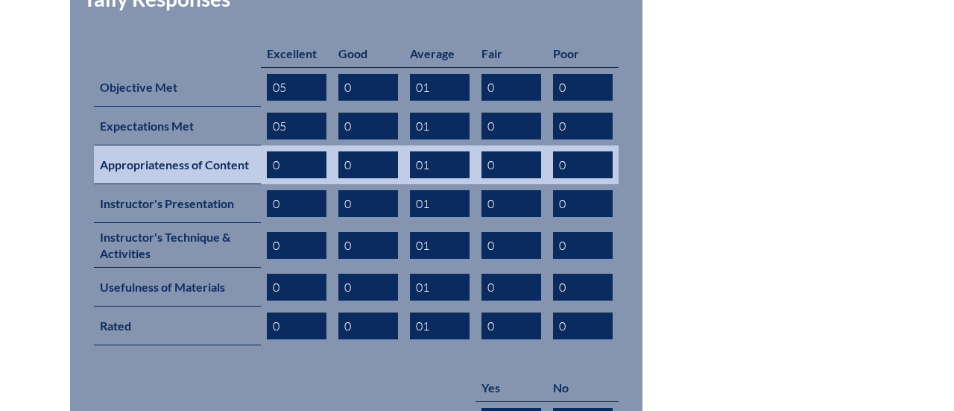
type input "05"
click at [289, 151] on input "0" at bounding box center [297, 164] width 60 height 27
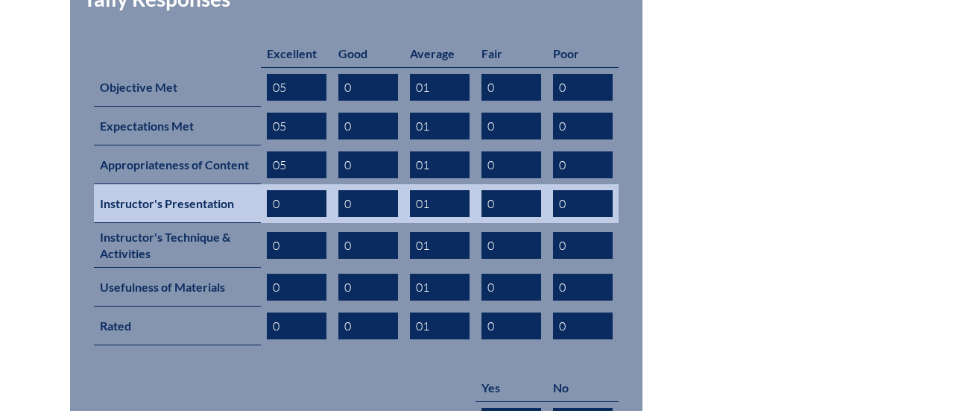
type input "05"
click at [277, 190] on input "0" at bounding box center [297, 203] width 60 height 27
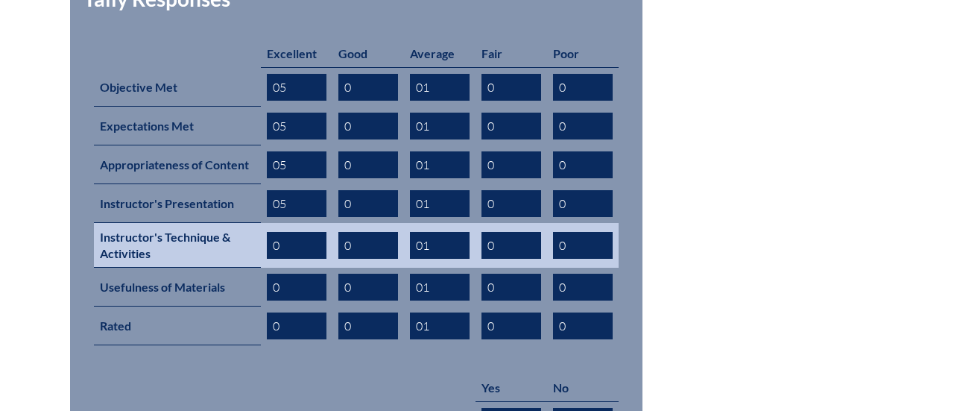
type input "05"
click at [286, 232] on input "0" at bounding box center [297, 245] width 60 height 27
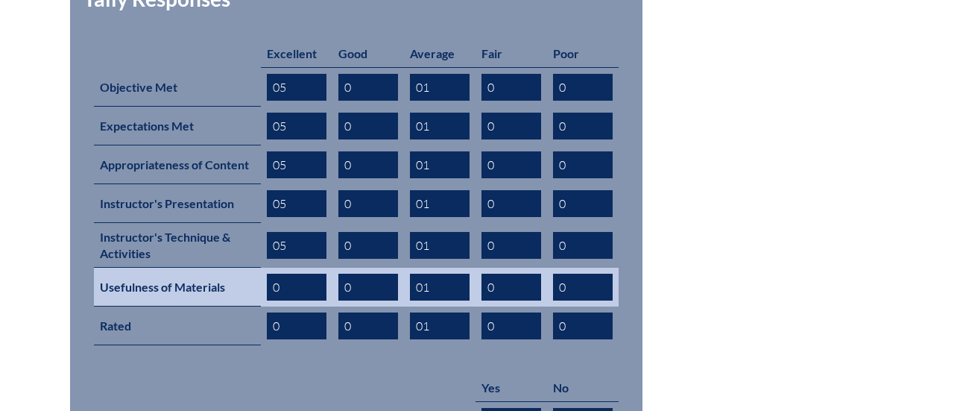
type input "05"
click at [277, 274] on input "0" at bounding box center [297, 287] width 60 height 27
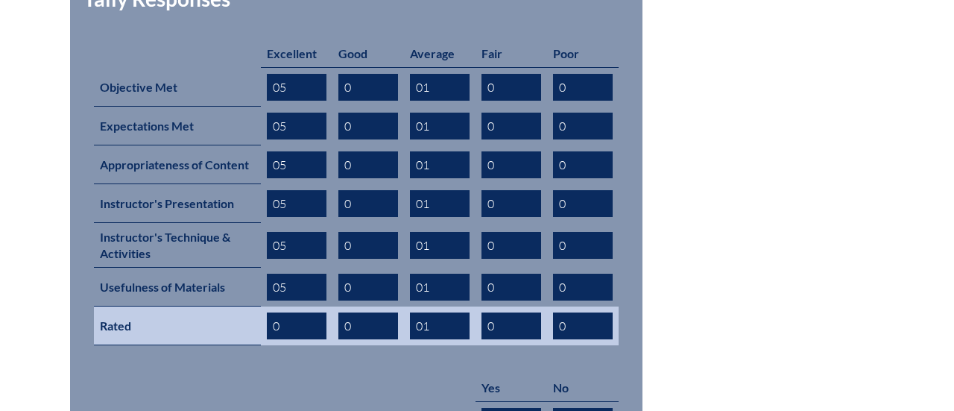
type input "05"
click at [281, 312] on input "0" at bounding box center [297, 325] width 60 height 27
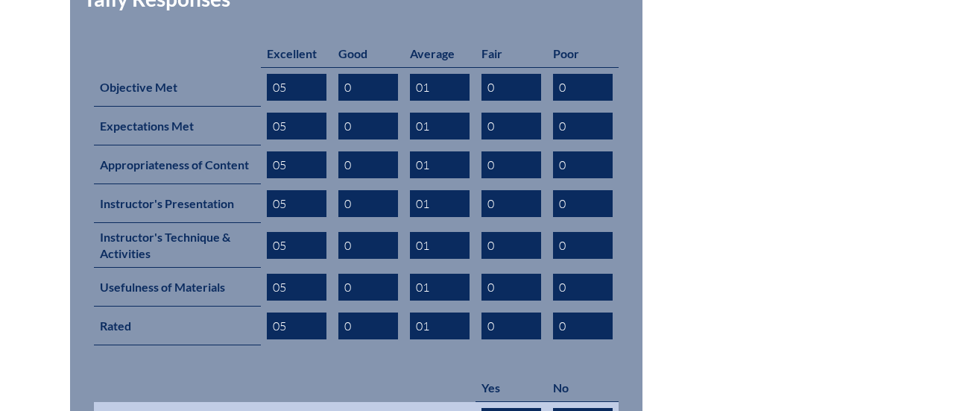
type input "05"
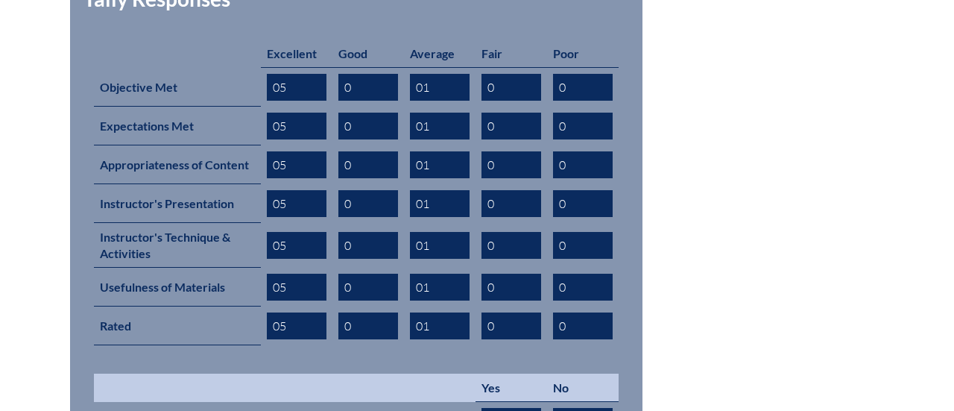
type input "06"
click at [608, 374] on th "No" at bounding box center [583, 388] width 72 height 28
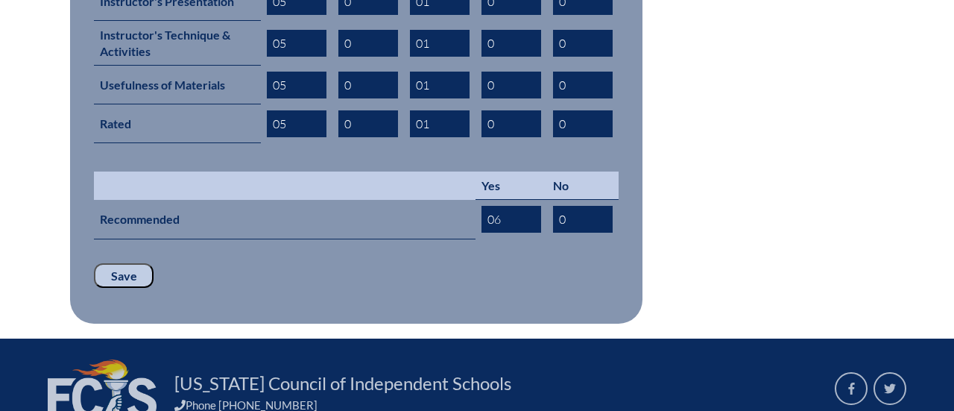
scroll to position [870, 0]
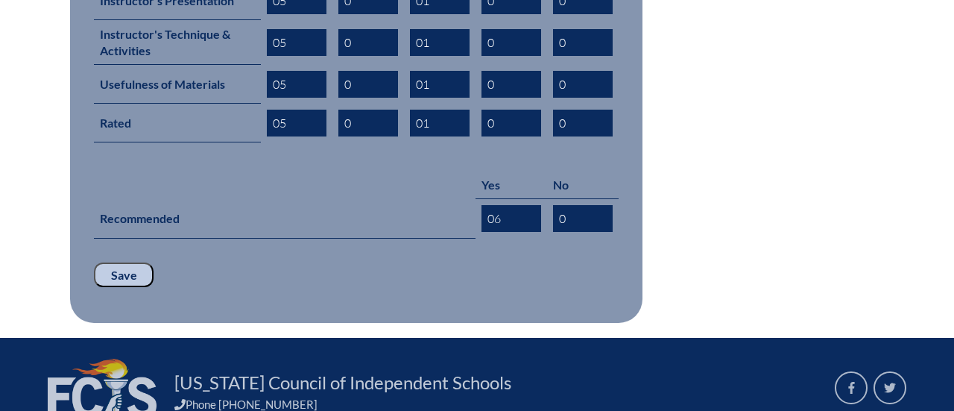
click at [123, 262] on input "Save" at bounding box center [124, 274] width 60 height 25
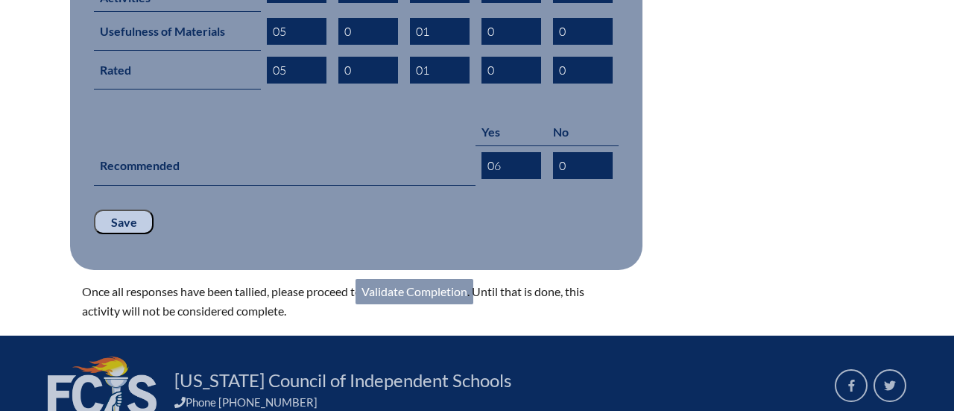
scroll to position [926, 0]
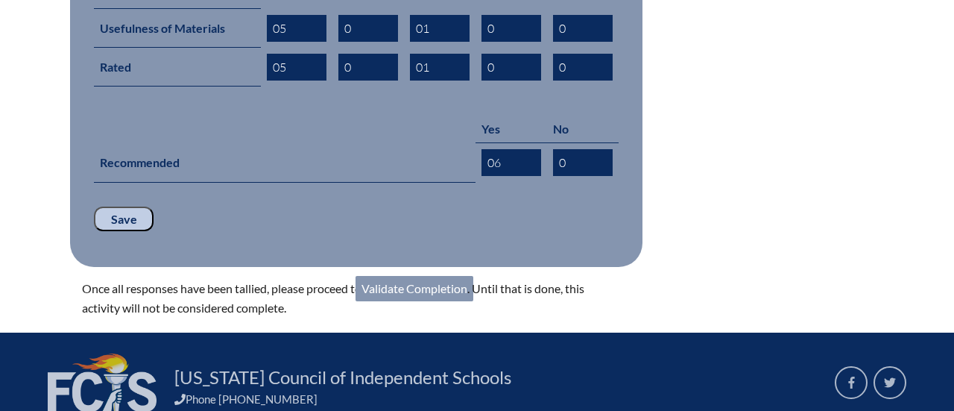
click at [438, 276] on link "Validate Completion" at bounding box center [415, 288] width 118 height 25
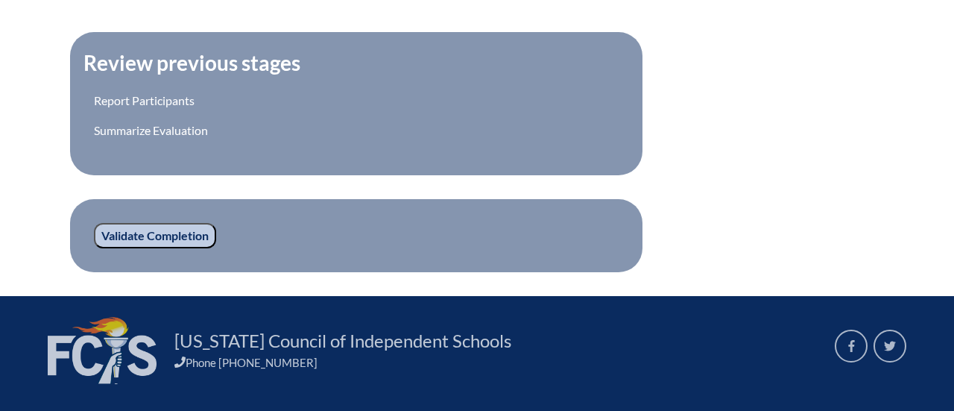
scroll to position [630, 0]
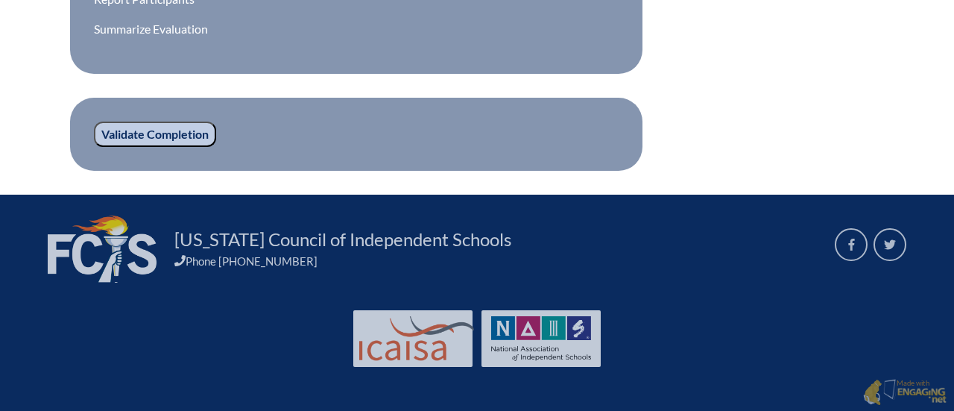
click at [163, 133] on input "Validate Completion" at bounding box center [155, 134] width 122 height 25
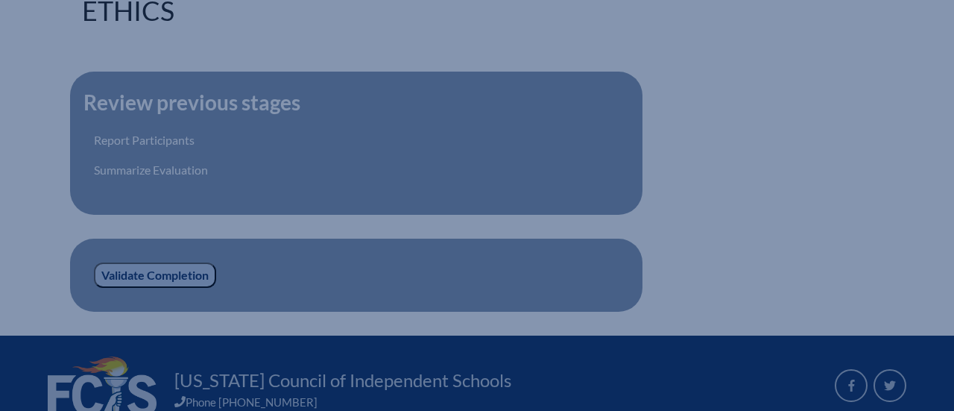
scroll to position [485, 0]
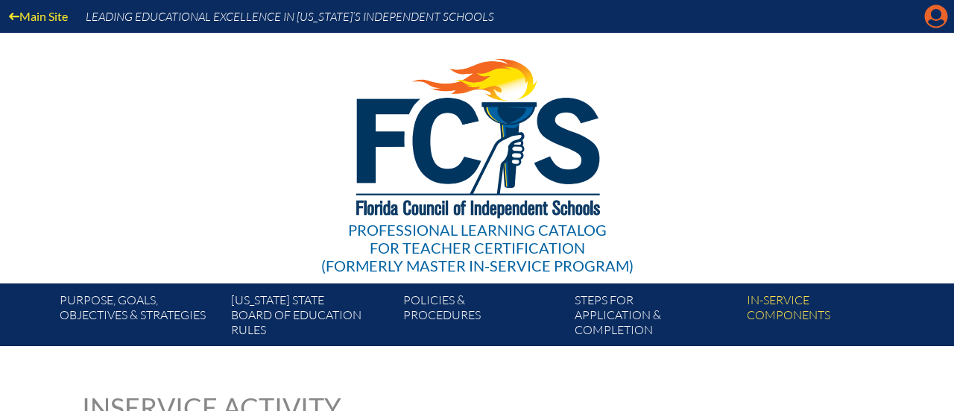
click at [933, 19] on icon "Manage account" at bounding box center [937, 16] width 24 height 24
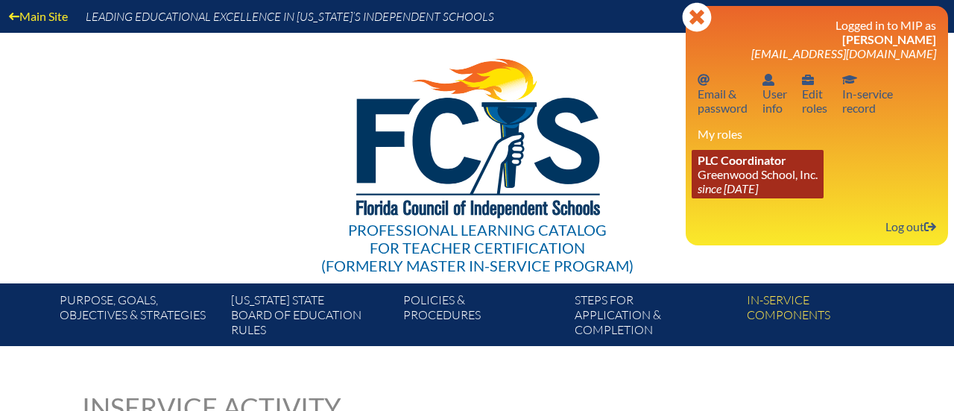
click at [786, 169] on link "PLC Coordinator Greenwood School, Inc. since [DATE]" at bounding box center [758, 174] width 132 height 48
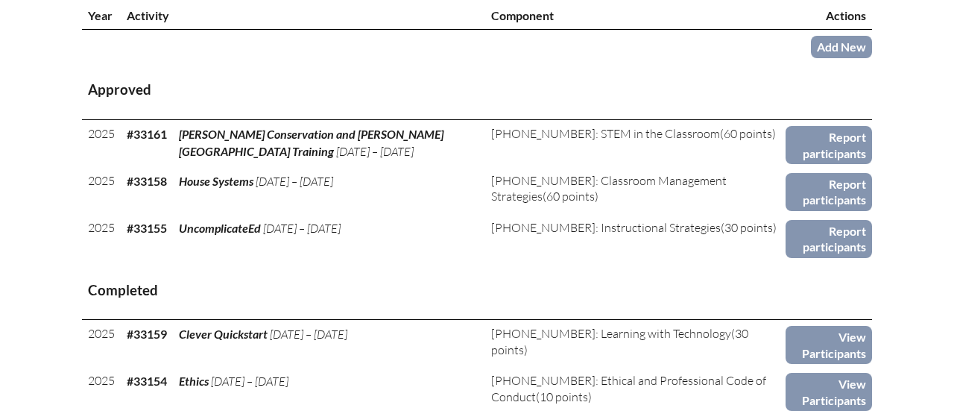
scroll to position [572, 0]
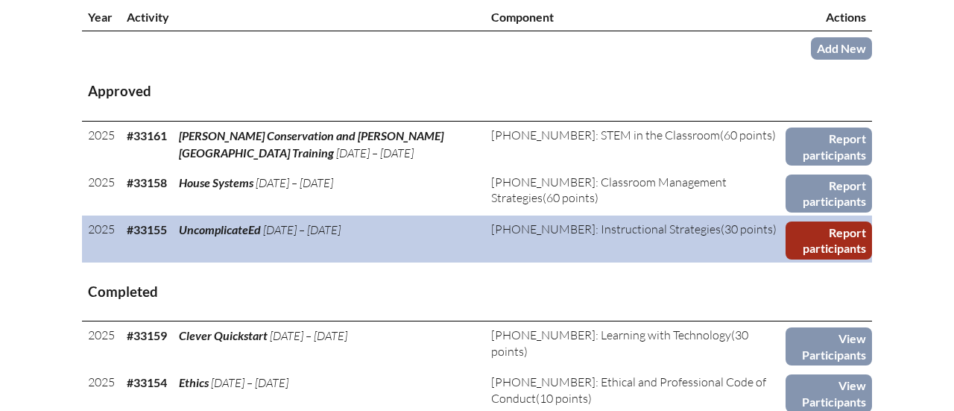
click at [819, 242] on link "Report participants" at bounding box center [829, 240] width 86 height 38
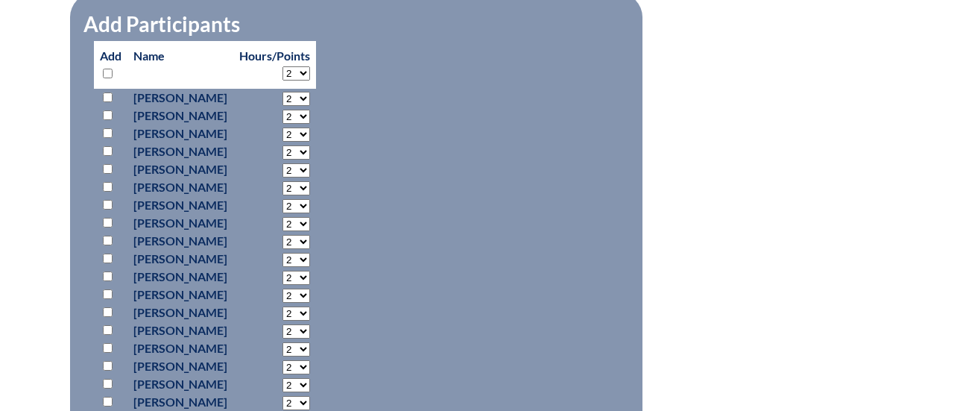
scroll to position [849, 0]
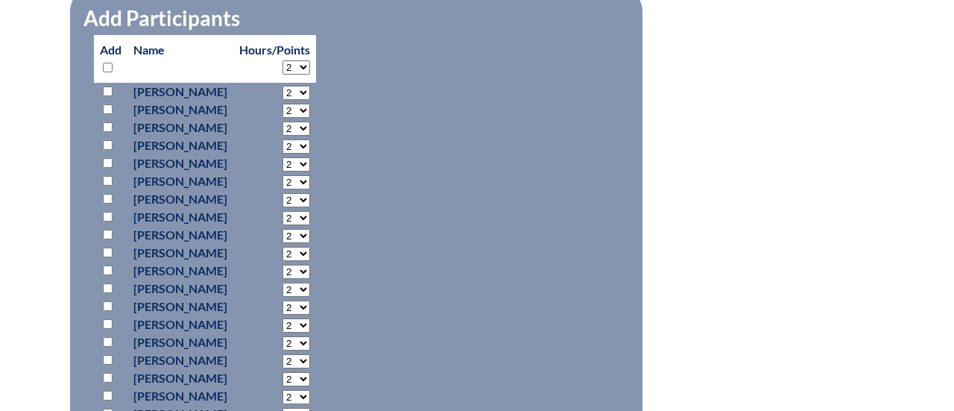
click at [106, 358] on input "checkbox" at bounding box center [108, 360] width 10 height 10
checkbox input "true"
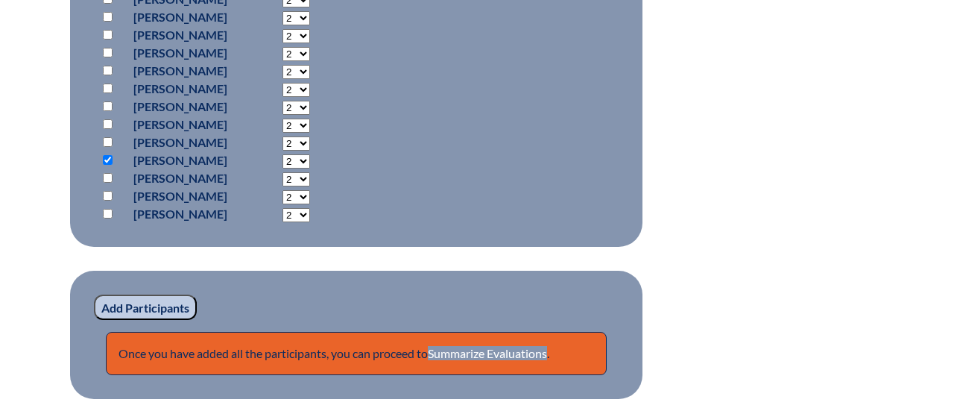
scroll to position [1277, 0]
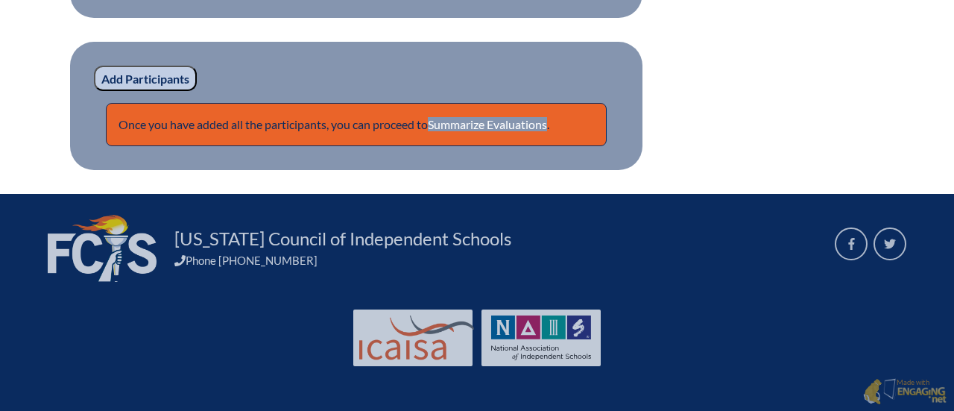
click at [114, 78] on input "Add Participants" at bounding box center [145, 78] width 103 height 25
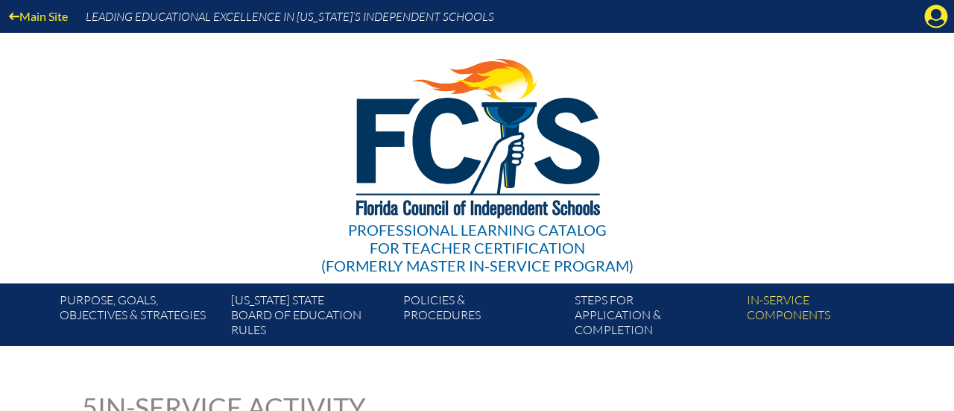
scroll to position [1277, 0]
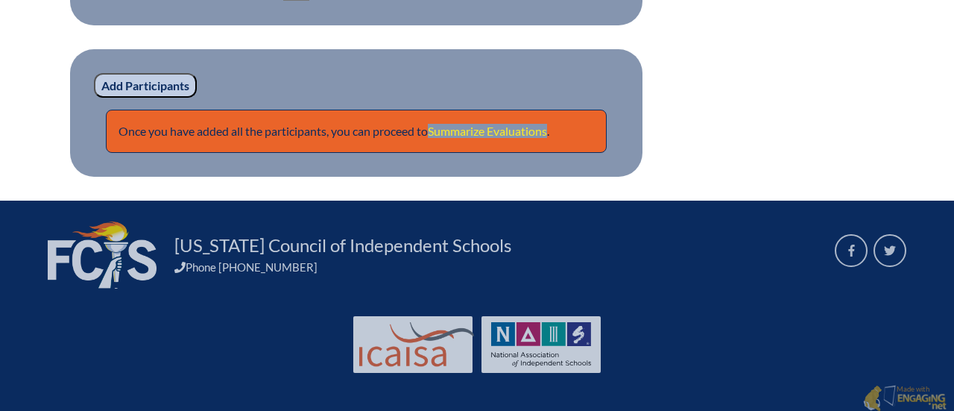
click at [491, 130] on link "Summarize Evaluations" at bounding box center [487, 131] width 119 height 14
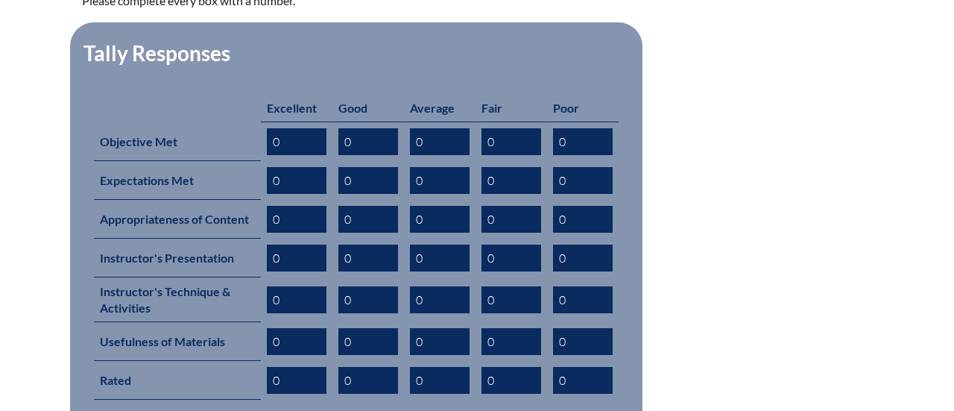
scroll to position [622, 0]
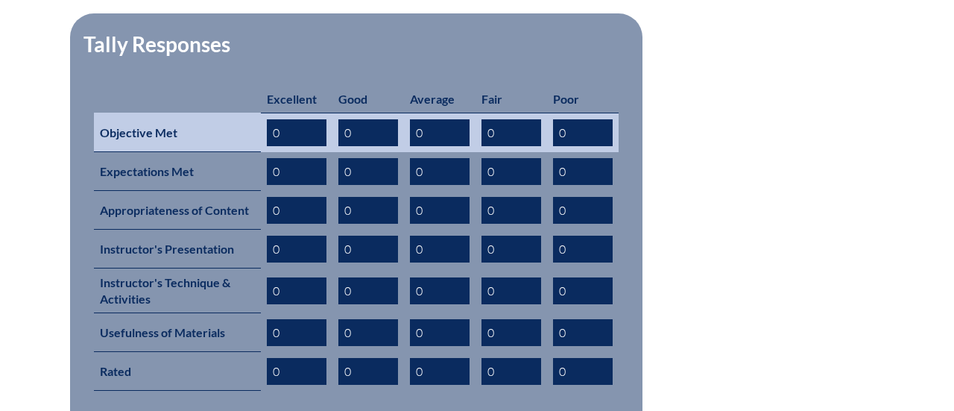
click at [436, 119] on input "0" at bounding box center [440, 132] width 60 height 27
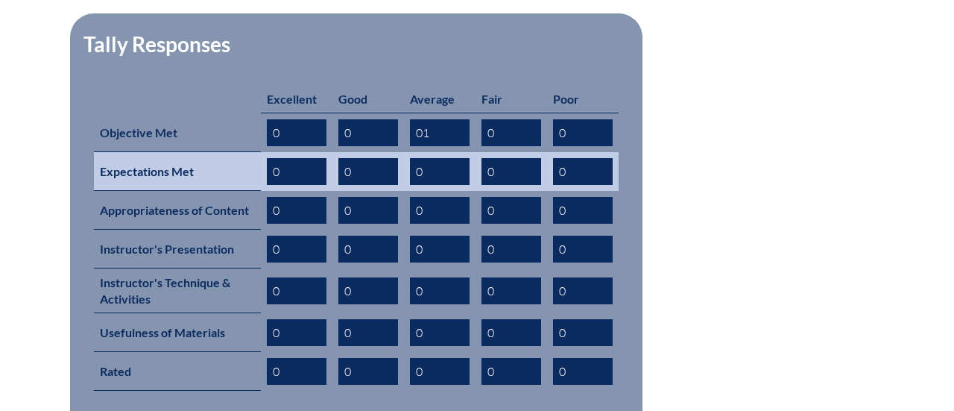
type input "01"
click at [433, 158] on input "0" at bounding box center [440, 171] width 60 height 27
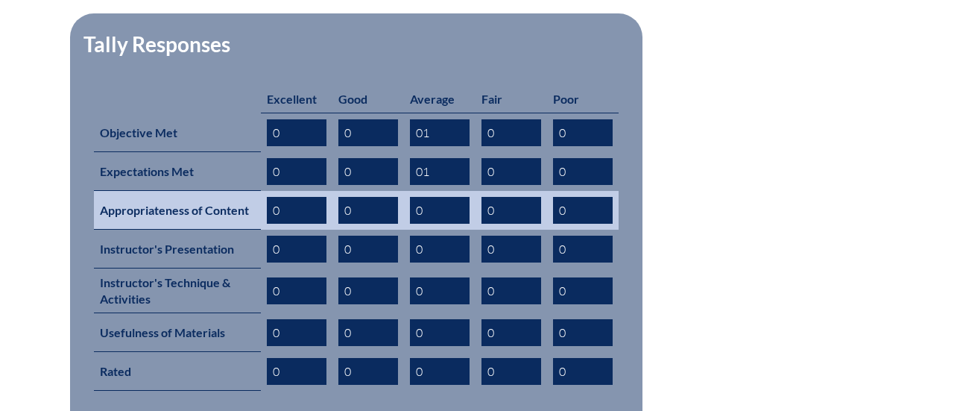
type input "01"
click at [418, 197] on input "0" at bounding box center [440, 210] width 60 height 27
click at [423, 197] on input "0" at bounding box center [440, 210] width 60 height 27
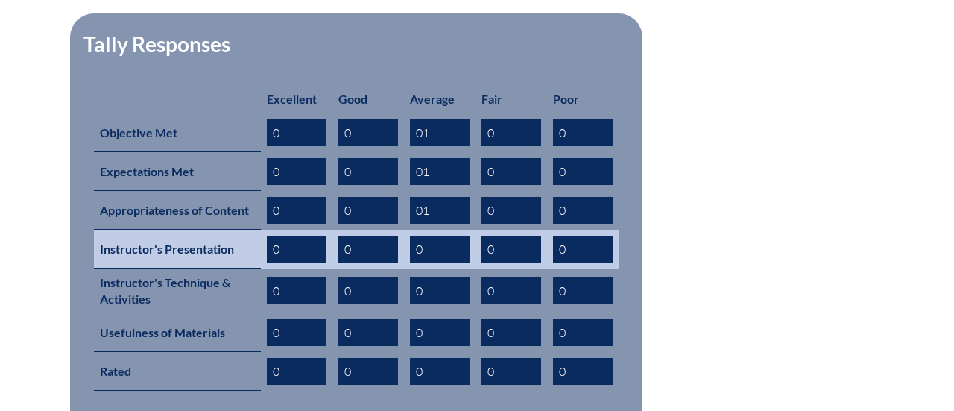
type input "01"
click at [429, 236] on input "0" at bounding box center [440, 249] width 60 height 27
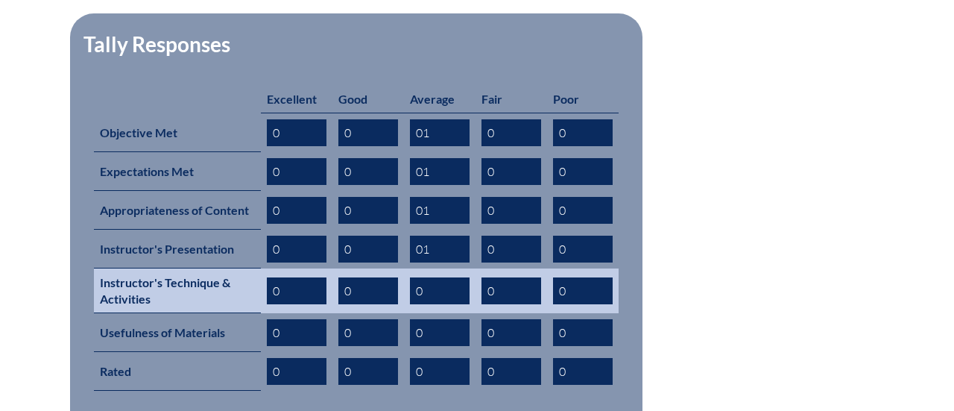
type input "01"
click at [434, 277] on input "0" at bounding box center [440, 290] width 60 height 27
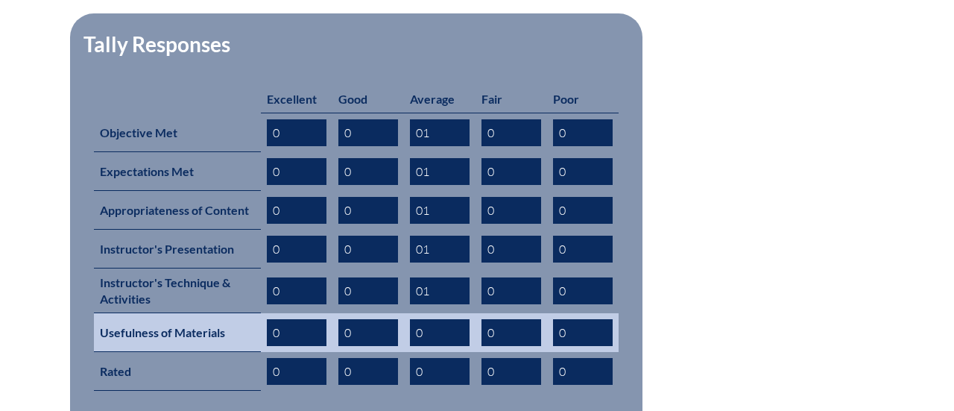
type input "01"
click at [418, 319] on input "0" at bounding box center [440, 332] width 60 height 27
click at [426, 319] on input "0" at bounding box center [440, 332] width 60 height 27
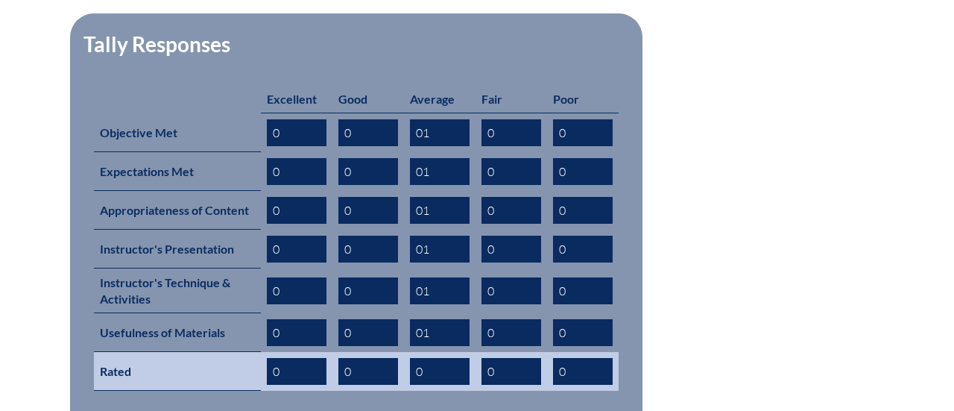
type input "01"
click at [430, 358] on input "0" at bounding box center [440, 371] width 60 height 27
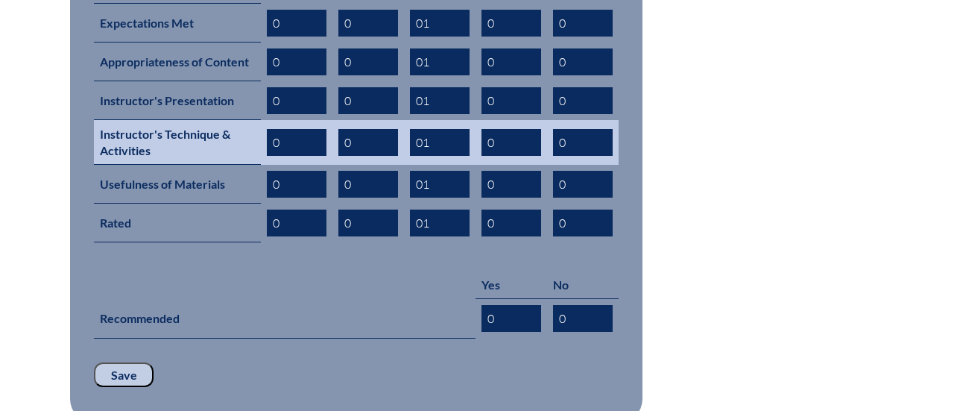
scroll to position [770, 0]
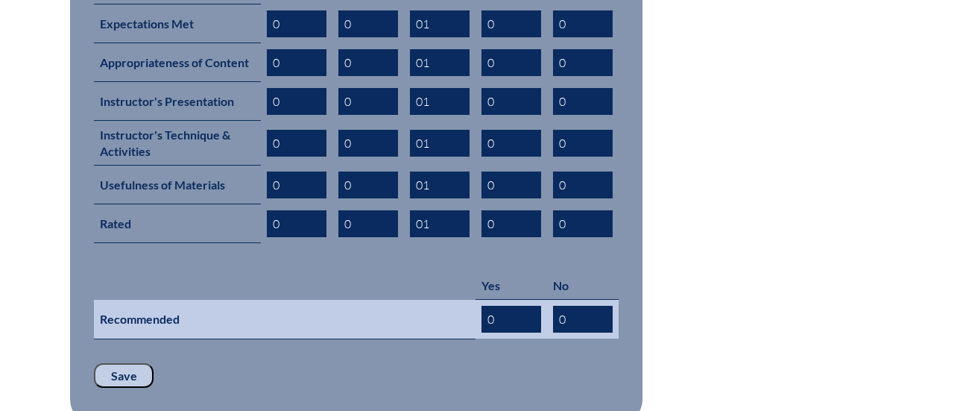
type input "01"
click at [514, 306] on input "0" at bounding box center [512, 319] width 60 height 27
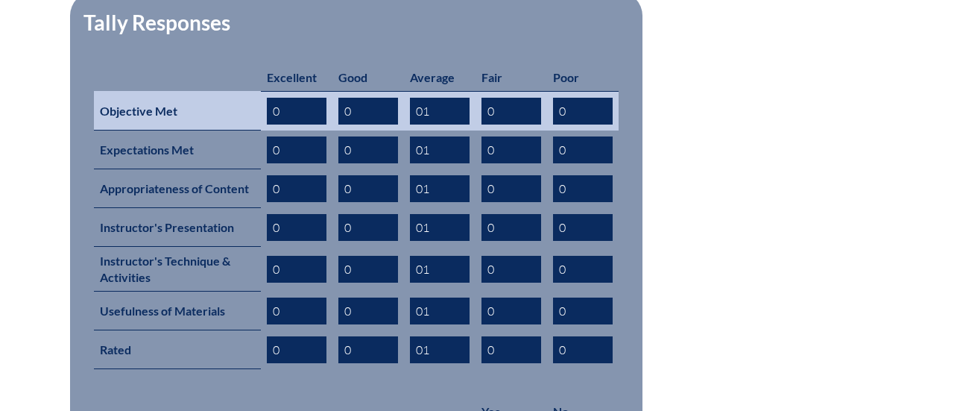
scroll to position [654, 0]
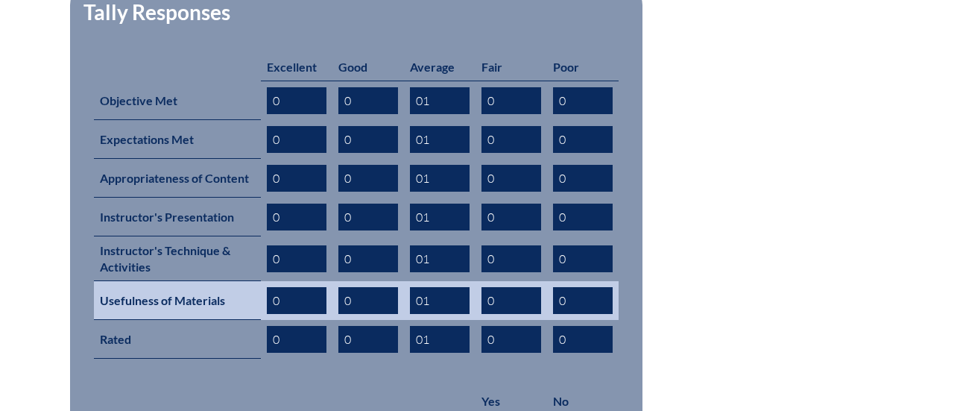
type input "06"
click at [386, 287] on input "0" at bounding box center [369, 300] width 60 height 27
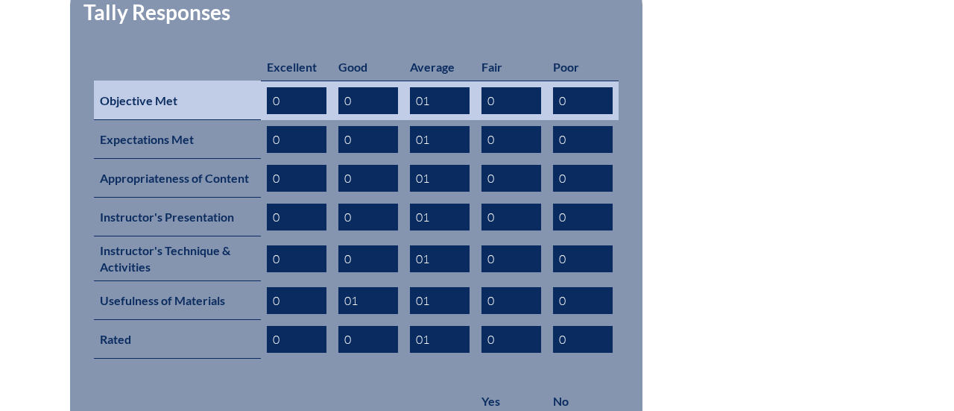
type input "01"
click at [370, 87] on input "0" at bounding box center [369, 100] width 60 height 27
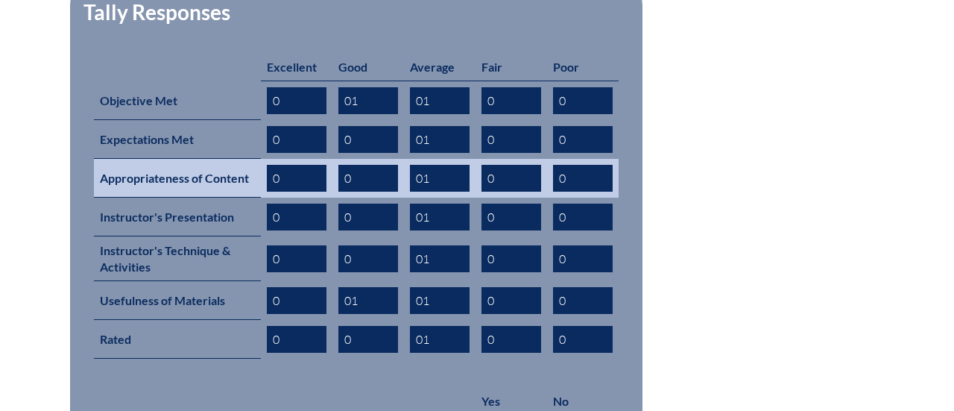
type input "01"
click at [365, 165] on input "0" at bounding box center [369, 178] width 60 height 27
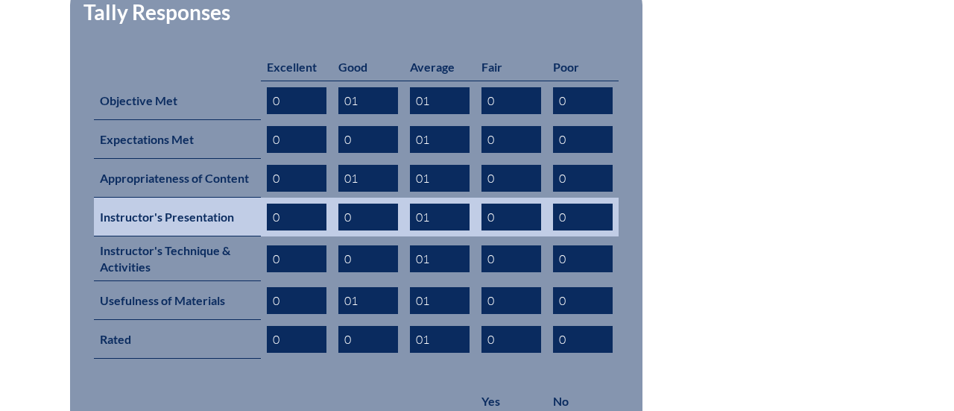
type input "01"
click at [362, 204] on input "0" at bounding box center [369, 217] width 60 height 27
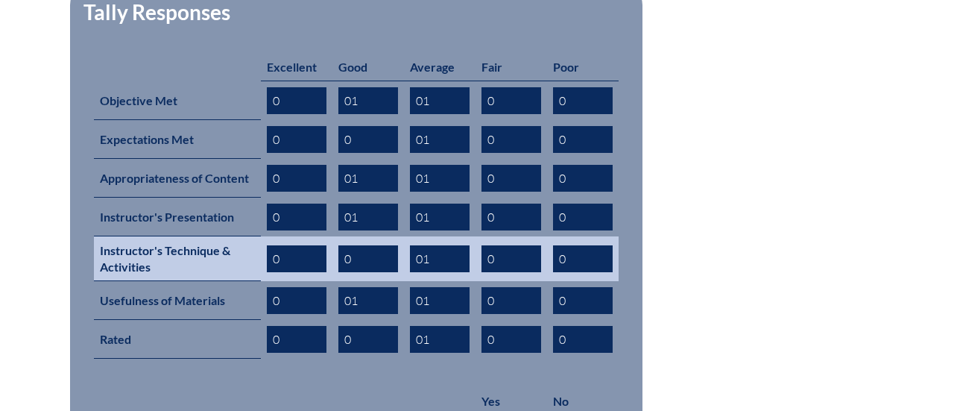
type input "01"
click at [363, 245] on input "0" at bounding box center [369, 258] width 60 height 27
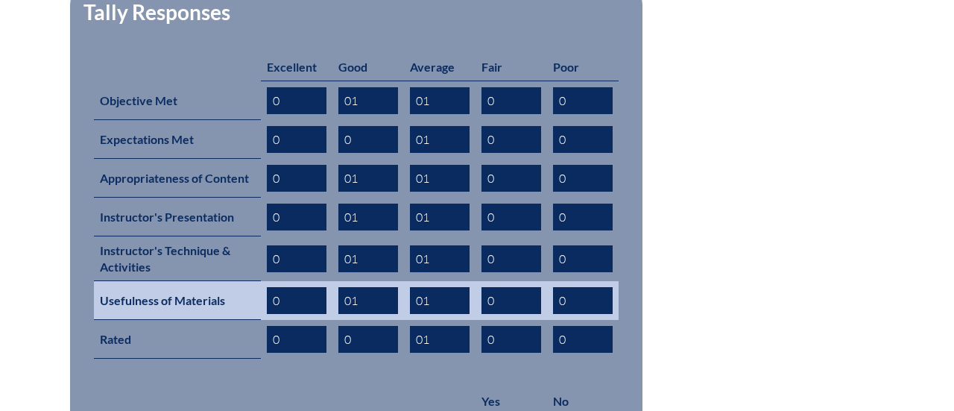
type input "01"
click at [362, 287] on input "01" at bounding box center [369, 300] width 60 height 27
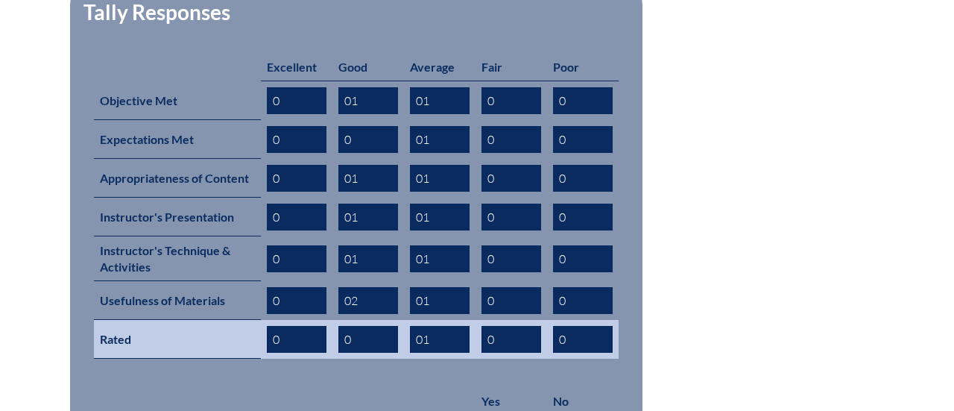
type input "02"
click at [359, 326] on input "0" at bounding box center [369, 339] width 60 height 27
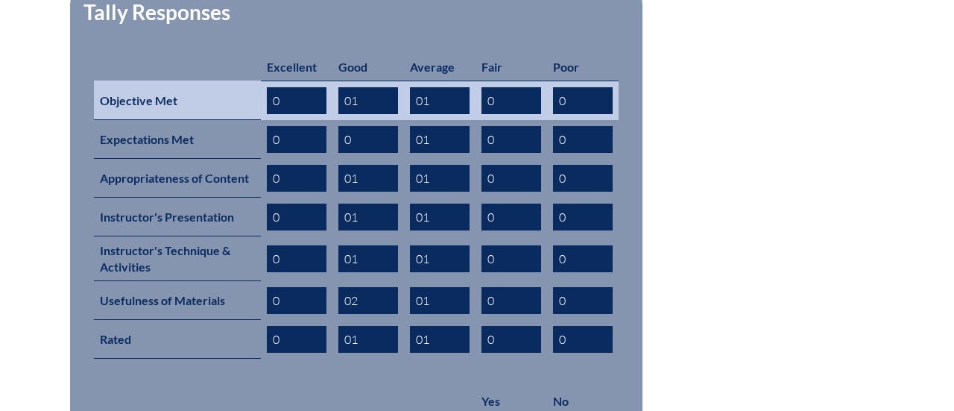
type input "01"
click at [306, 87] on input "0" at bounding box center [297, 100] width 60 height 27
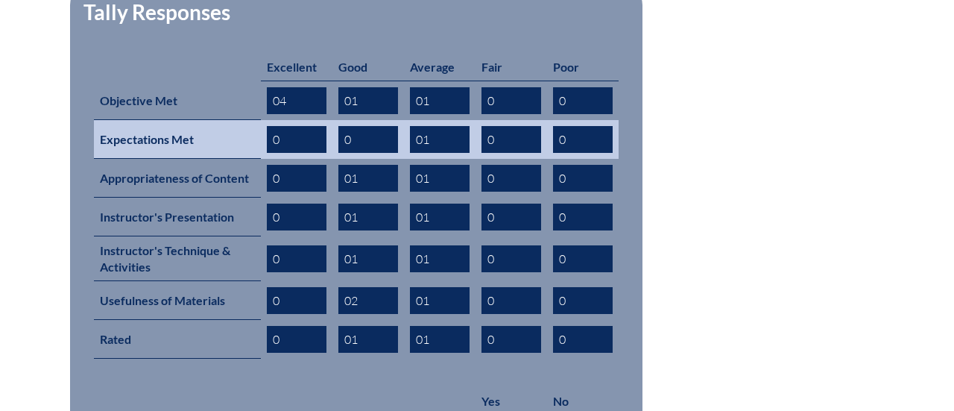
type input "04"
click at [303, 126] on input "0" at bounding box center [297, 139] width 60 height 27
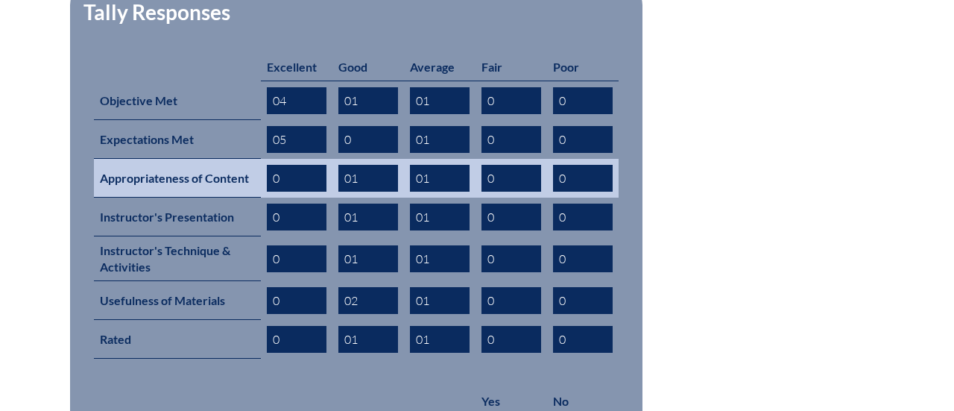
type input "05"
click at [304, 165] on input "0" at bounding box center [297, 178] width 60 height 27
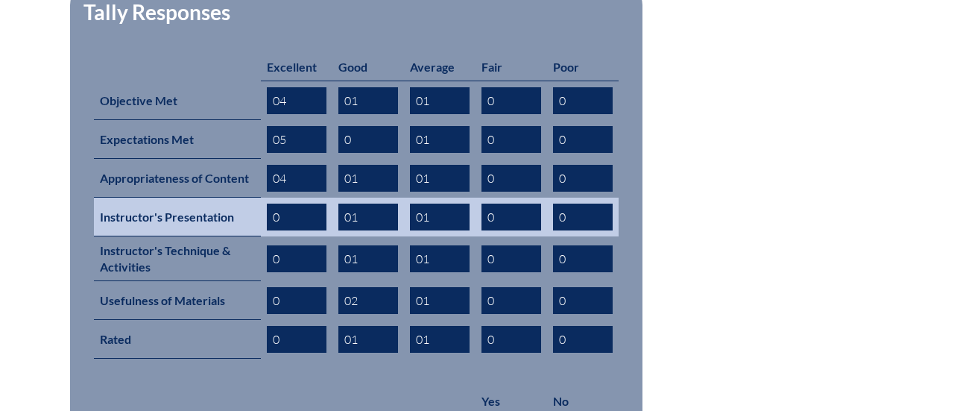
type input "04"
click at [303, 204] on input "0" at bounding box center [297, 217] width 60 height 27
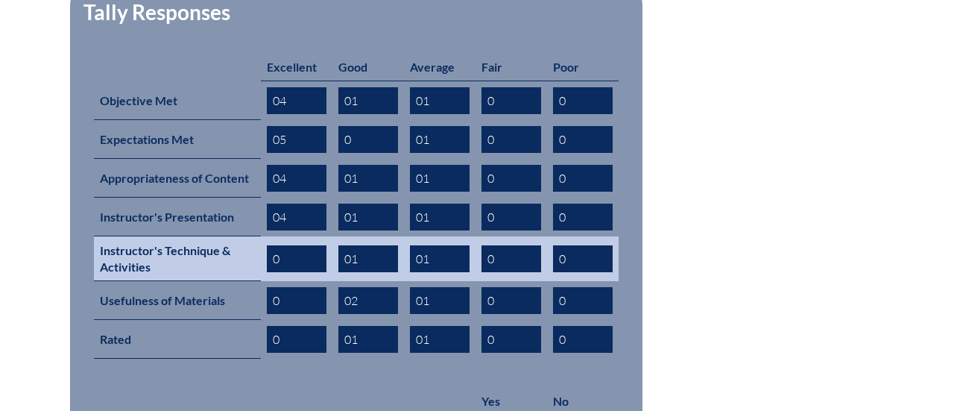
type input "04"
click at [303, 245] on input "0" at bounding box center [297, 258] width 60 height 27
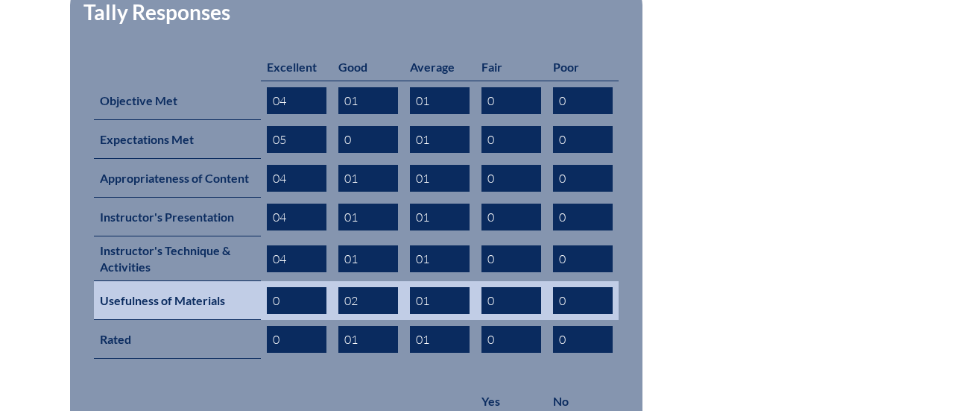
type input "04"
click at [292, 287] on input "0" at bounding box center [297, 300] width 60 height 27
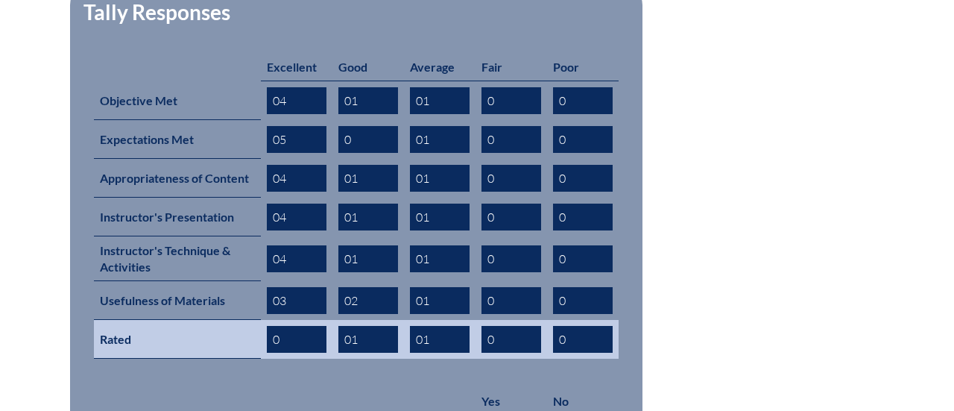
type input "03"
click at [292, 326] on input "0" at bounding box center [297, 339] width 60 height 27
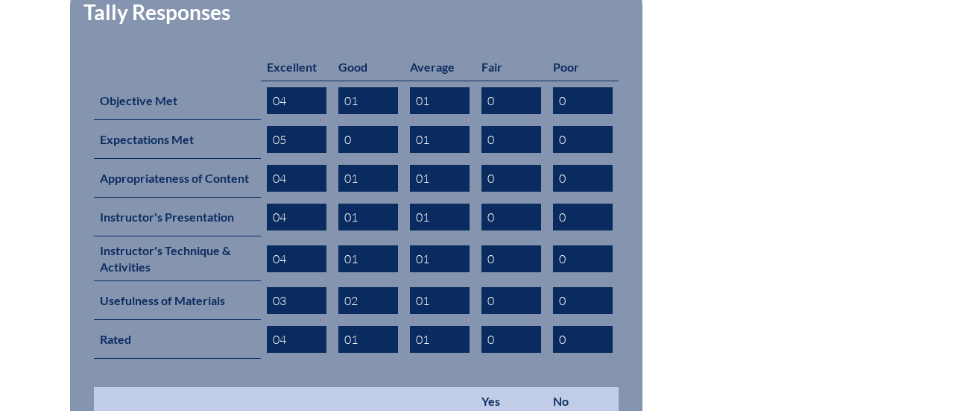
type input "04"
click at [310, 387] on td at bounding box center [285, 401] width 382 height 28
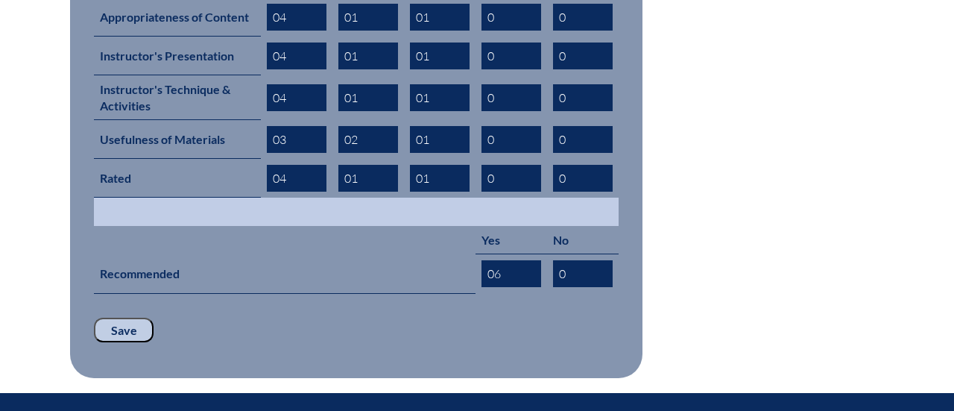
scroll to position [831, 0]
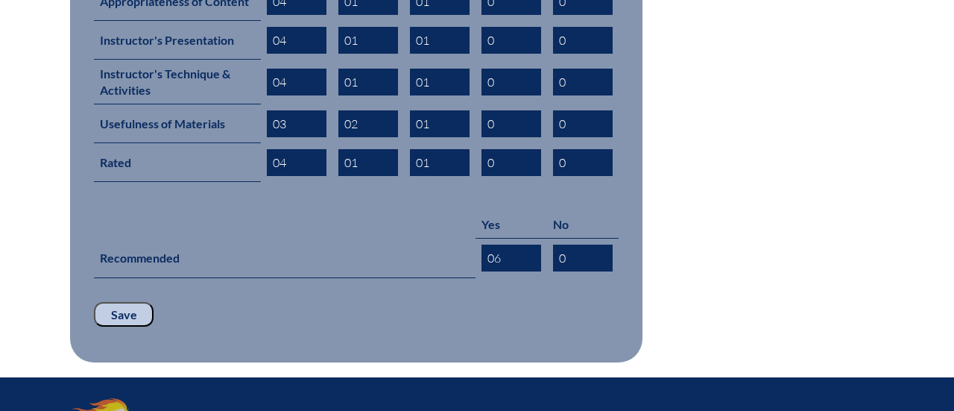
click at [127, 302] on input "Save" at bounding box center [124, 314] width 60 height 25
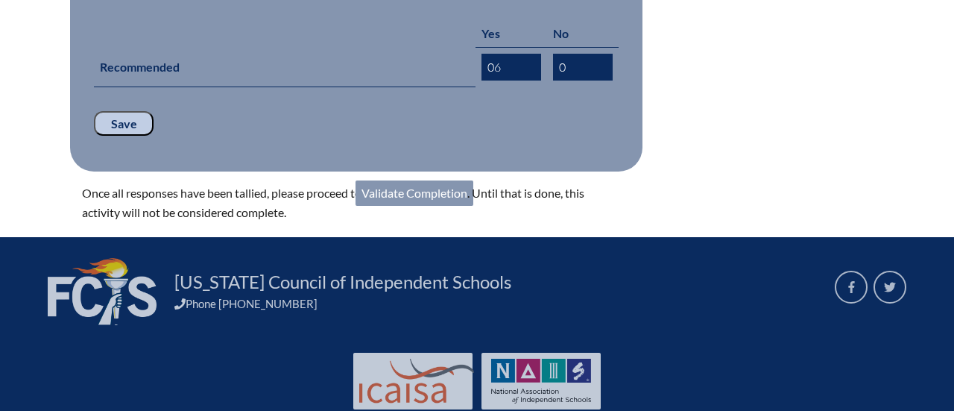
scroll to position [1041, 0]
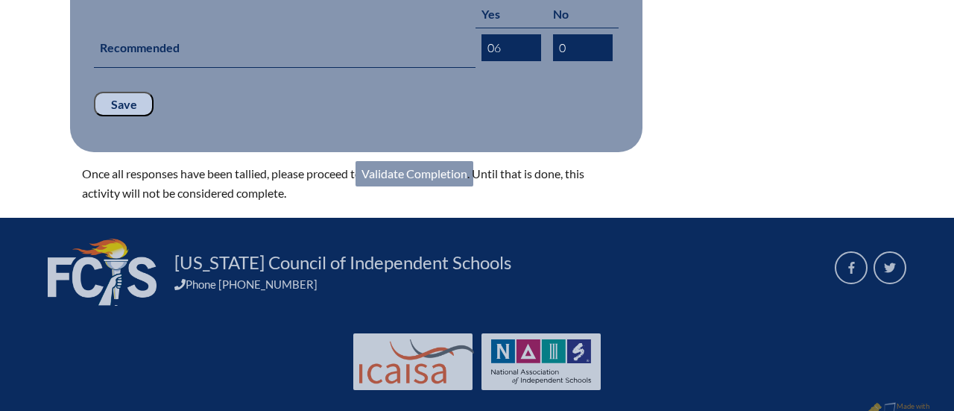
click at [433, 164] on p "Once all responses have been tallied, please proceed to Validate Completion . U…" at bounding box center [344, 183] width 525 height 39
click at [428, 161] on link "Validate Completion" at bounding box center [415, 173] width 118 height 25
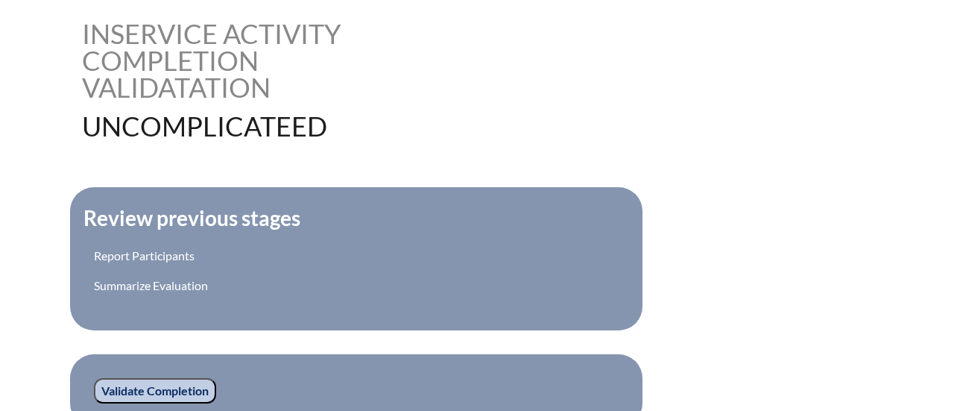
scroll to position [630, 0]
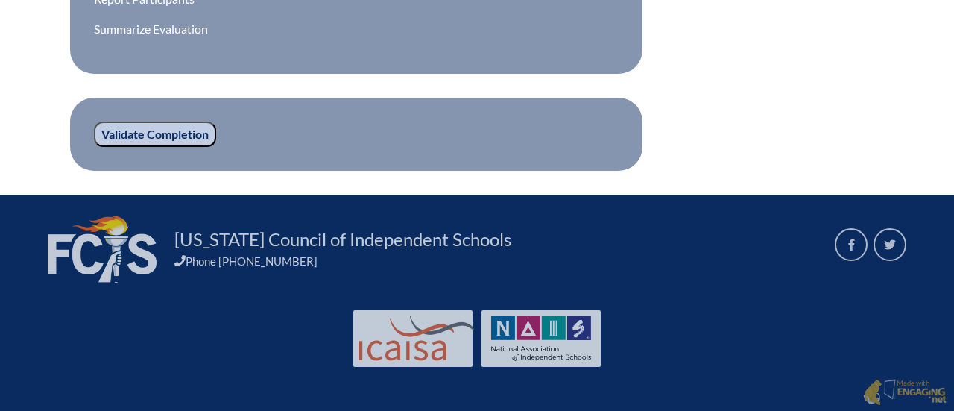
click at [168, 133] on input "Validate Completion" at bounding box center [155, 134] width 122 height 25
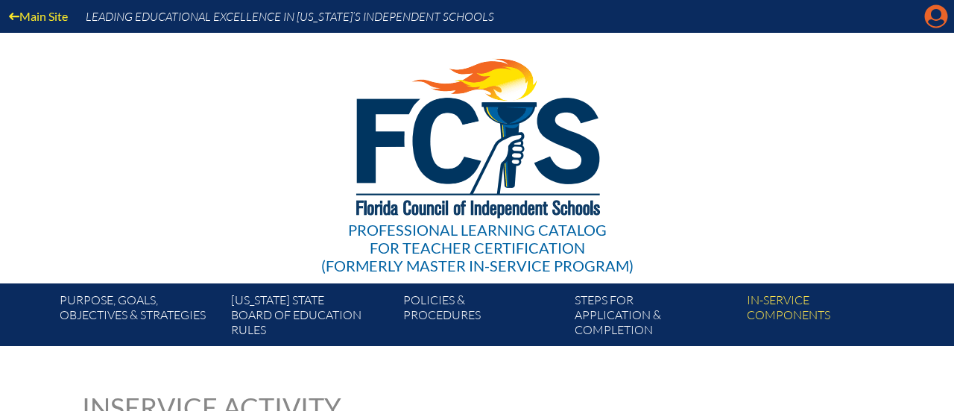
click at [933, 16] on icon "Manage account" at bounding box center [937, 16] width 24 height 24
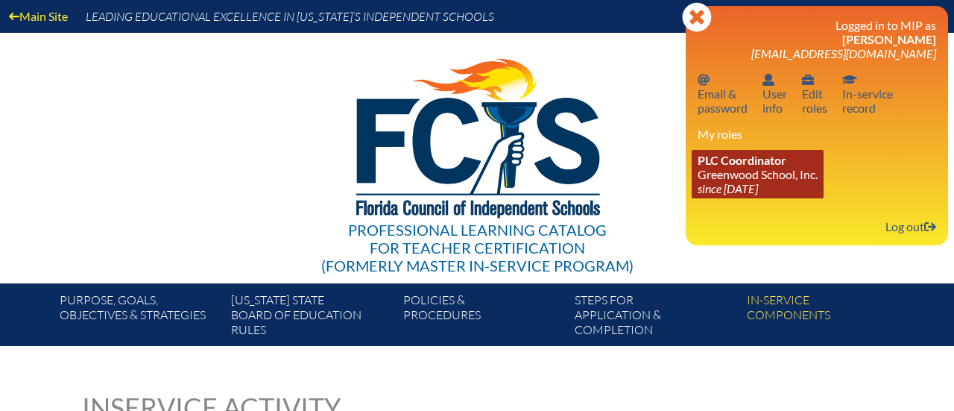
click at [781, 174] on link "PLC Coordinator Greenwood School, Inc. since [DATE]" at bounding box center [758, 174] width 132 height 48
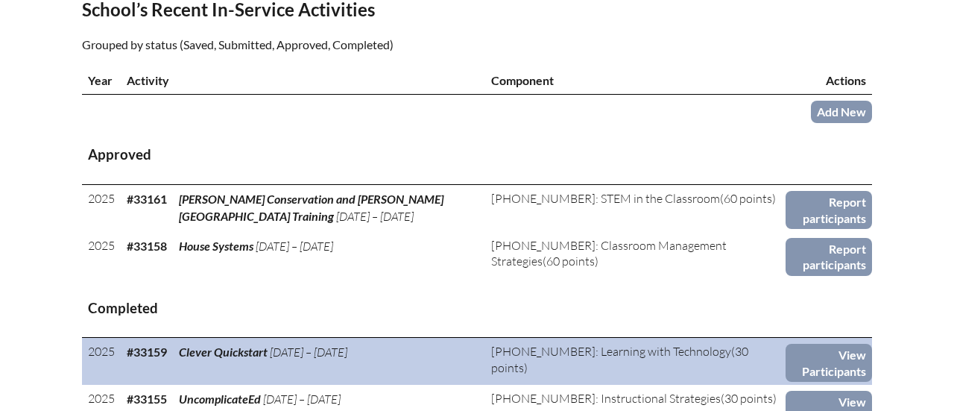
scroll to position [538, 0]
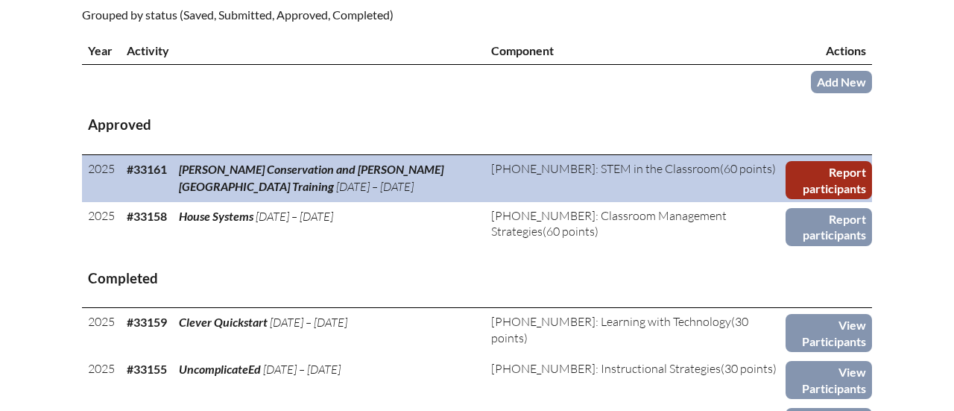
click at [837, 174] on link "Report participants" at bounding box center [829, 180] width 86 height 38
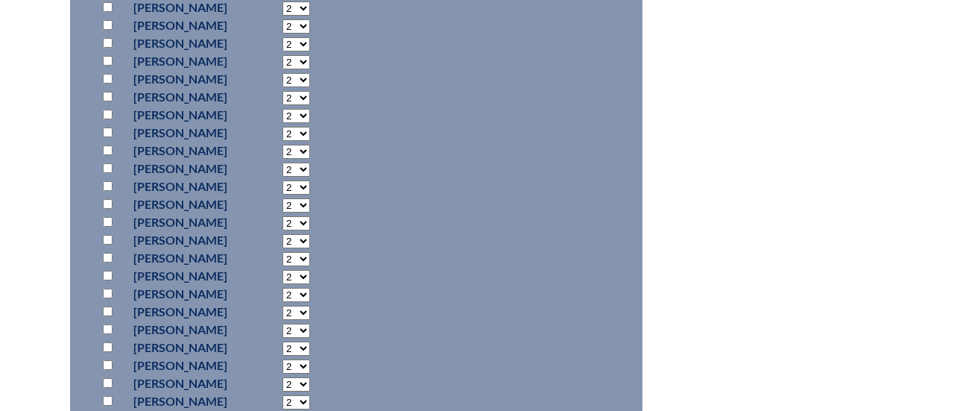
scroll to position [843, 0]
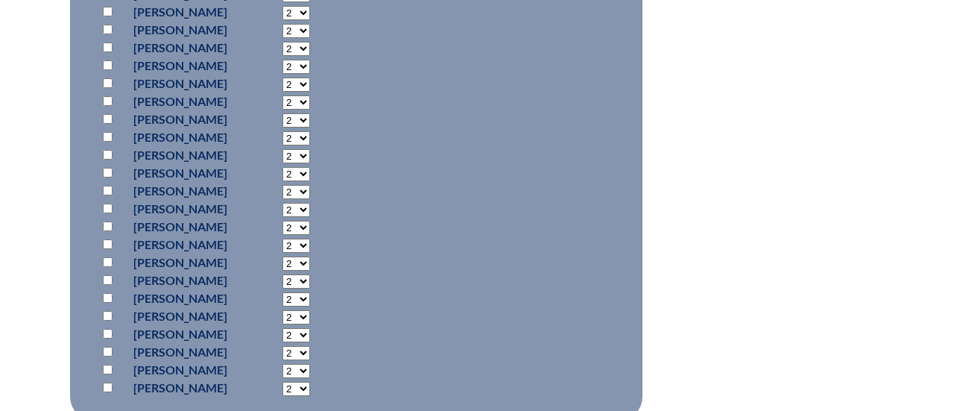
click at [109, 311] on input "checkbox" at bounding box center [108, 316] width 10 height 10
checkbox input "true"
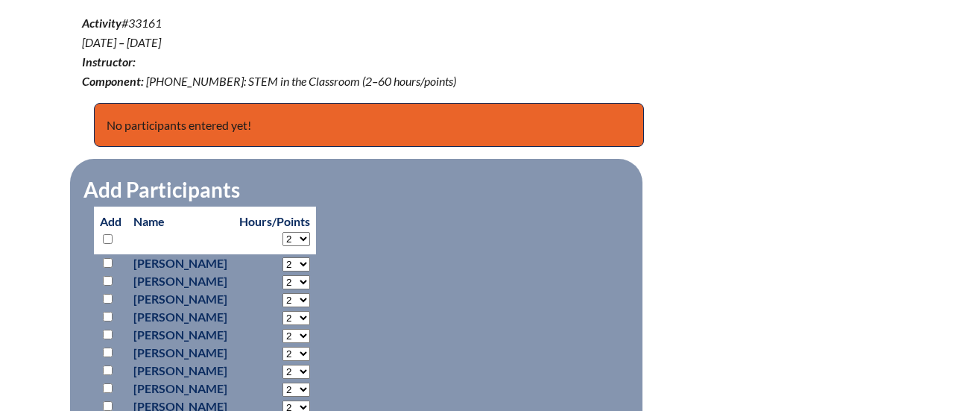
scroll to position [577, 0]
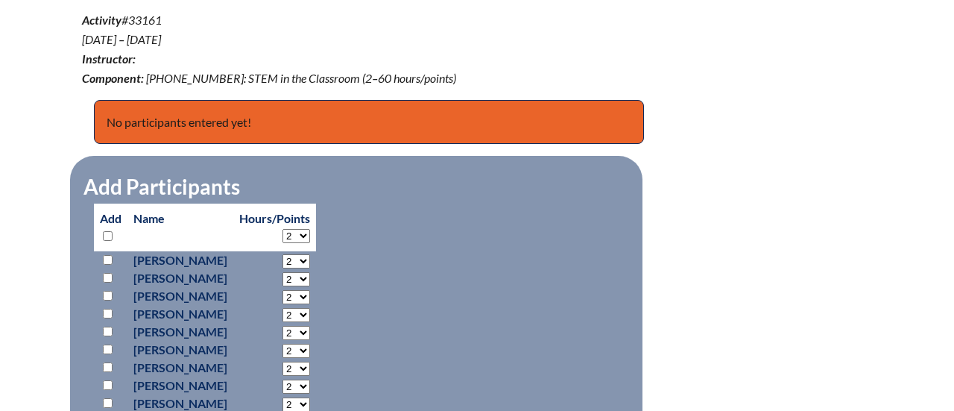
click at [310, 229] on select "2 3 4 5 6 7 8 9 10 11 12 13 14 15 16 17 18 19 20 21 22 23 24 25 26 27 28 29 30 …" at bounding box center [297, 236] width 28 height 14
select select "60"
click at [310, 229] on select "2 3 4 5 6 7 8 9 10 11 12 13 14 15 16 17 18 19 20 21 22 23 24 25 26 27 28 29 30 …" at bounding box center [297, 236] width 28 height 14
select select "60"
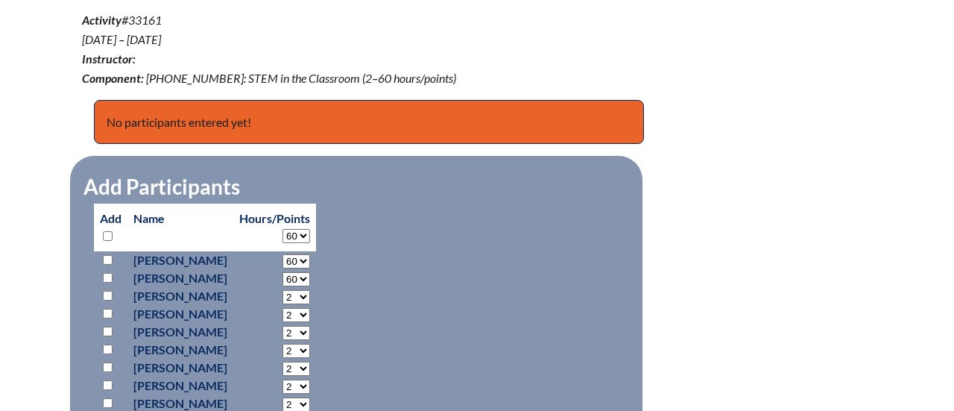
select select "60"
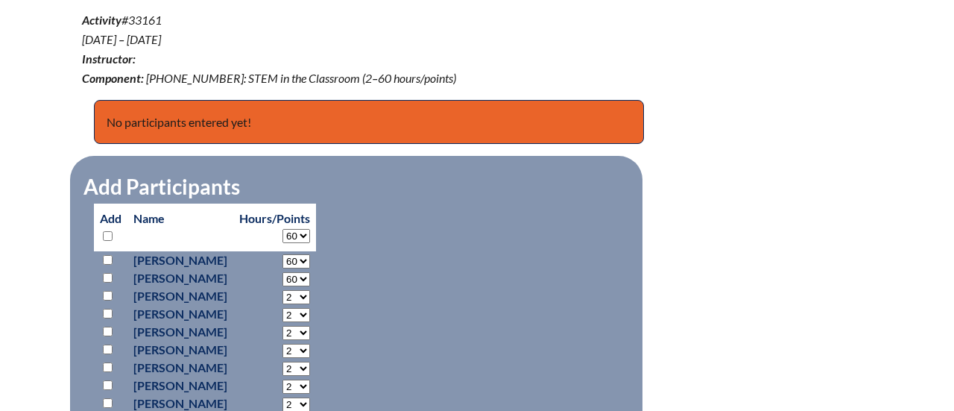
select select "60"
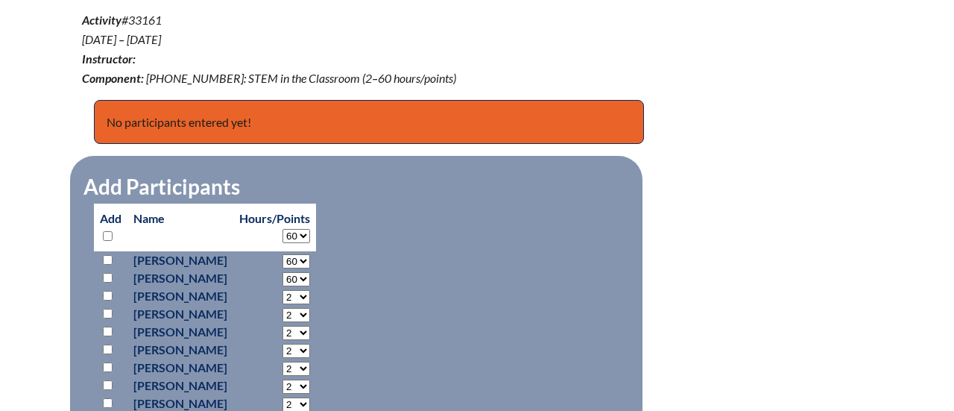
select select "60"
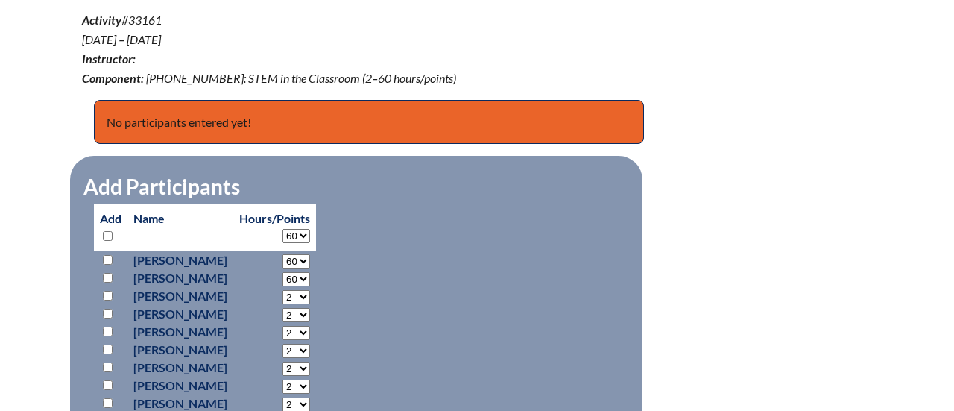
select select "60"
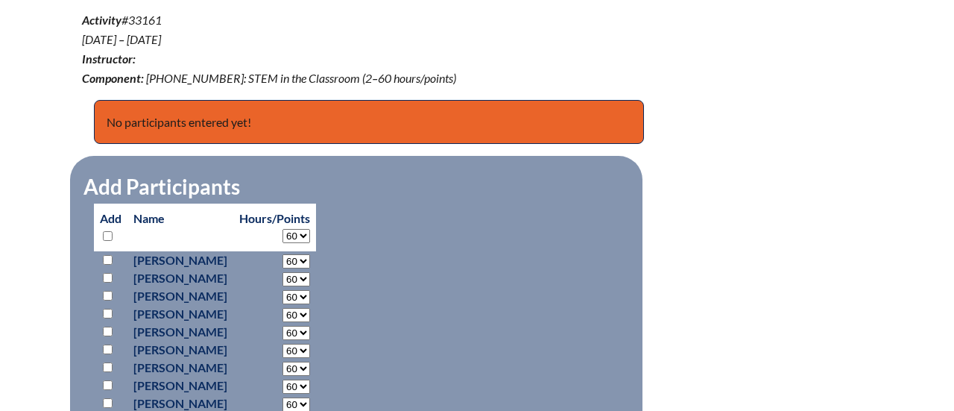
select select "60"
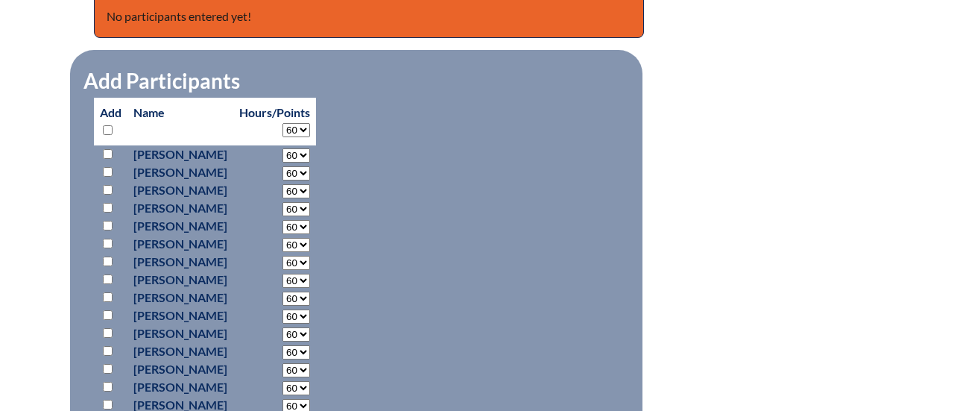
scroll to position [683, 0]
click at [106, 221] on input "checkbox" at bounding box center [108, 226] width 10 height 10
click at [104, 221] on input "checkbox" at bounding box center [108, 226] width 10 height 10
checkbox input "false"
click at [109, 239] on input "checkbox" at bounding box center [108, 244] width 10 height 10
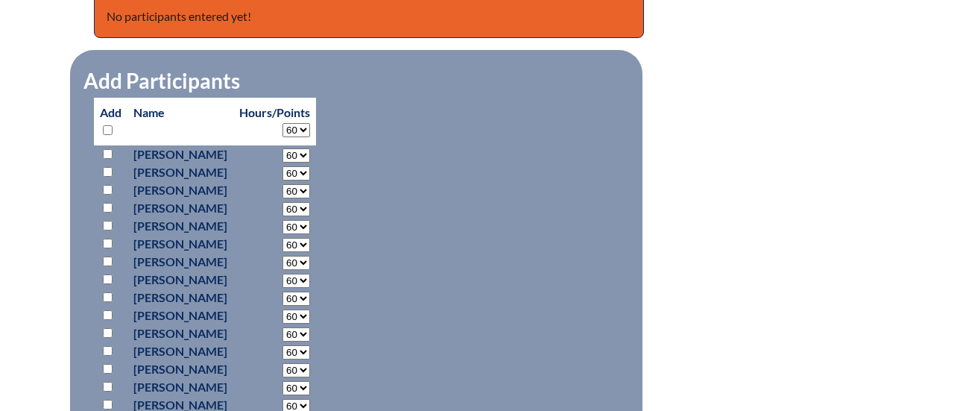
checkbox input "true"
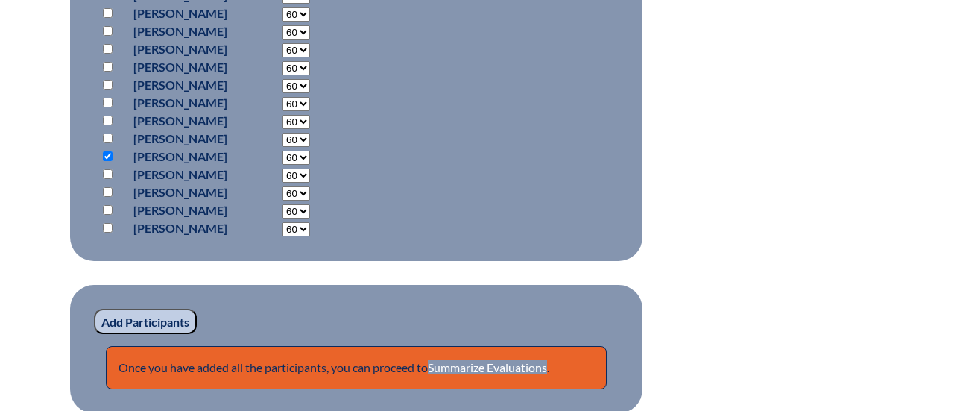
scroll to position [1009, 0]
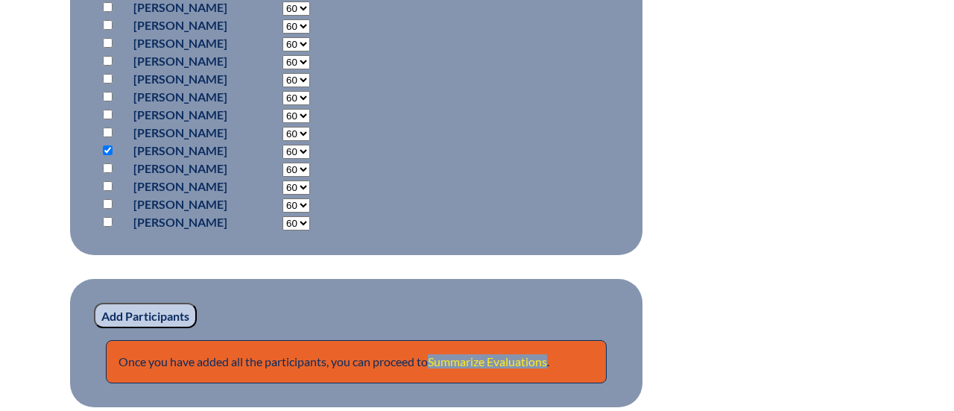
click at [468, 354] on link "Summarize Evaluations" at bounding box center [487, 361] width 119 height 14
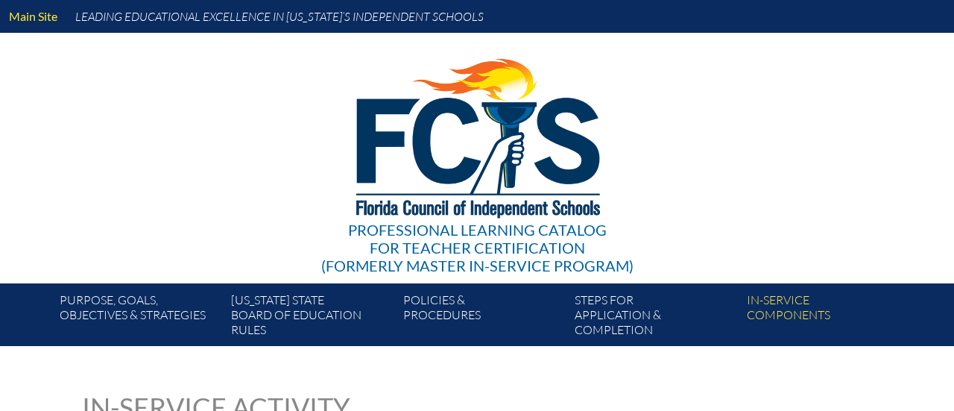
type input "0"
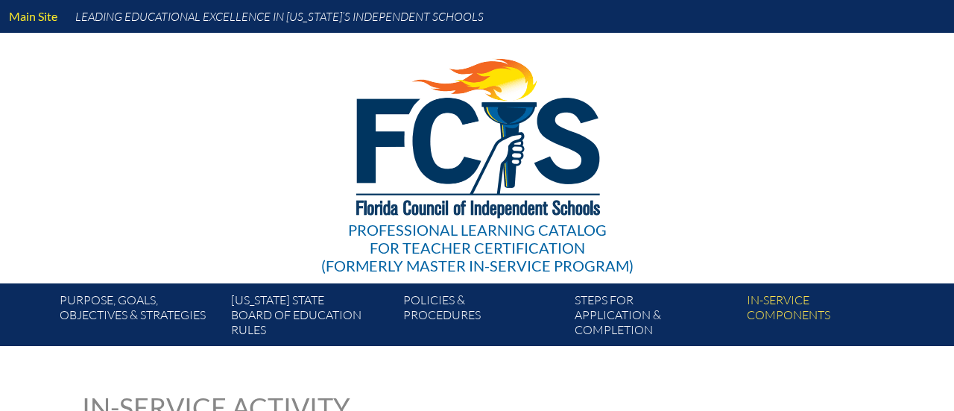
type input "0"
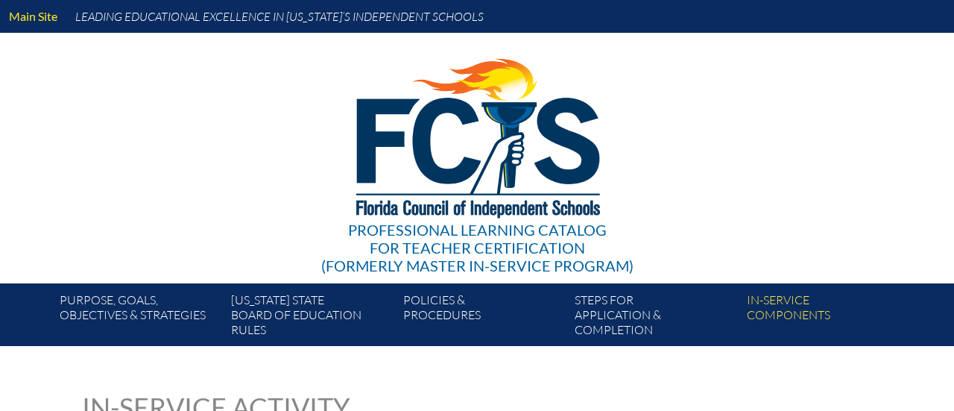
type input "0"
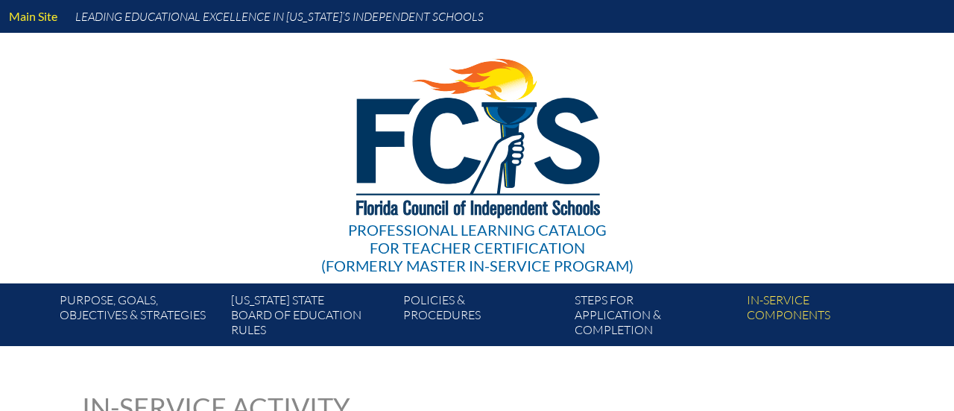
type input "0"
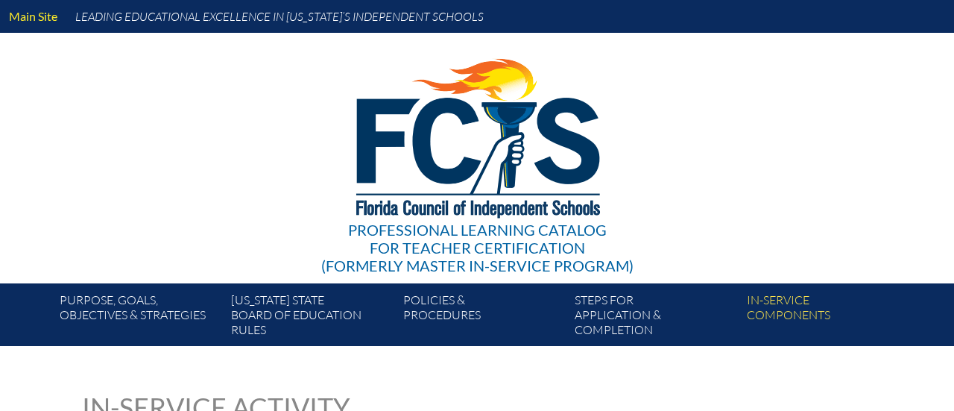
type input "0"
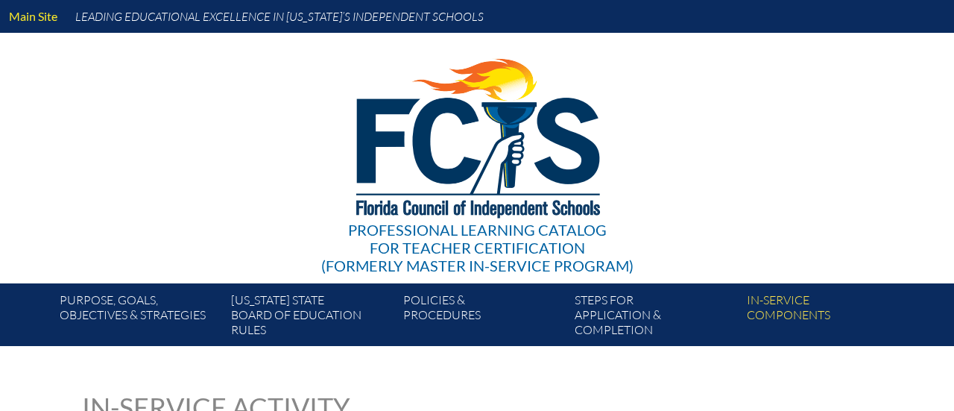
type input "0"
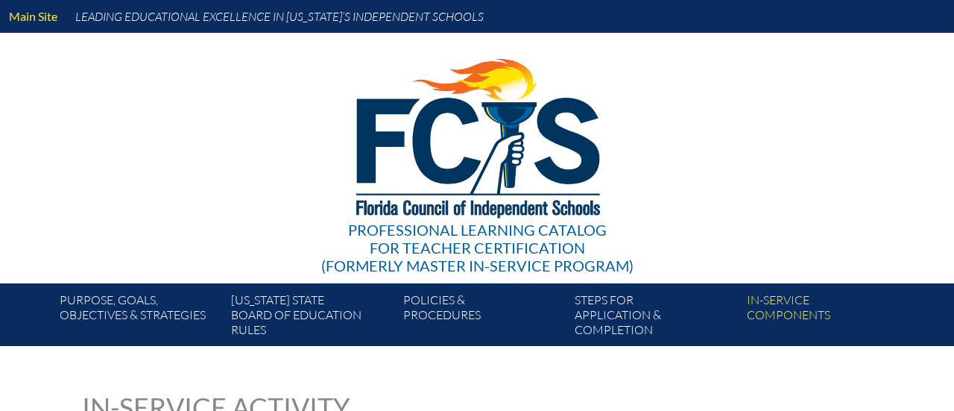
type input "0"
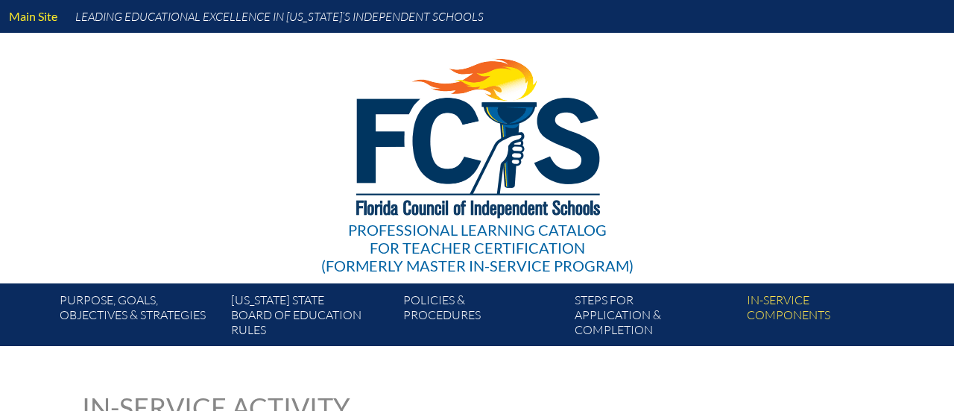
type input "0"
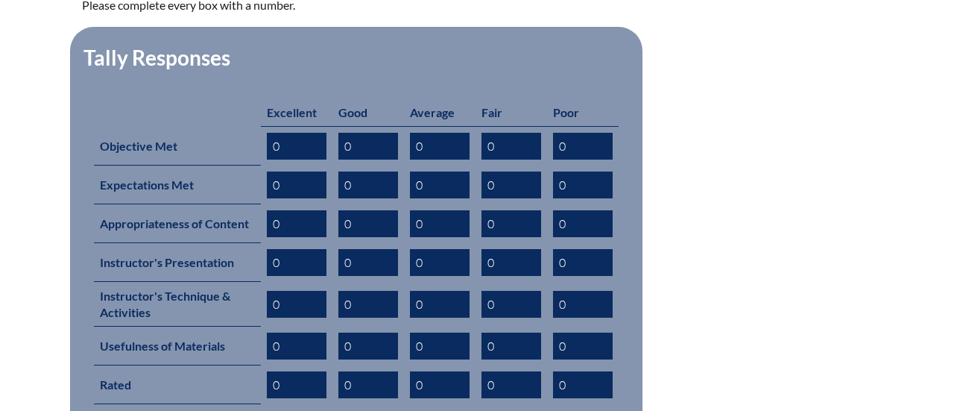
scroll to position [661, 0]
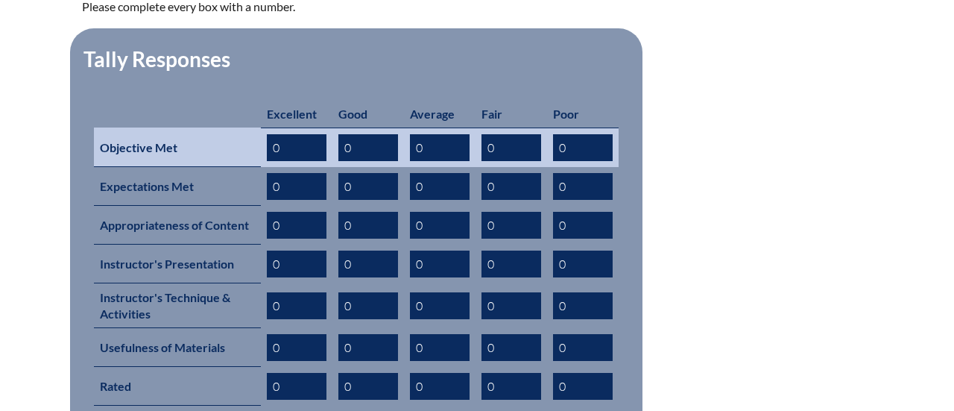
click at [438, 134] on input "0" at bounding box center [440, 147] width 60 height 27
type input "01"
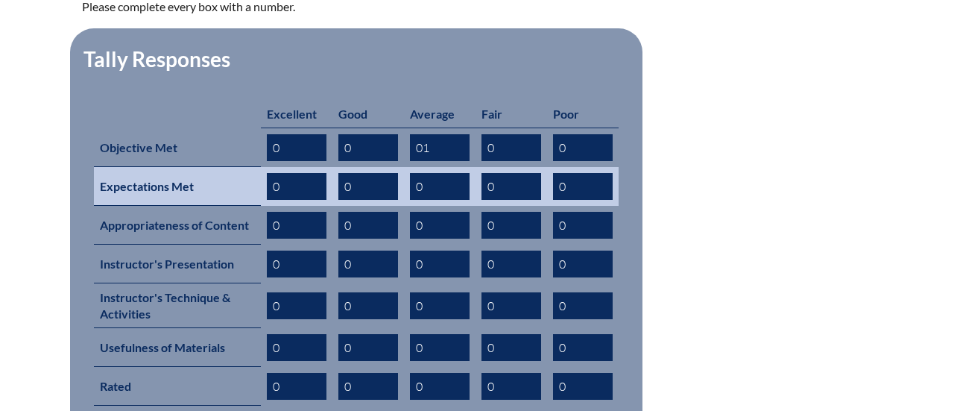
click at [427, 173] on input "0" at bounding box center [440, 186] width 60 height 27
type input "01"
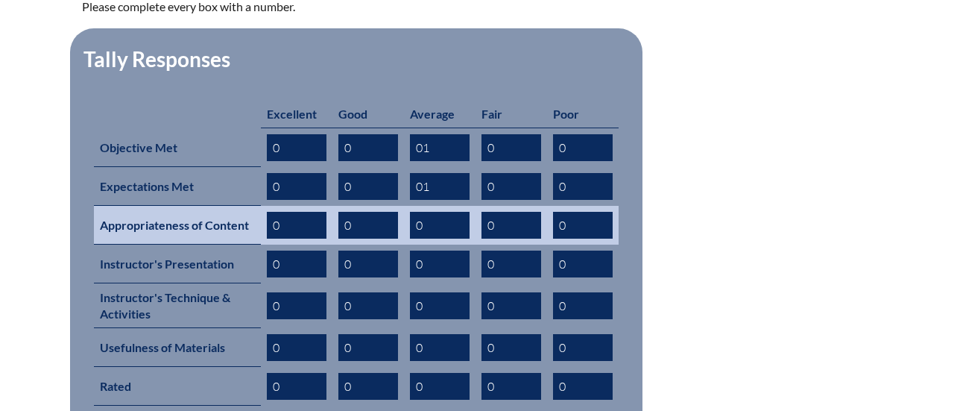
click at [439, 212] on input "0" at bounding box center [440, 225] width 60 height 27
type input "01"
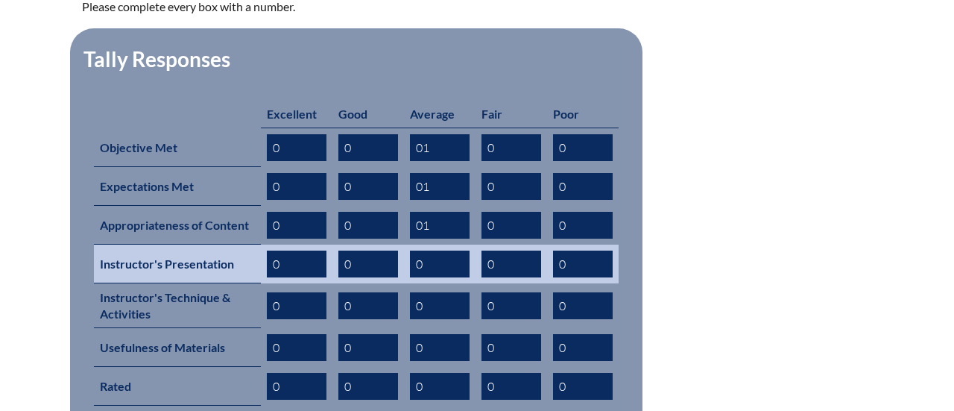
click at [439, 251] on input "0" at bounding box center [440, 264] width 60 height 27
type input "01"
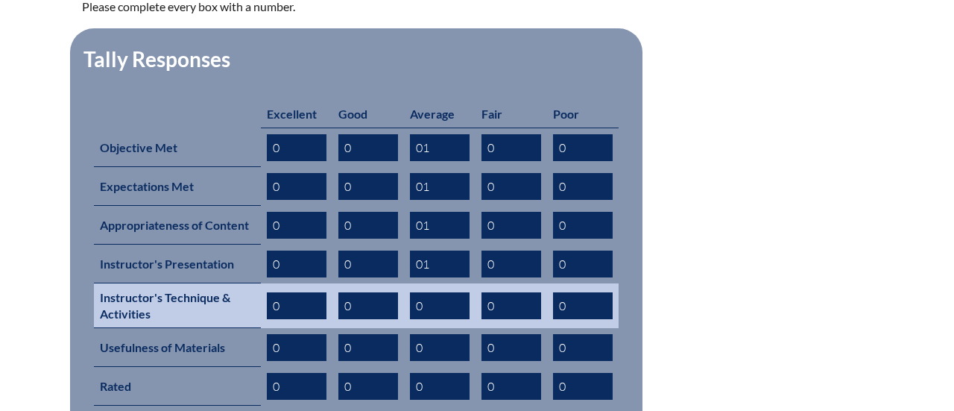
click at [436, 292] on input "0" at bounding box center [440, 305] width 60 height 27
type input "01"
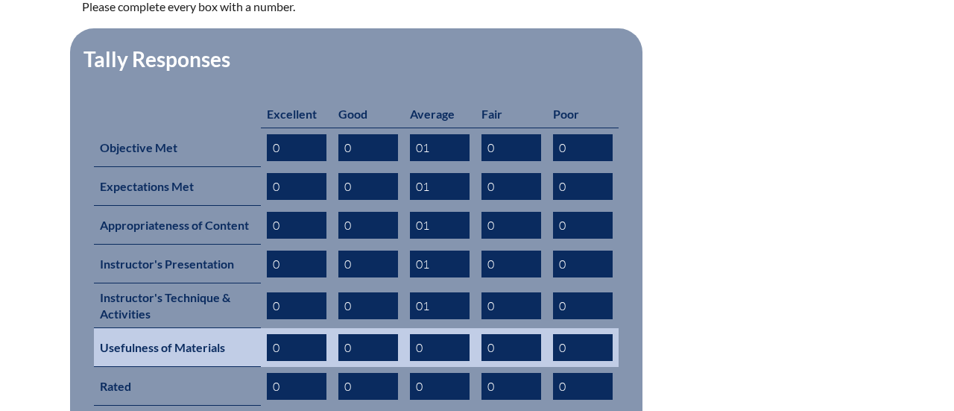
click at [440, 334] on input "0" at bounding box center [440, 347] width 60 height 27
type input "01"
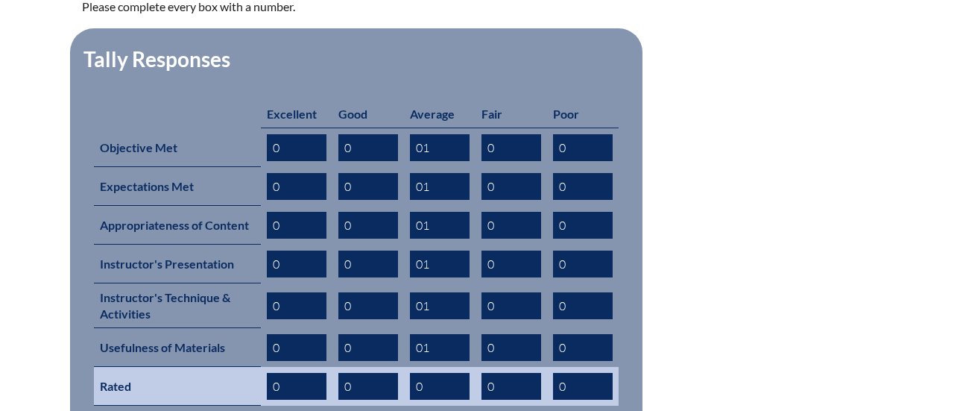
click at [444, 373] on input "0" at bounding box center [440, 386] width 60 height 27
type input "01"
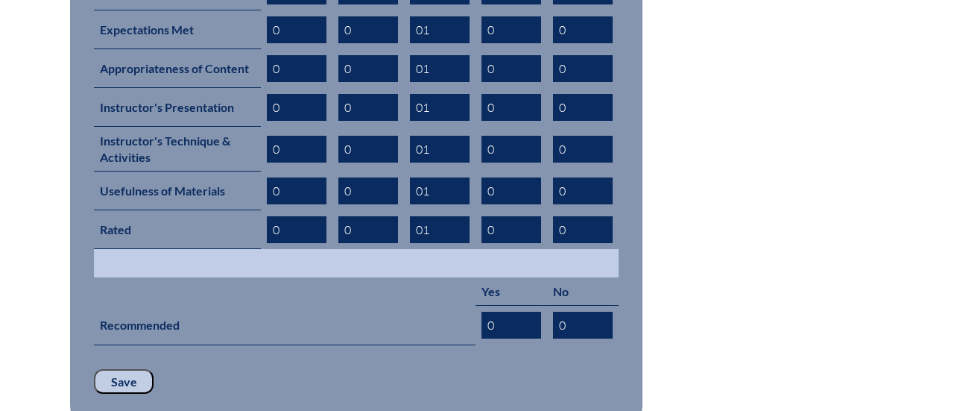
scroll to position [820, 0]
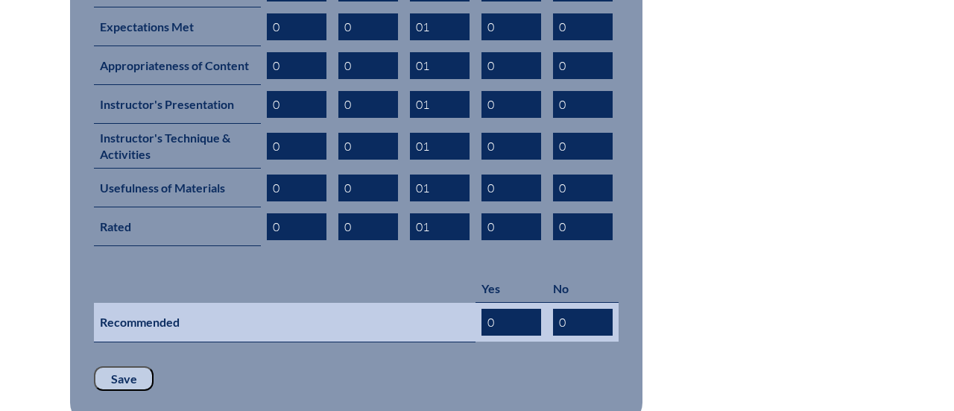
click at [513, 309] on input "0" at bounding box center [512, 322] width 60 height 27
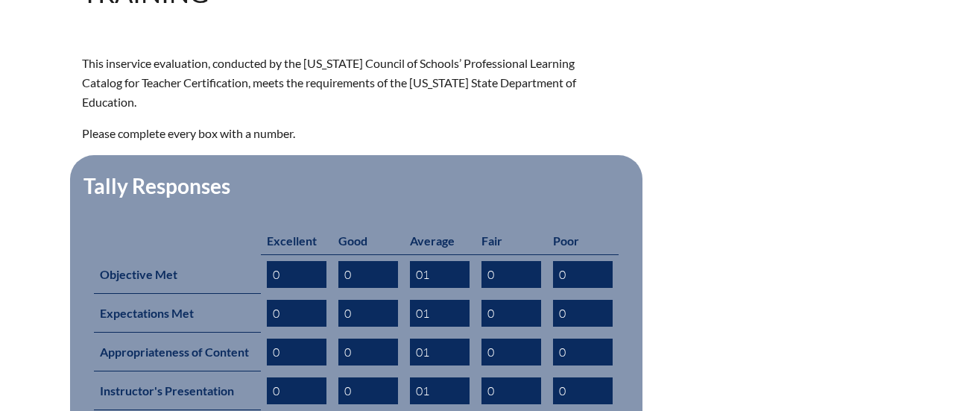
scroll to position [533, 0]
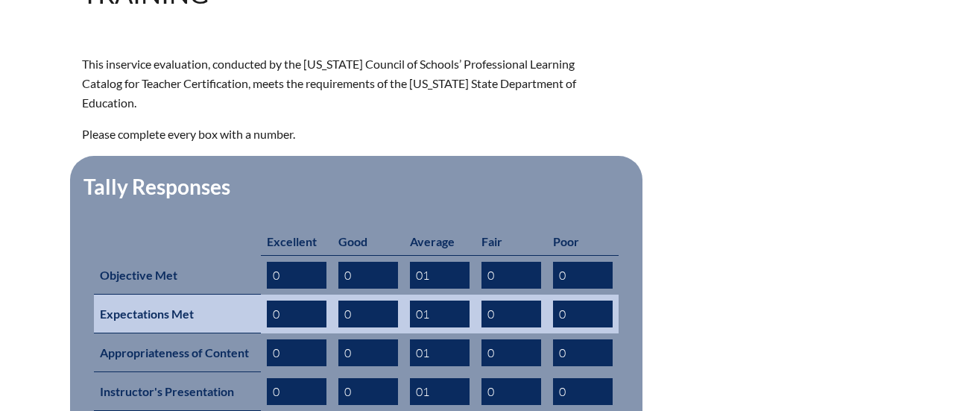
type input "02"
click at [356, 300] on input "0" at bounding box center [369, 313] width 60 height 27
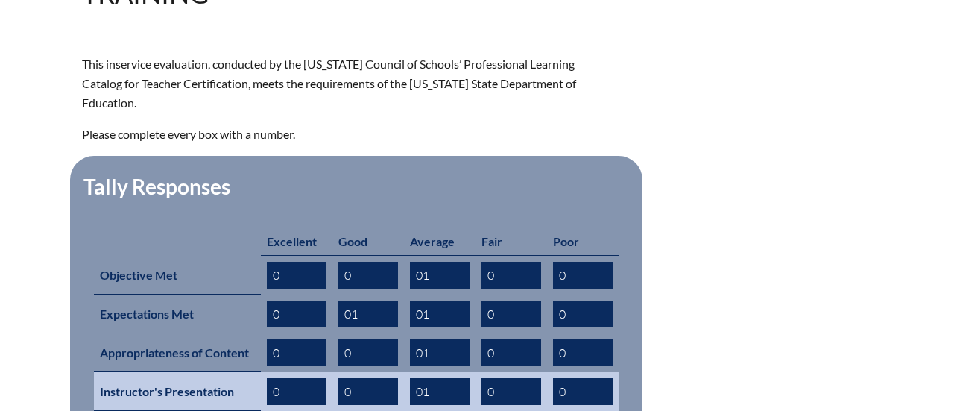
type input "01"
click at [365, 378] on input "0" at bounding box center [369, 391] width 60 height 27
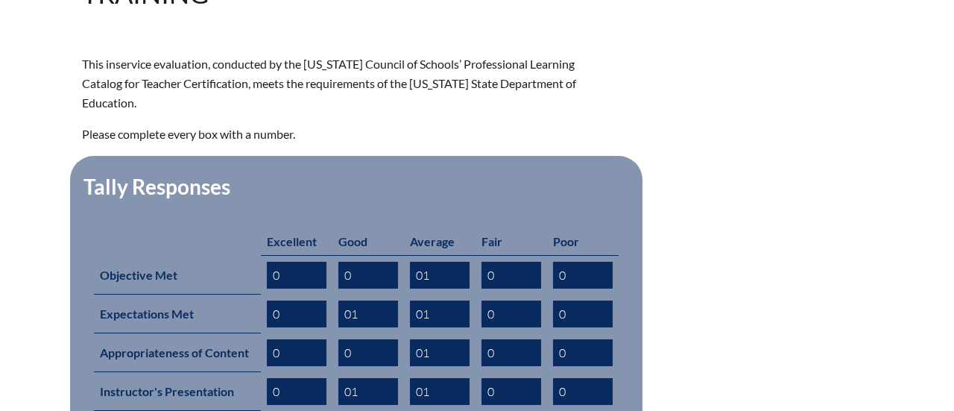
type input "01"
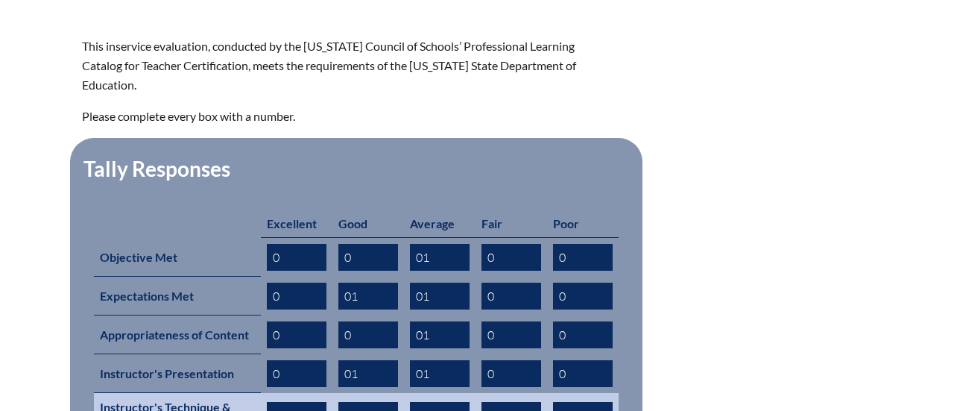
scroll to position [518, 0]
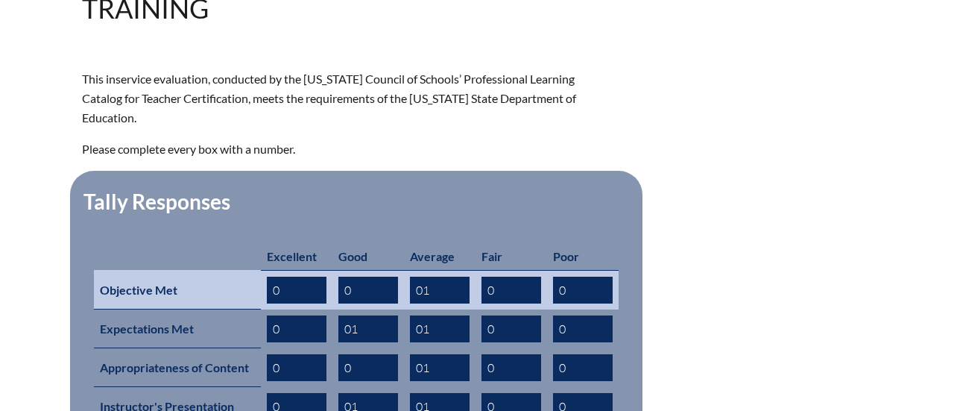
type input "01"
click at [297, 277] on input "0" at bounding box center [297, 290] width 60 height 27
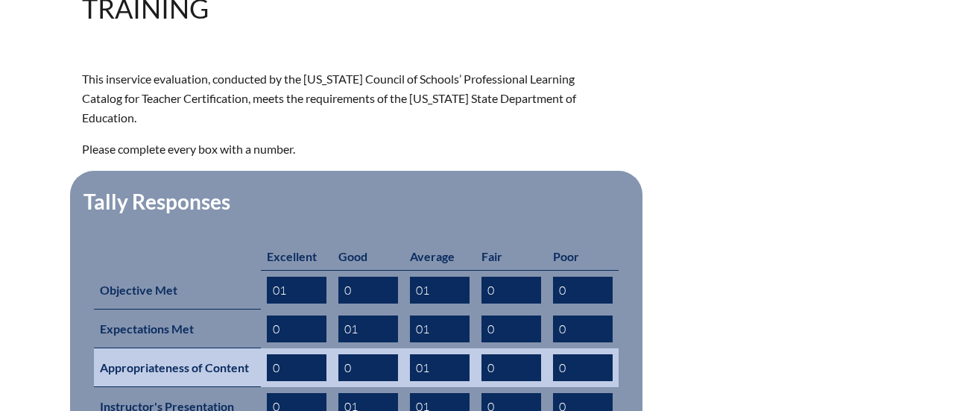
type input "01"
click at [295, 354] on input "0" at bounding box center [297, 367] width 60 height 27
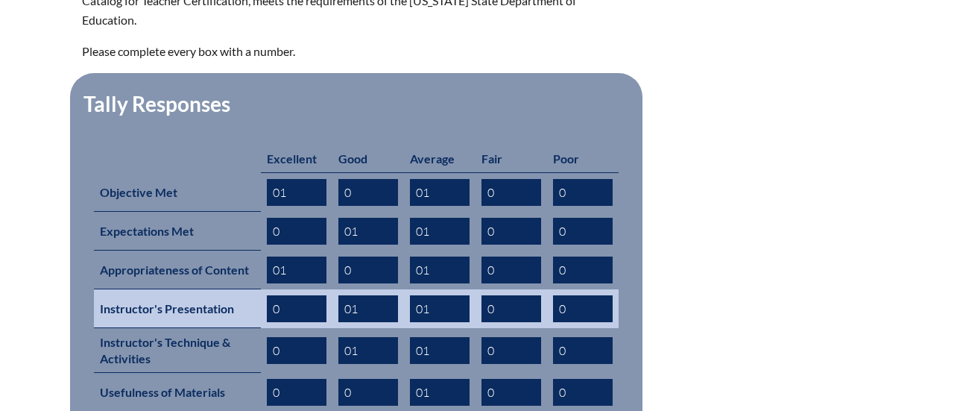
scroll to position [624, 0]
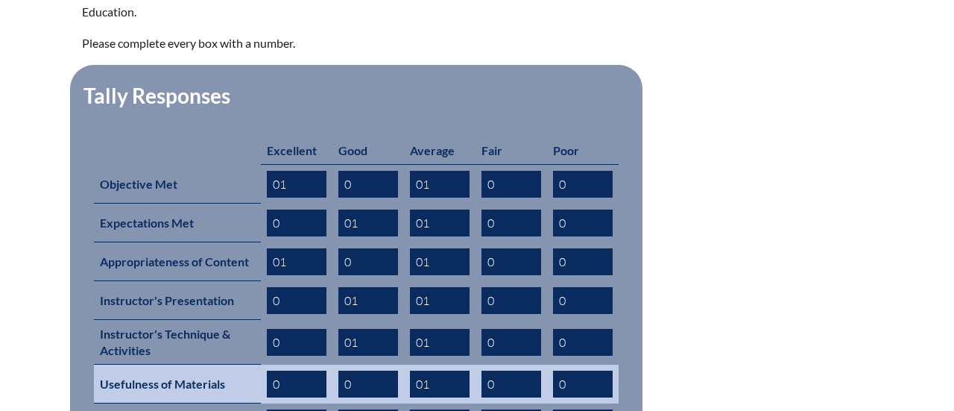
type input "01"
click at [292, 371] on input "0" at bounding box center [297, 384] width 60 height 27
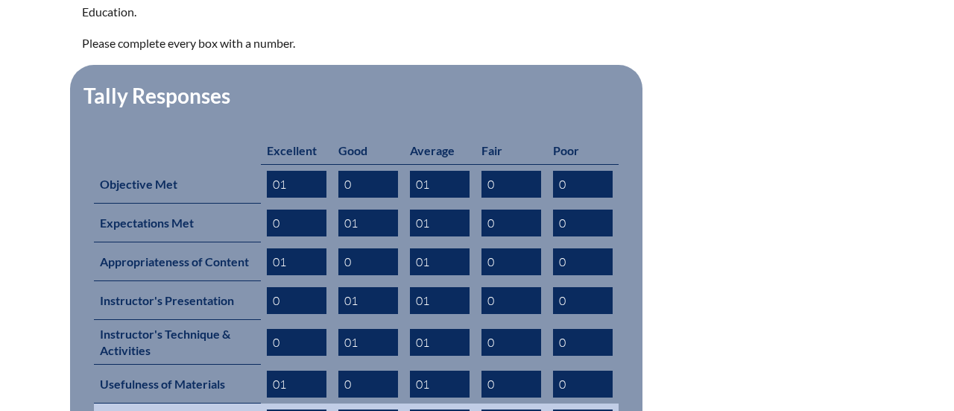
type input "01"
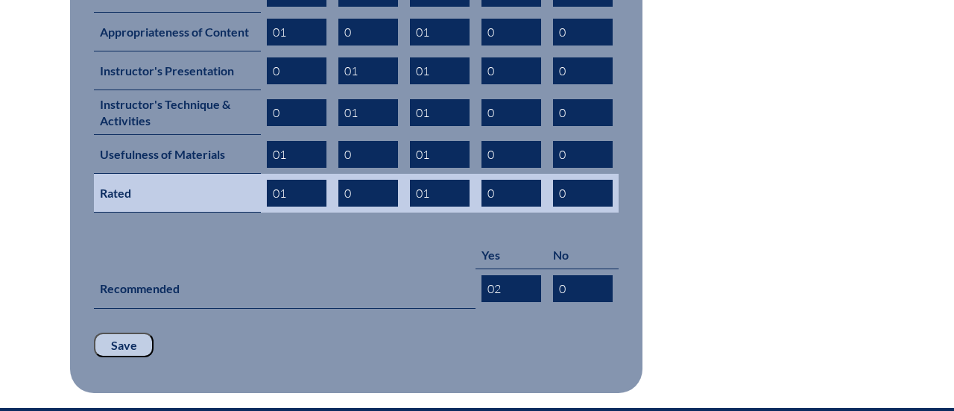
scroll to position [850, 0]
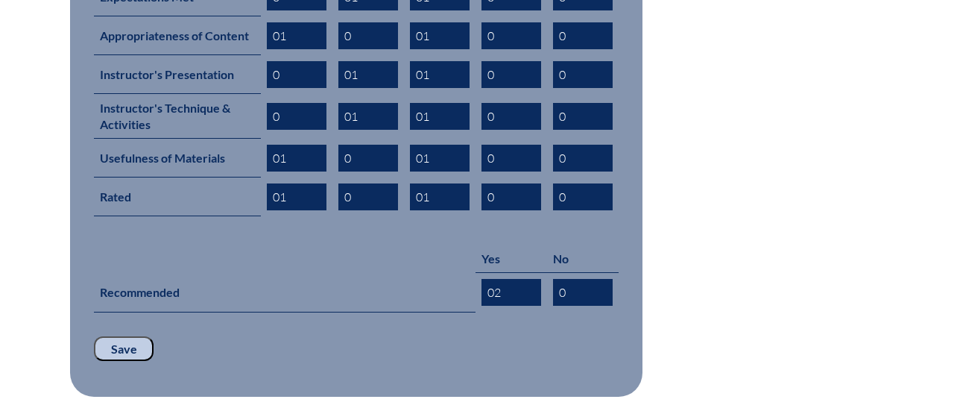
type input "01"
click at [124, 336] on input "Save" at bounding box center [124, 348] width 60 height 25
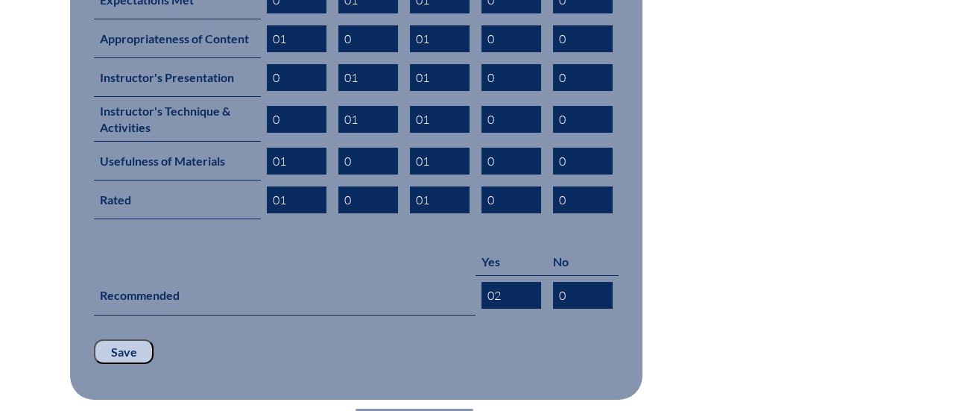
scroll to position [851, 0]
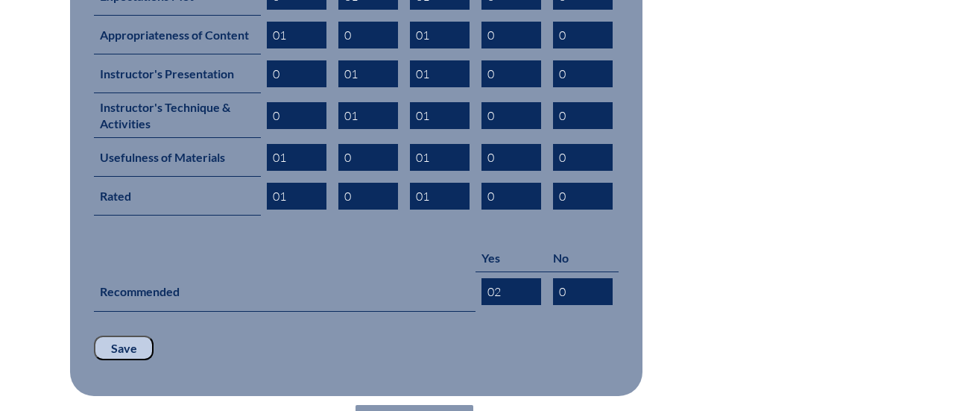
click at [422, 405] on link "Validate Completion" at bounding box center [415, 417] width 118 height 25
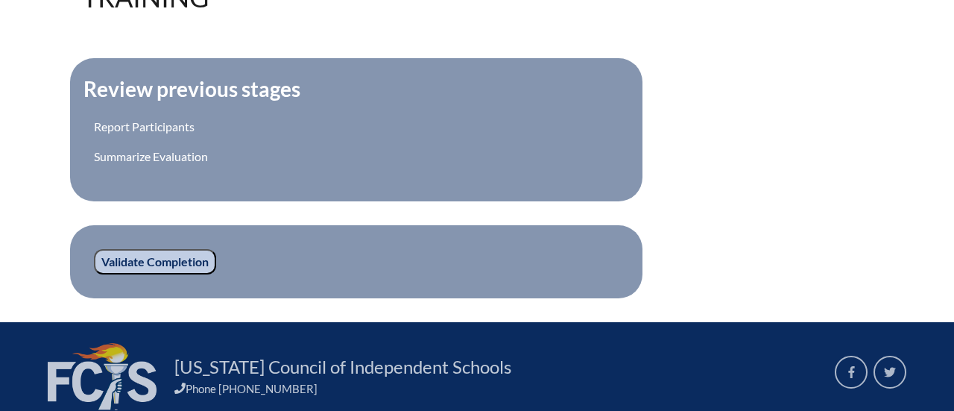
scroll to position [557, 0]
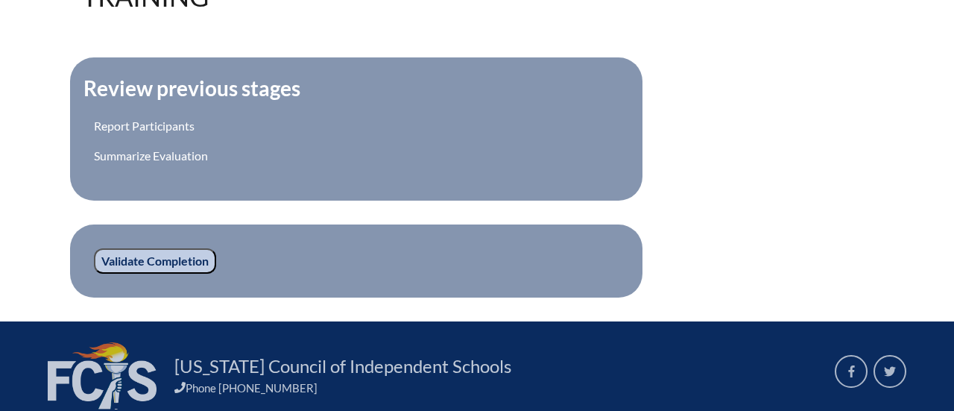
click at [193, 248] on input "Validate Completion" at bounding box center [155, 260] width 122 height 25
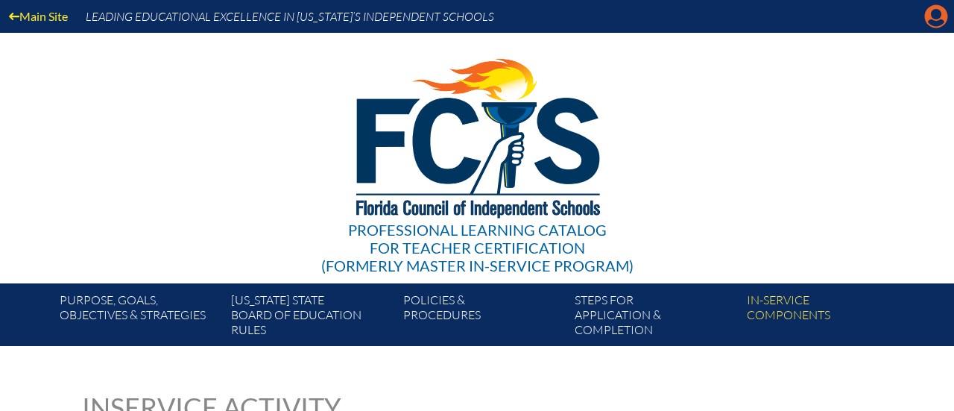
click at [933, 13] on icon "Manage account" at bounding box center [937, 16] width 24 height 24
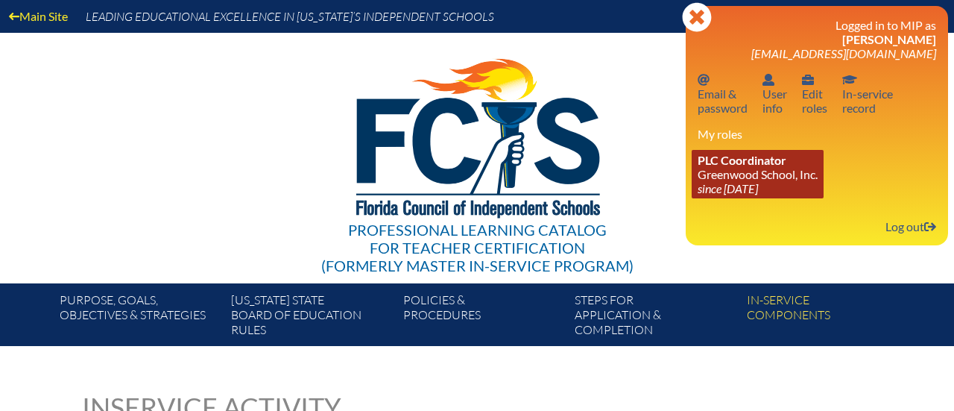
click at [784, 169] on link "PLC Coordinator Greenwood School, Inc. since [DATE]" at bounding box center [758, 174] width 132 height 48
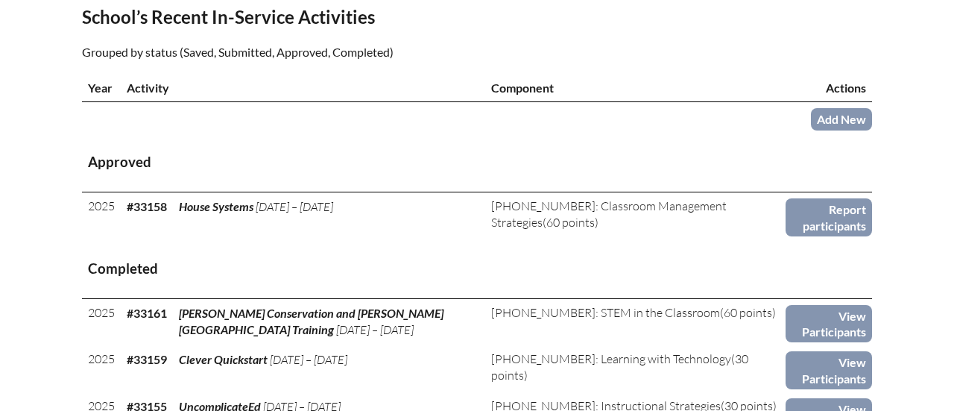
scroll to position [497, 0]
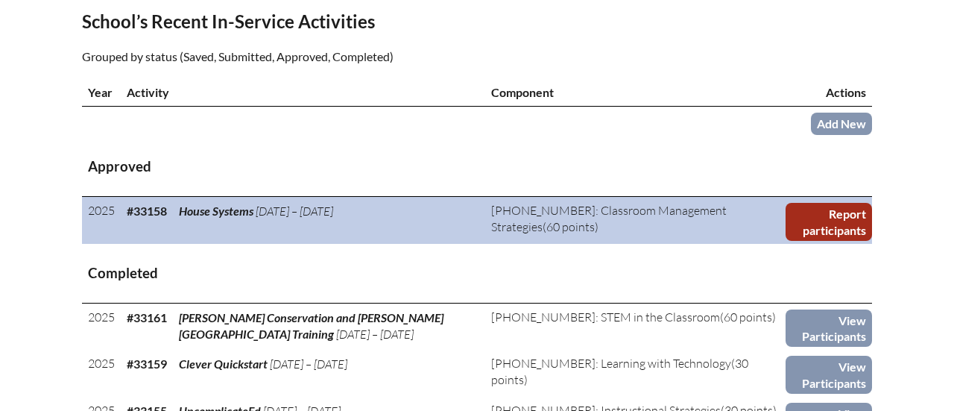
click at [812, 226] on link "Report participants" at bounding box center [829, 222] width 86 height 38
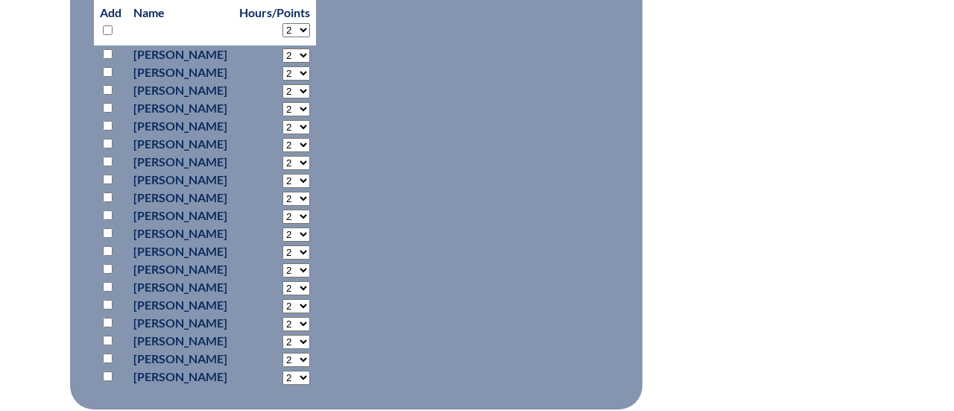
scroll to position [890, 0]
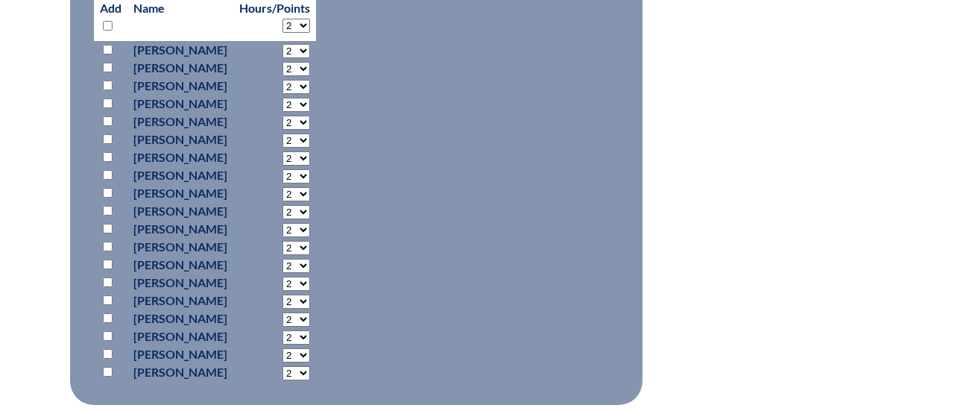
click at [104, 321] on p at bounding box center [111, 318] width 22 height 18
click at [105, 313] on input "checkbox" at bounding box center [108, 318] width 10 height 10
checkbox input "true"
click at [310, 320] on select "2 3 4 5 6 7 8 9 10 11 12 13 14 15 16 17 18 19 20 21 22 23" at bounding box center [297, 319] width 28 height 14
click at [479, 308] on fieldset "Add Participants Add Name Hours/Points" at bounding box center [356, 175] width 573 height 459
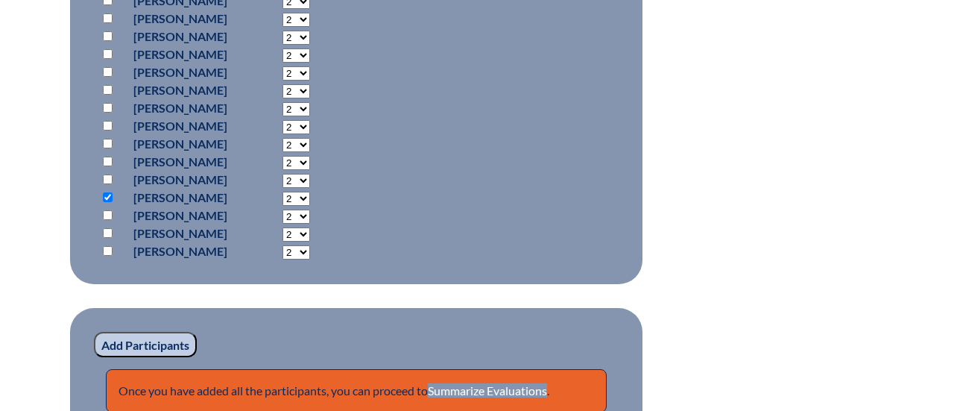
scroll to position [1277, 0]
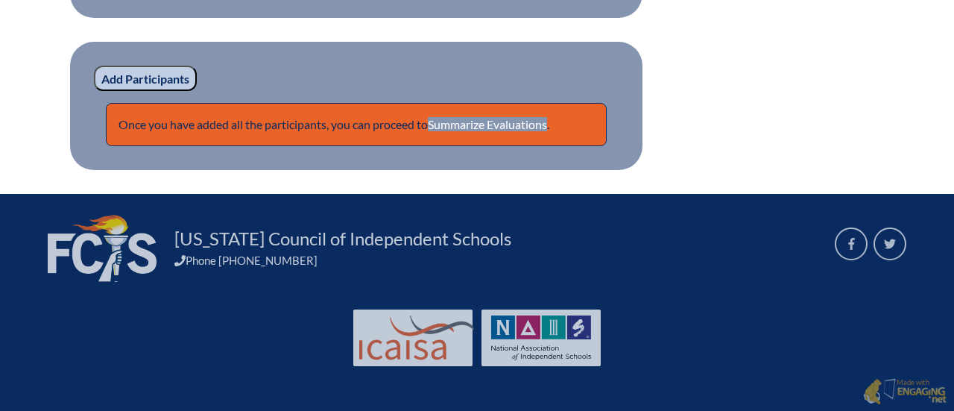
click at [171, 77] on input "Add Participants" at bounding box center [145, 78] width 103 height 25
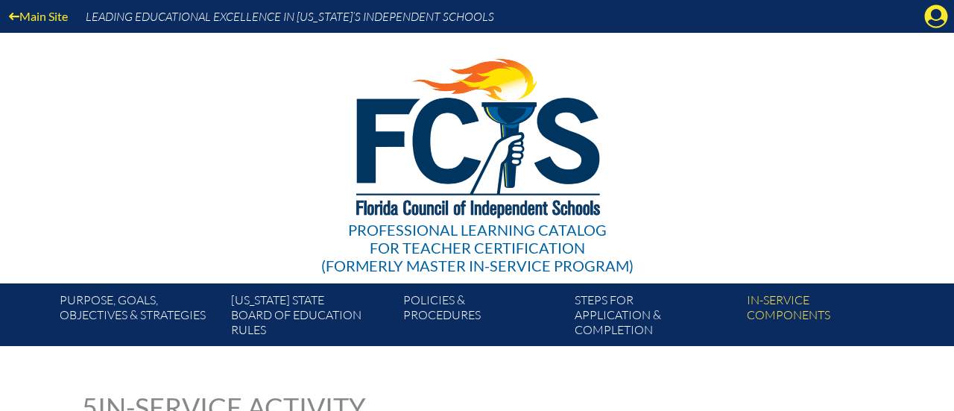
scroll to position [1277, 0]
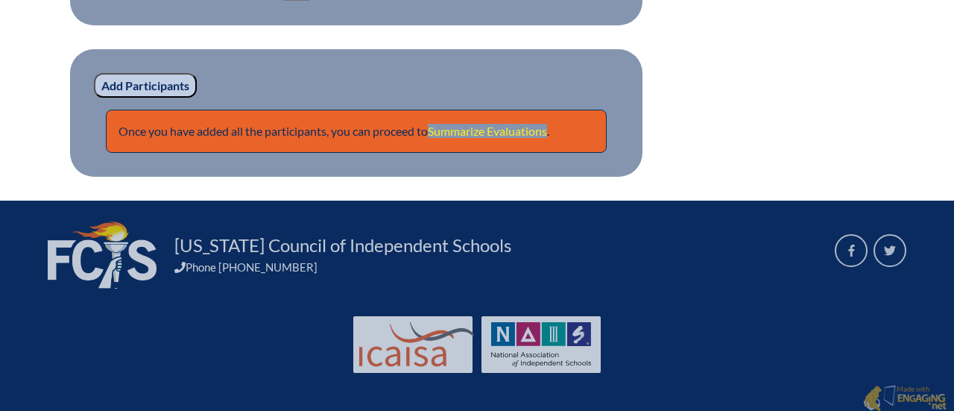
click at [487, 130] on link "Summarize Evaluations" at bounding box center [487, 131] width 119 height 14
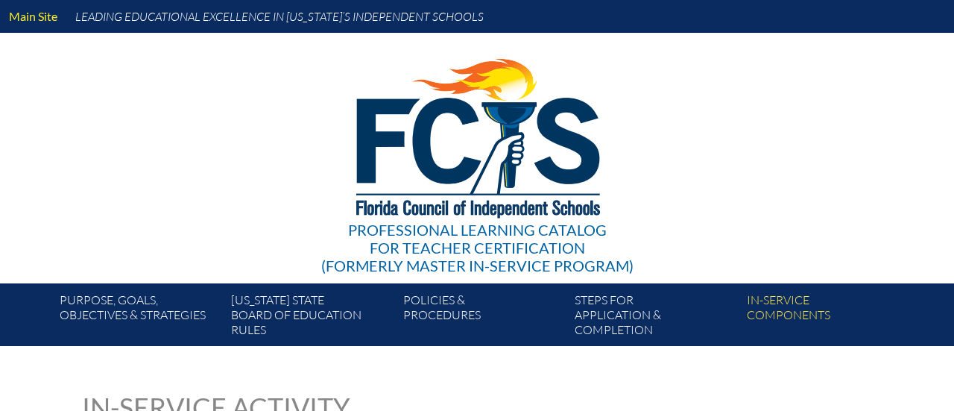
type input "0"
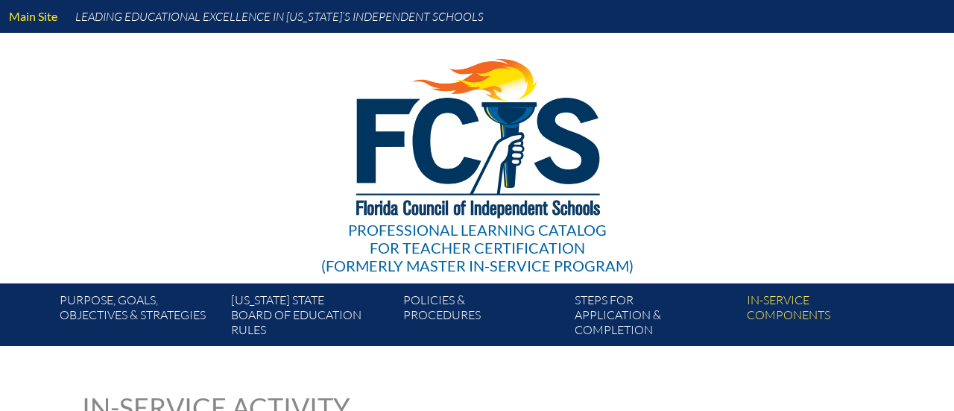
type input "0"
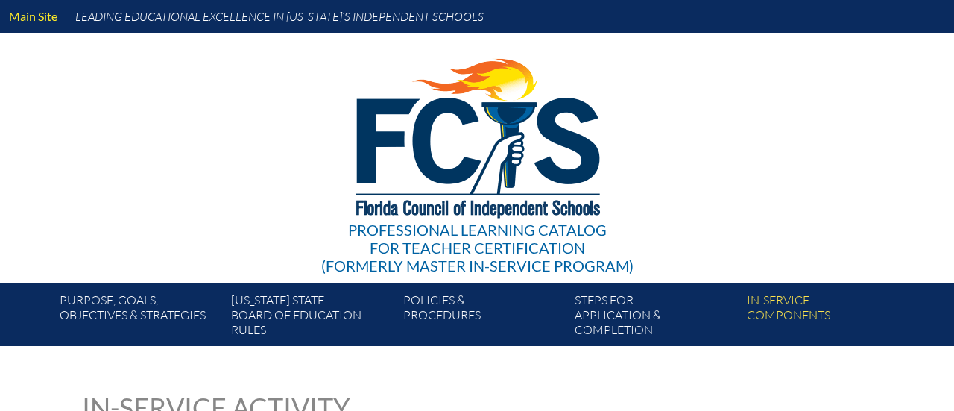
type input "0"
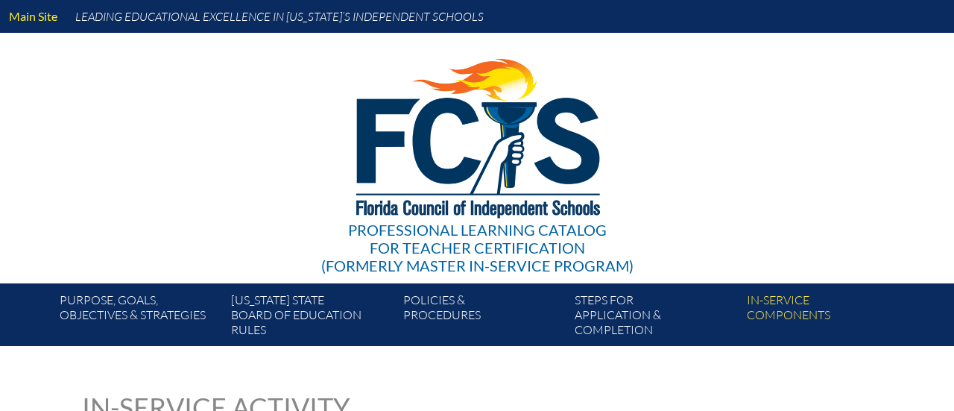
type input "0"
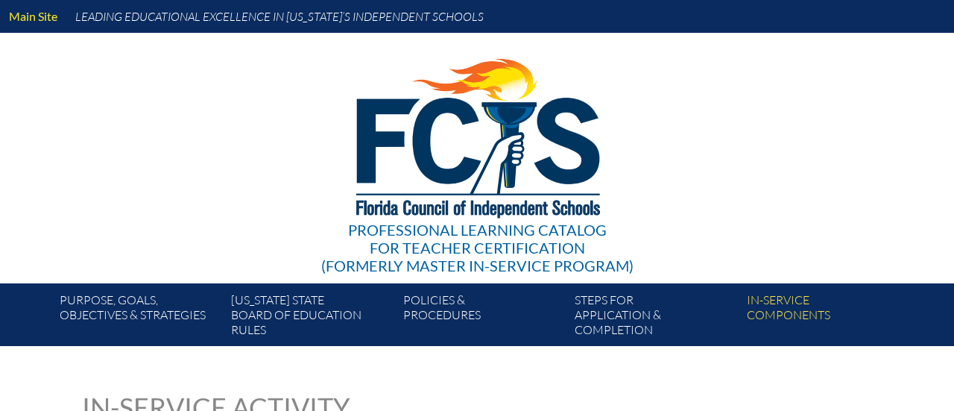
type input "0"
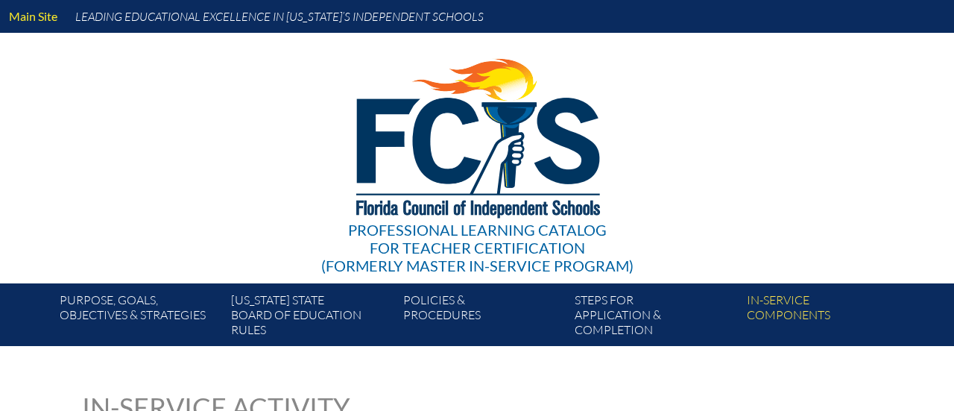
type input "0"
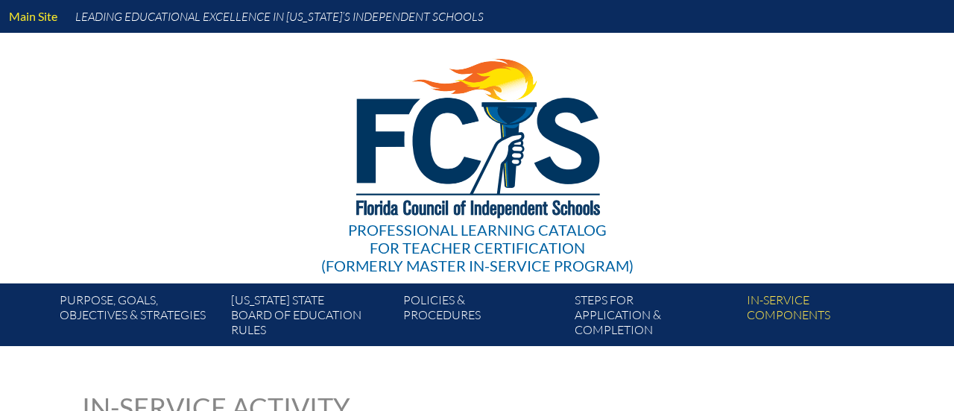
type input "0"
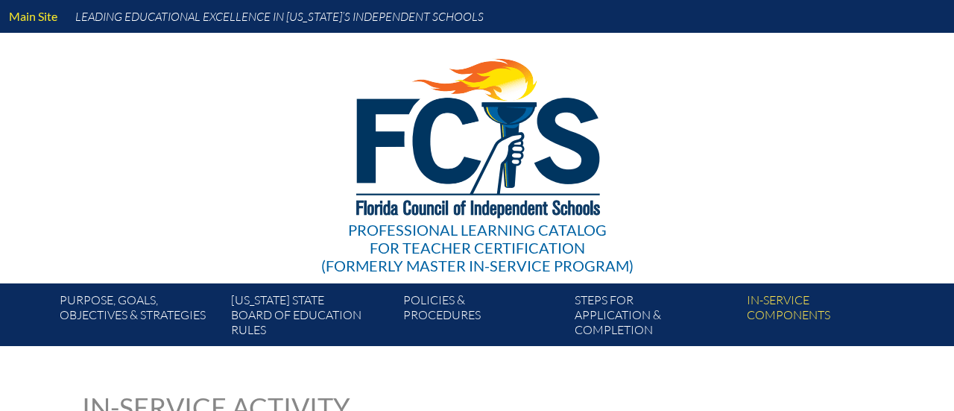
type input "0"
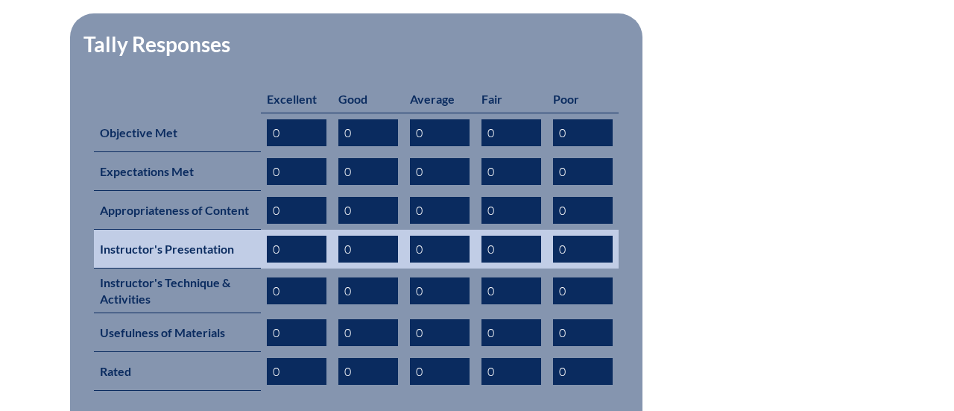
scroll to position [623, 0]
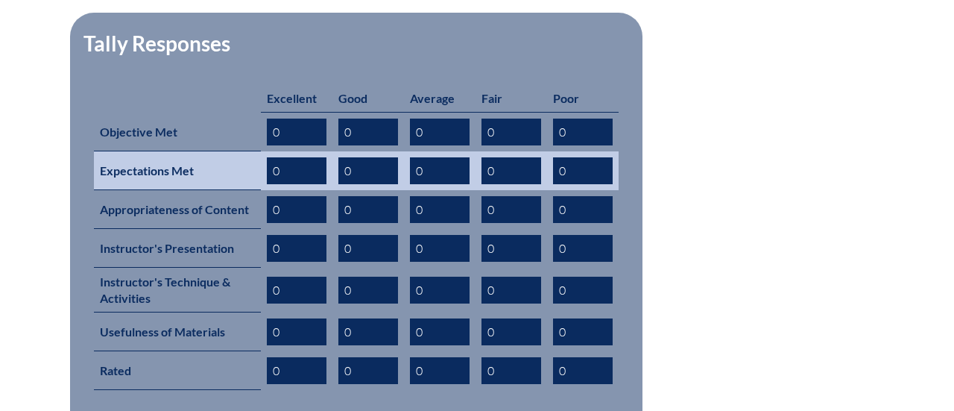
click at [380, 157] on input "0" at bounding box center [369, 170] width 60 height 27
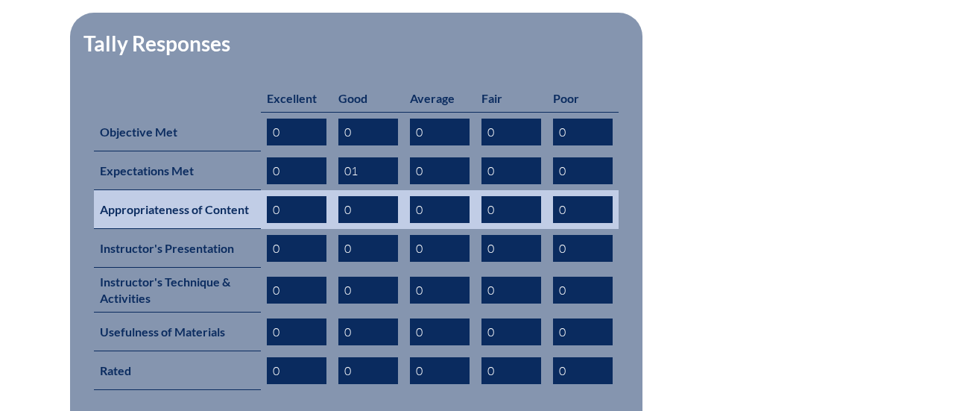
type input "01"
click at [375, 196] on input "0" at bounding box center [369, 209] width 60 height 27
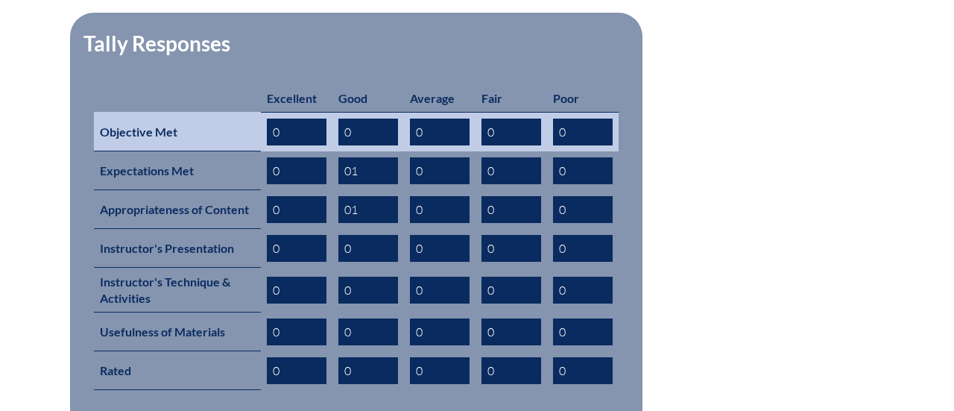
type input "01"
click at [427, 119] on input "0" at bounding box center [440, 132] width 60 height 27
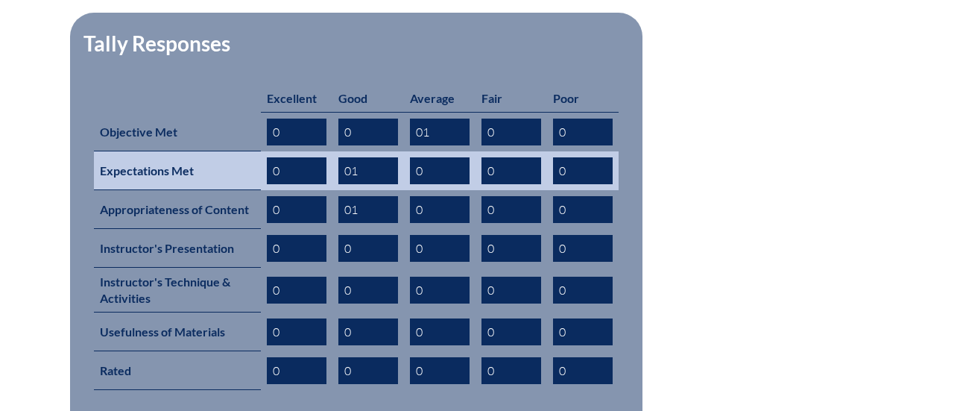
type input "01"
click at [435, 157] on input "0" at bounding box center [440, 170] width 60 height 27
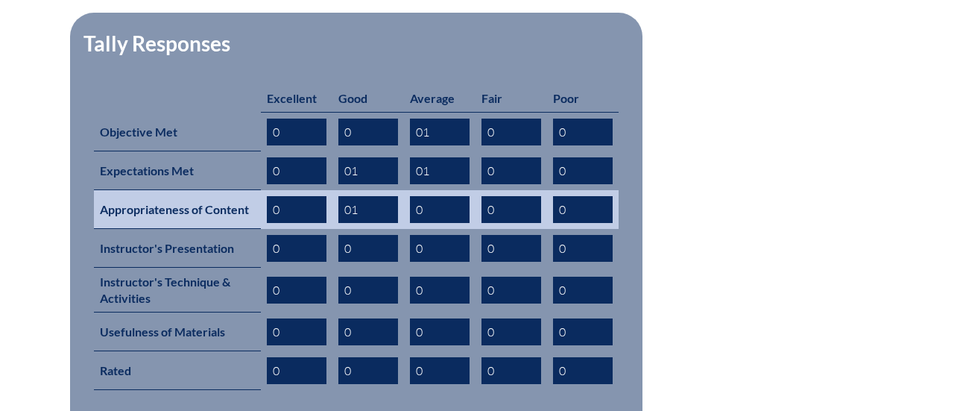
type input "01"
click at [419, 196] on input "0" at bounding box center [440, 209] width 60 height 27
click at [427, 196] on input "0" at bounding box center [440, 209] width 60 height 27
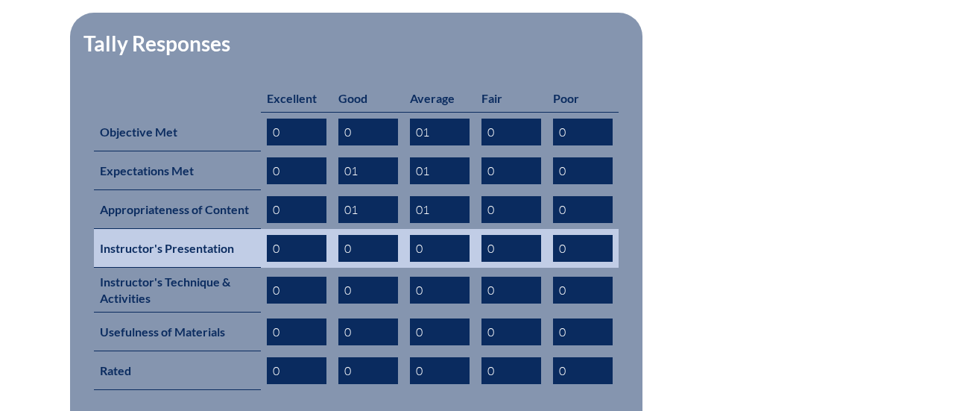
type input "01"
click at [430, 235] on input "0" at bounding box center [440, 248] width 60 height 27
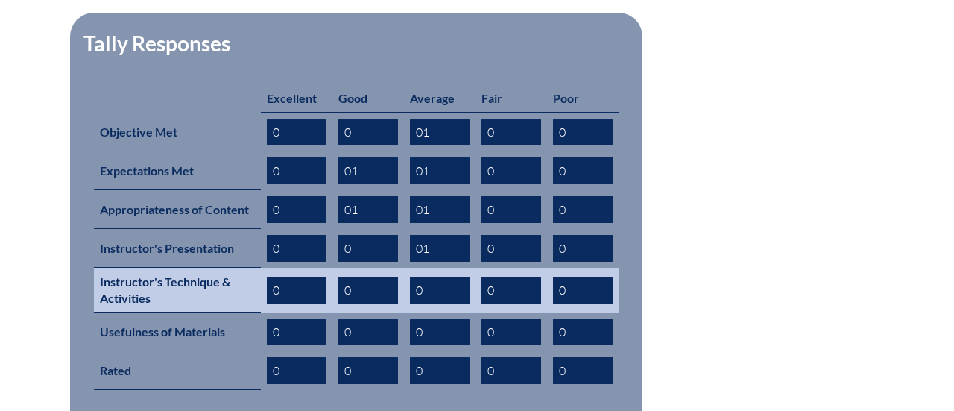
type input "01"
click at [431, 277] on input "0" at bounding box center [440, 290] width 60 height 27
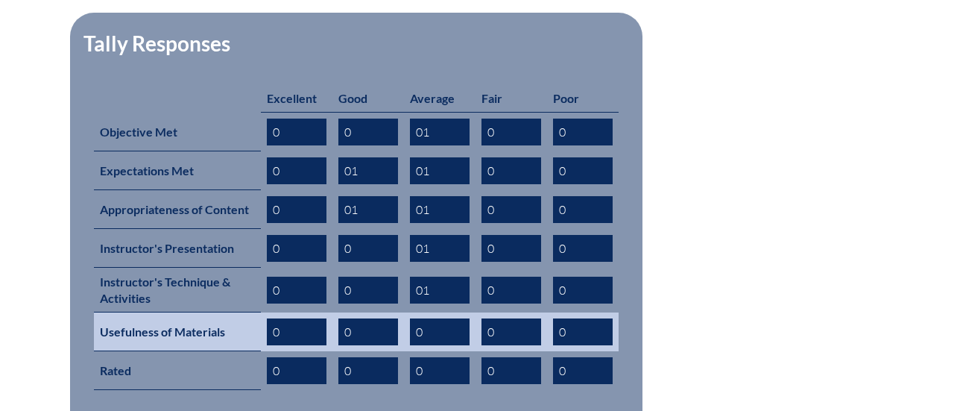
type input "01"
click at [429, 318] on input "0" at bounding box center [440, 331] width 60 height 27
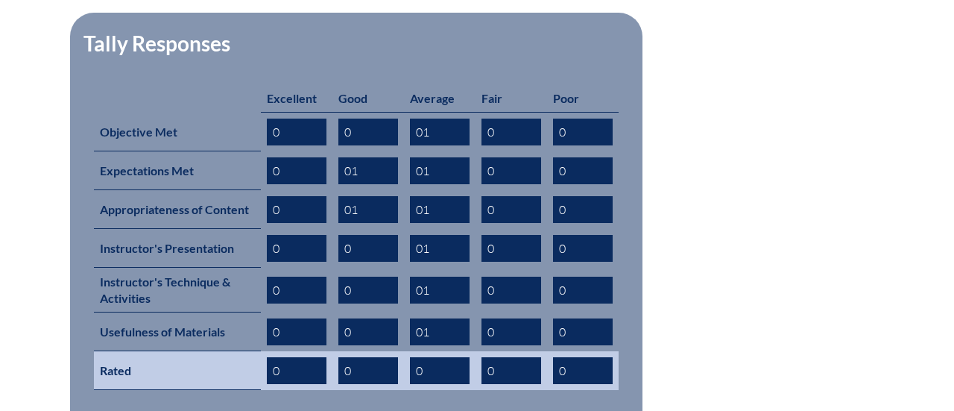
type input "01"
click at [432, 357] on input "0" at bounding box center [440, 370] width 60 height 27
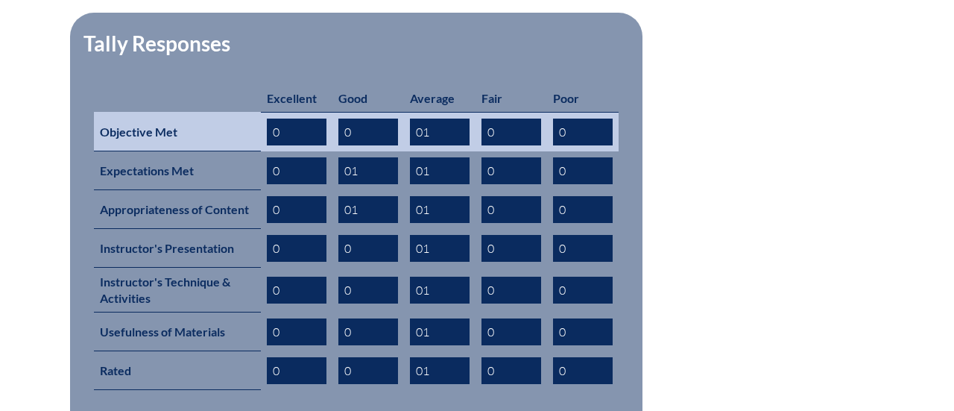
type input "01"
click at [307, 119] on input "0" at bounding box center [297, 132] width 60 height 27
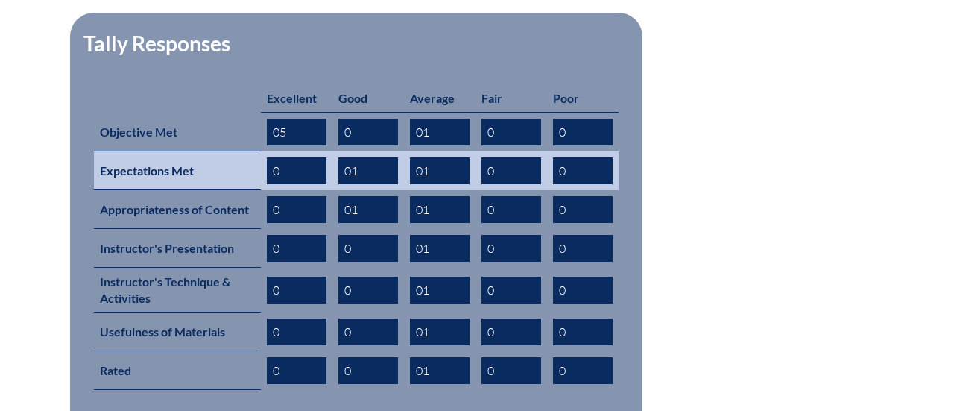
type input "05"
click at [311, 157] on input "0" at bounding box center [297, 170] width 60 height 27
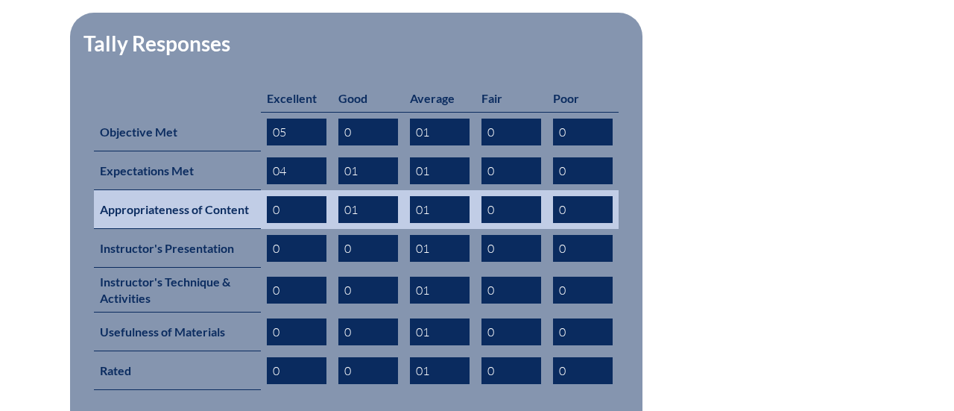
type input "04"
click at [318, 196] on input "0" at bounding box center [297, 209] width 60 height 27
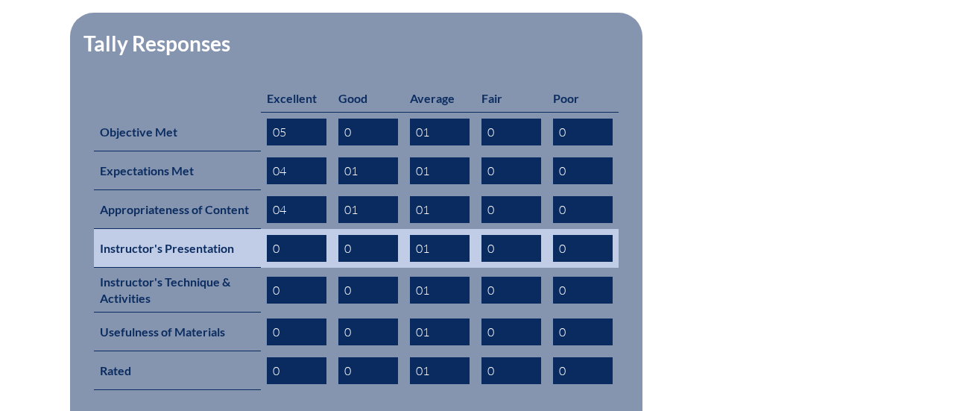
type input "04"
click at [276, 235] on input "0" at bounding box center [297, 248] width 60 height 27
click at [286, 235] on input "0" at bounding box center [297, 248] width 60 height 27
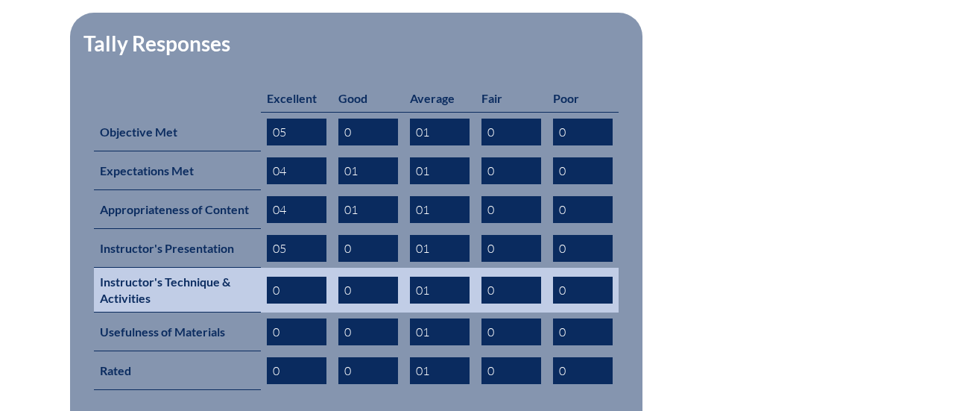
type input "05"
click at [292, 277] on input "0" at bounding box center [297, 290] width 60 height 27
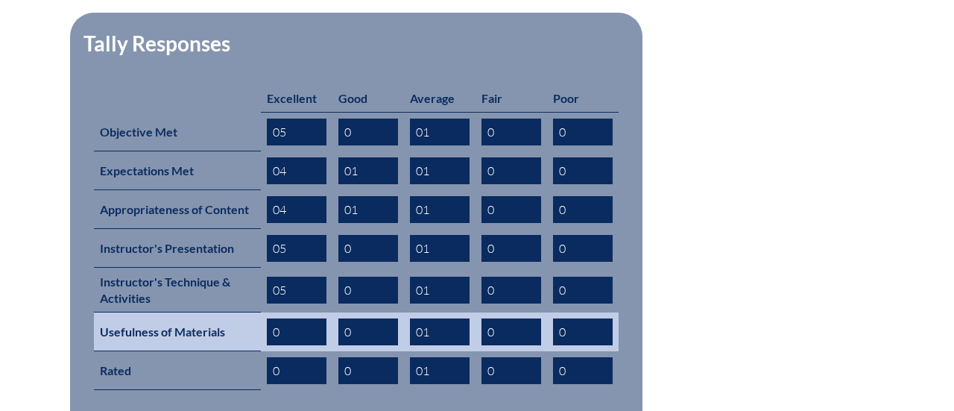
type input "05"
click at [299, 318] on input "0" at bounding box center [297, 331] width 60 height 27
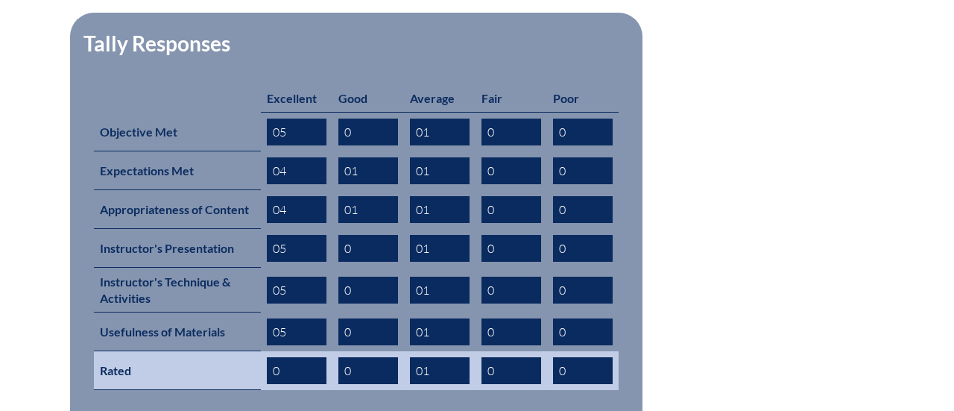
type input "05"
click at [297, 357] on input "0" at bounding box center [297, 370] width 60 height 27
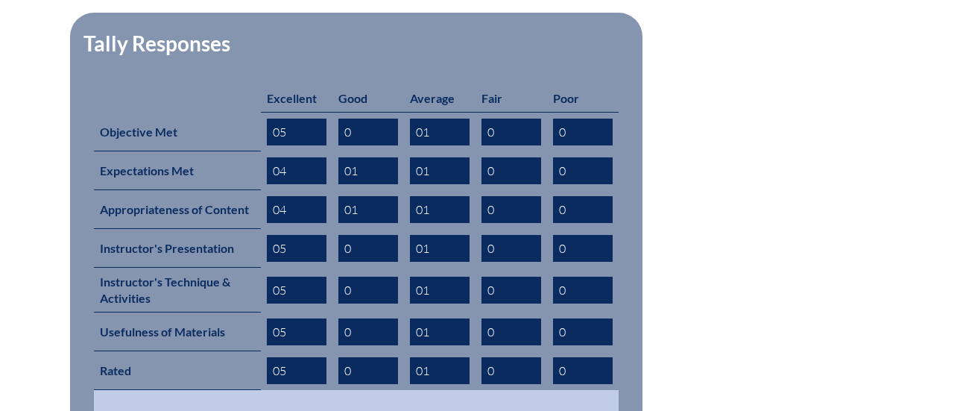
type input "05"
click at [343, 390] on td at bounding box center [356, 404] width 525 height 28
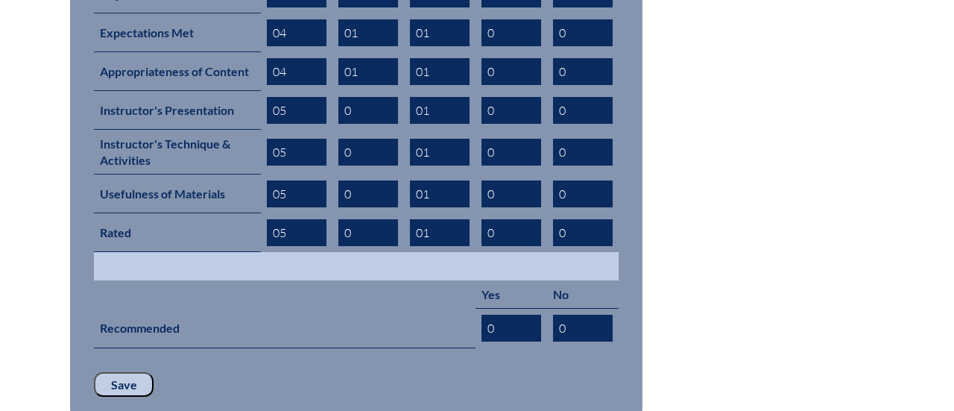
scroll to position [762, 0]
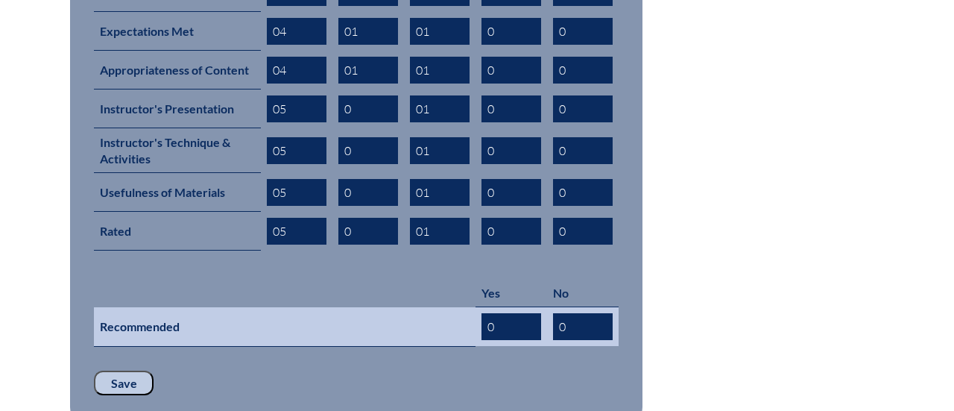
click at [507, 313] on input "0" at bounding box center [512, 326] width 60 height 27
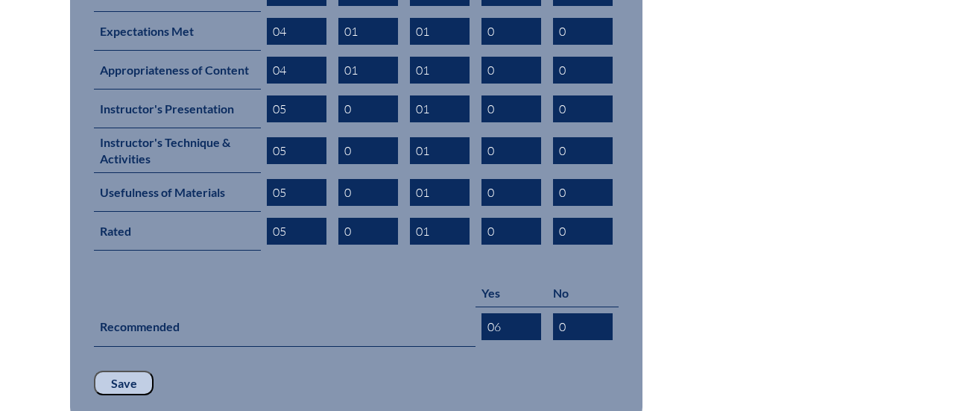
type input "06"
click at [125, 371] on input "Save" at bounding box center [124, 383] width 60 height 25
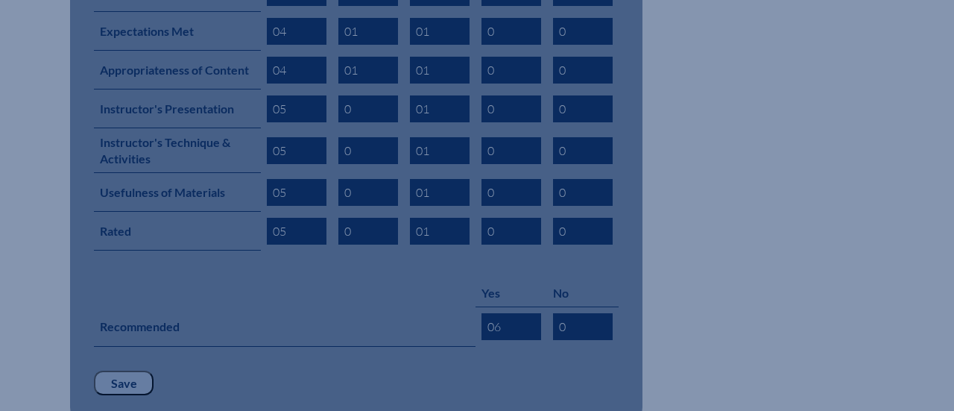
click at [127, 371] on input "Save" at bounding box center [124, 383] width 60 height 25
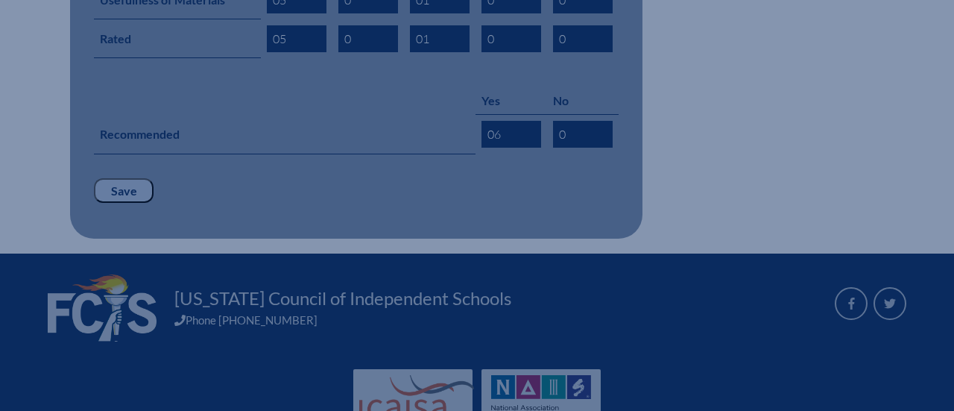
scroll to position [990, 0]
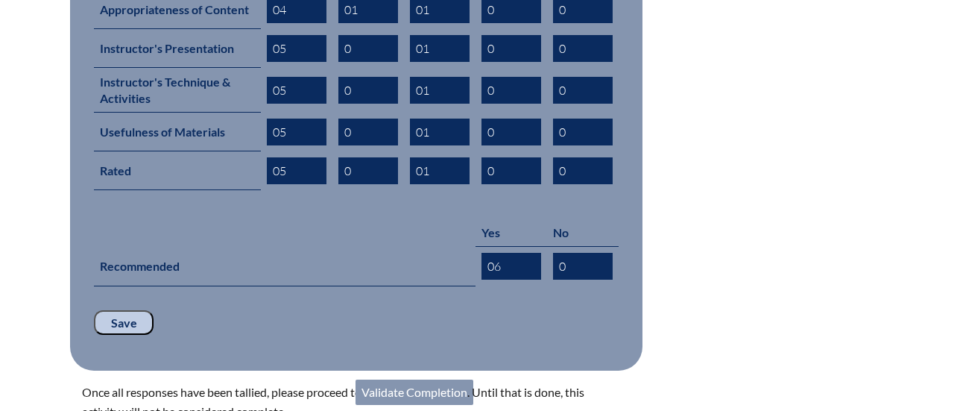
scroll to position [1041, 0]
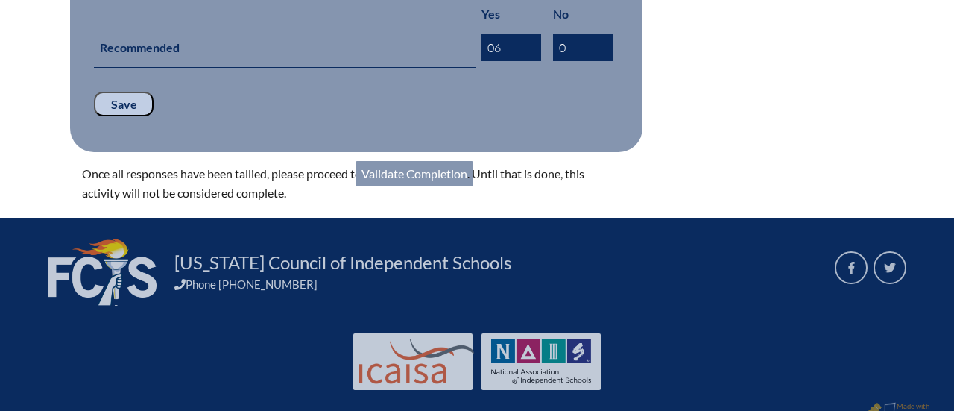
click at [411, 161] on link "Validate Completion" at bounding box center [415, 173] width 118 height 25
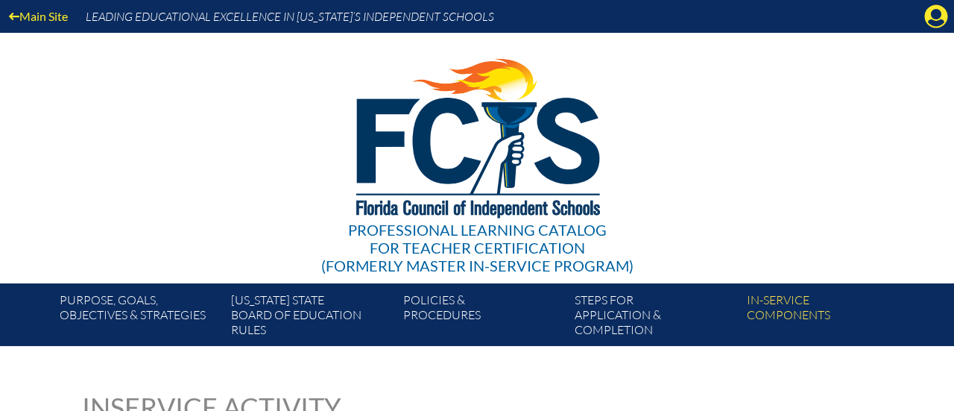
scroll to position [630, 0]
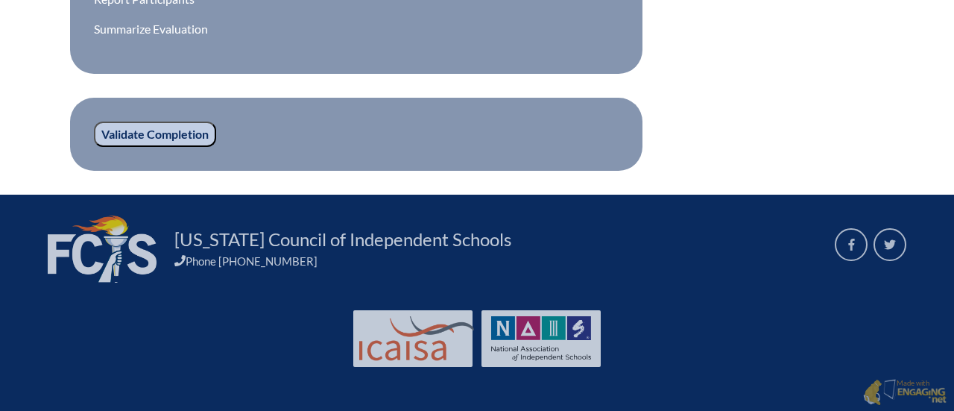
click at [114, 136] on input "Validate Completion" at bounding box center [155, 134] width 122 height 25
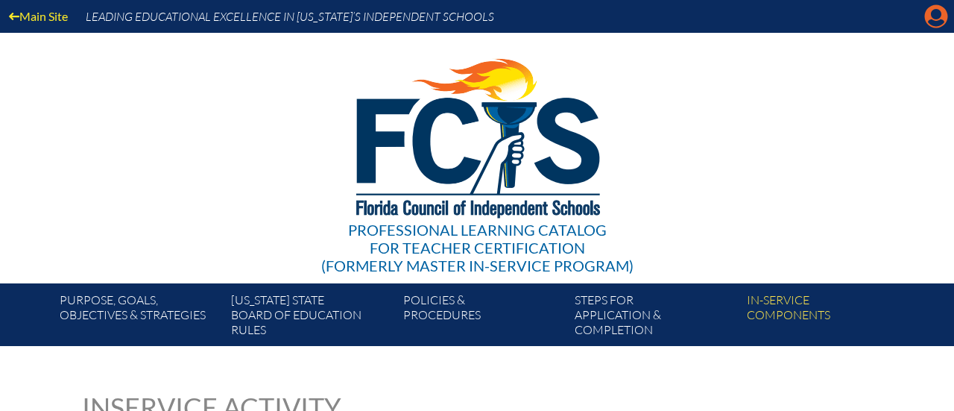
click at [933, 22] on icon "Manage account" at bounding box center [937, 16] width 24 height 24
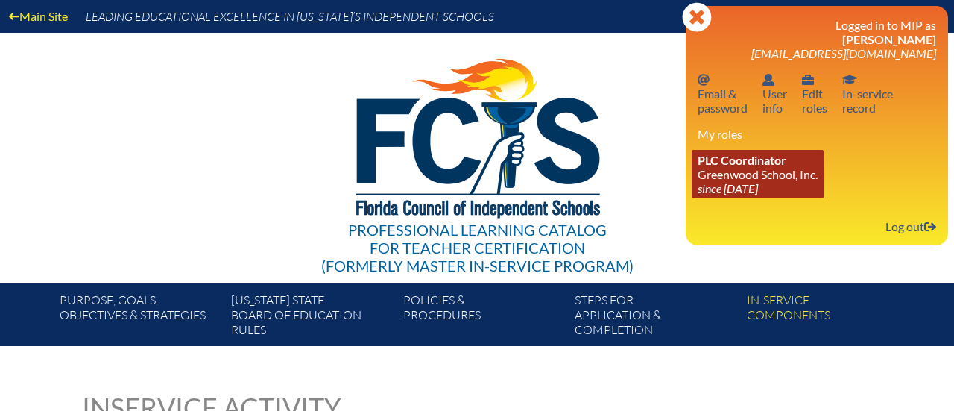
click at [754, 176] on link "PLC Coordinator Greenwood School, Inc. since [DATE]" at bounding box center [758, 174] width 132 height 48
